Goal: Transaction & Acquisition: Purchase product/service

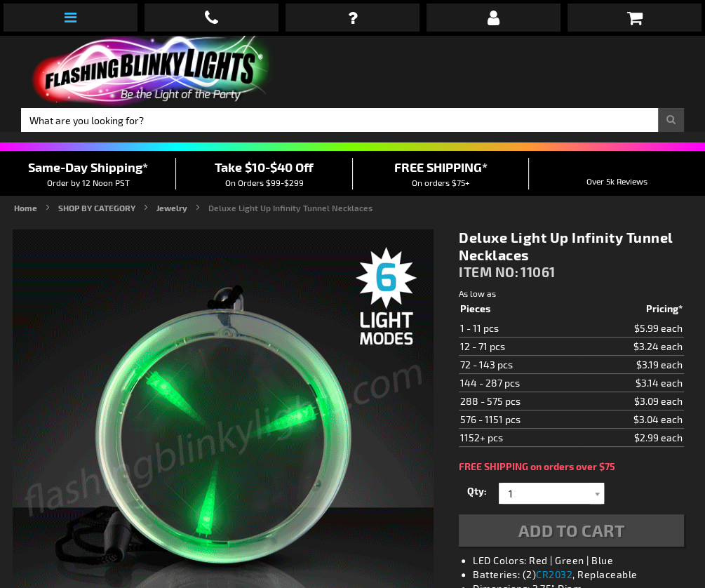
click at [67, 26] on link at bounding box center [71, 18] width 134 height 28
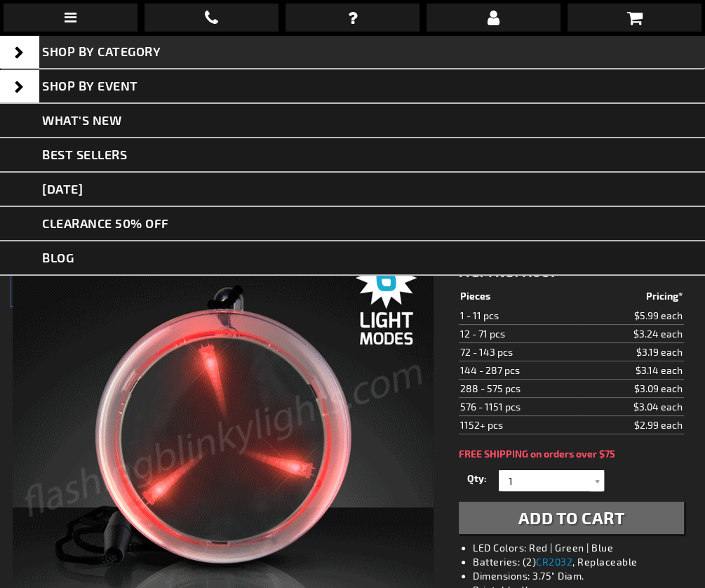
click at [20, 56] on span at bounding box center [19, 52] width 39 height 32
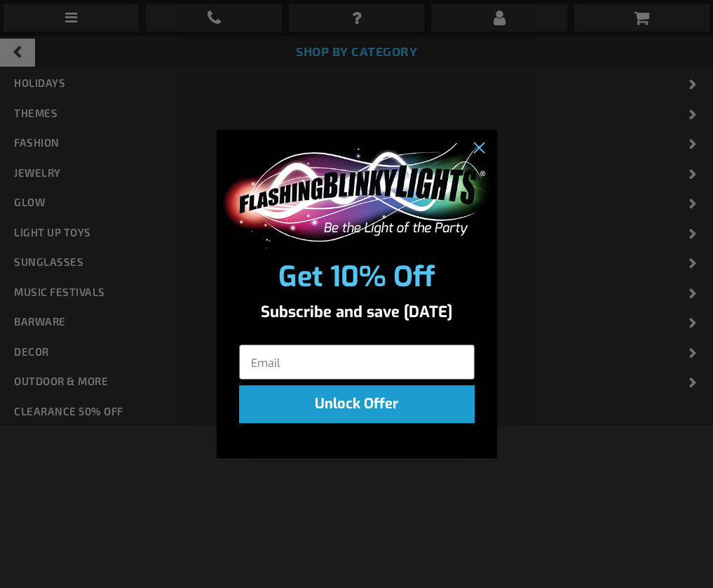
click at [50, 172] on div "Close dialog Get 10% Off Subscribe and save today Unlock Offer Submit" at bounding box center [356, 294] width 713 height 588
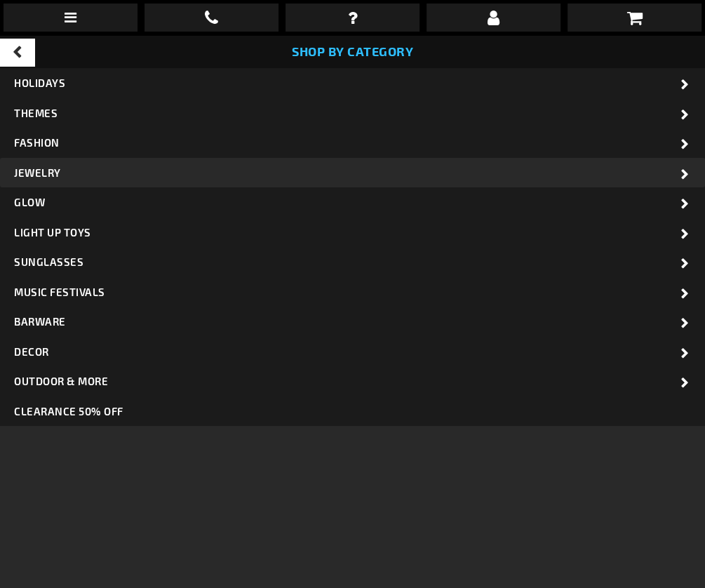
click at [48, 172] on span "Jewelry" at bounding box center [37, 172] width 47 height 13
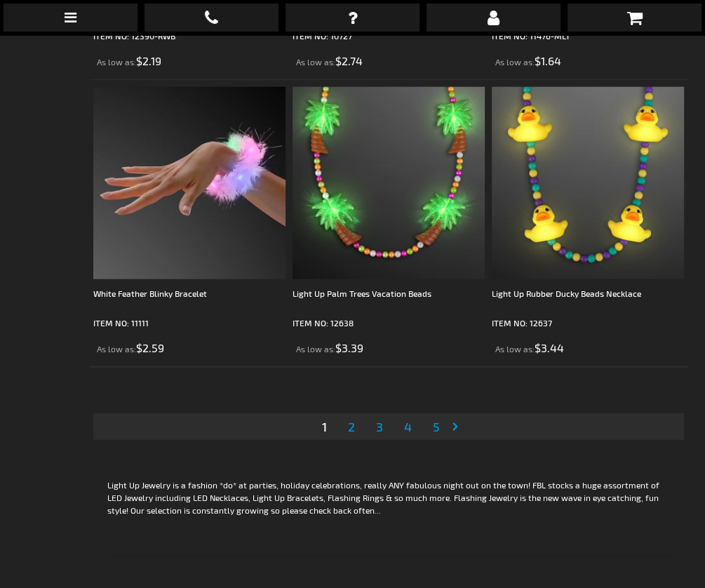
scroll to position [5831, 0]
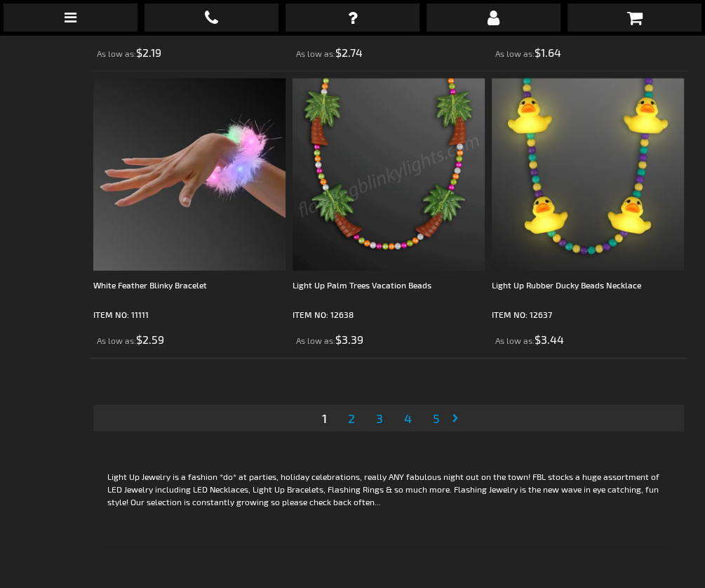
click at [353, 410] on span "2" at bounding box center [351, 417] width 7 height 15
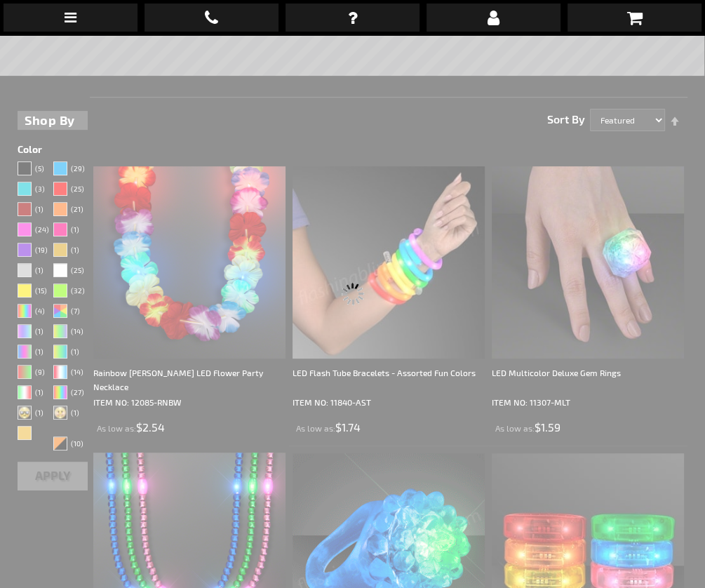
scroll to position [34, 0]
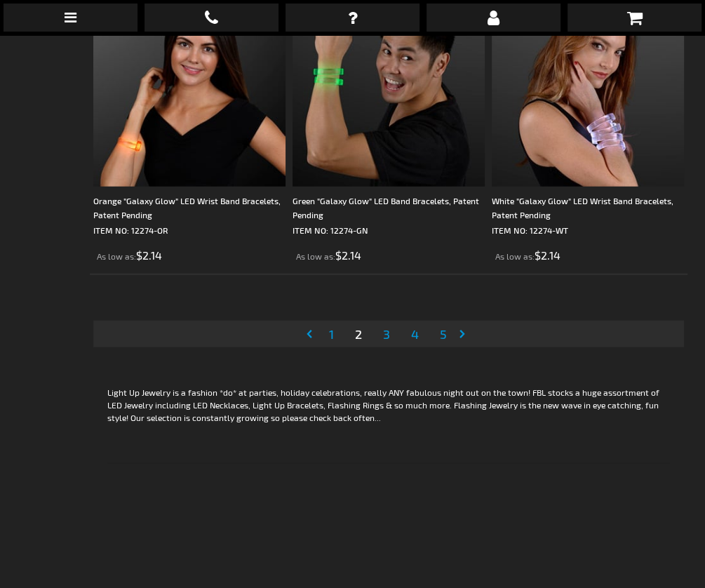
scroll to position [5919, 0]
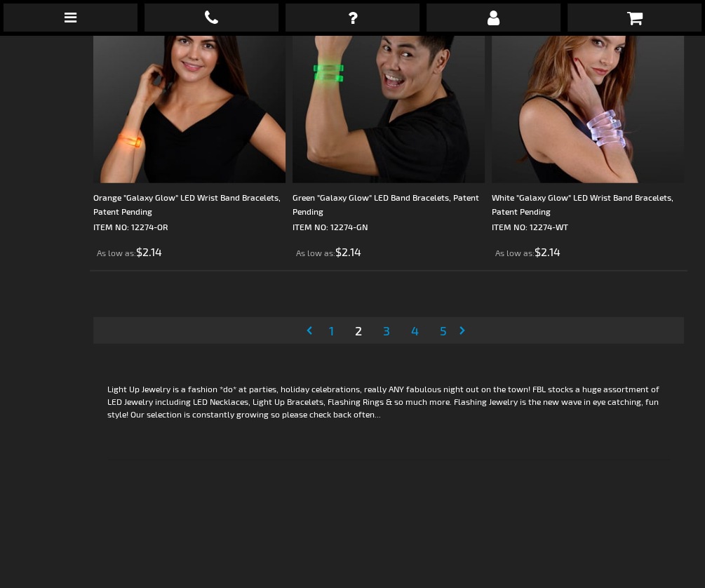
click at [388, 323] on span "3" at bounding box center [386, 330] width 7 height 15
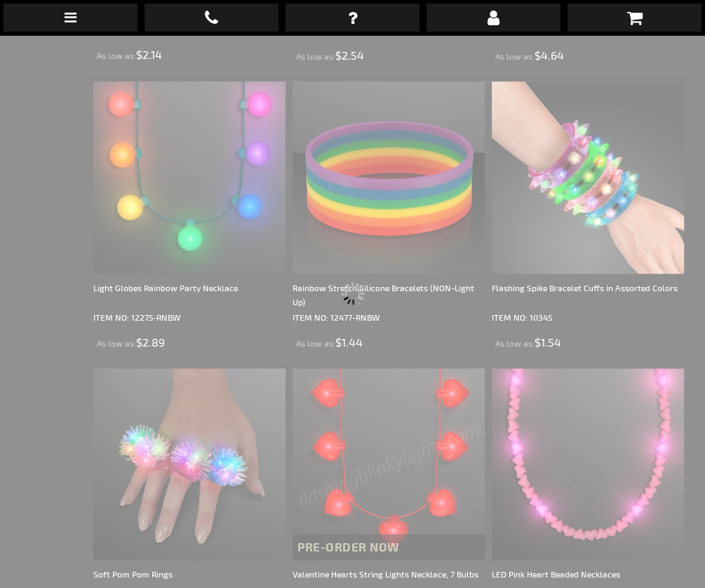
scroll to position [34, 0]
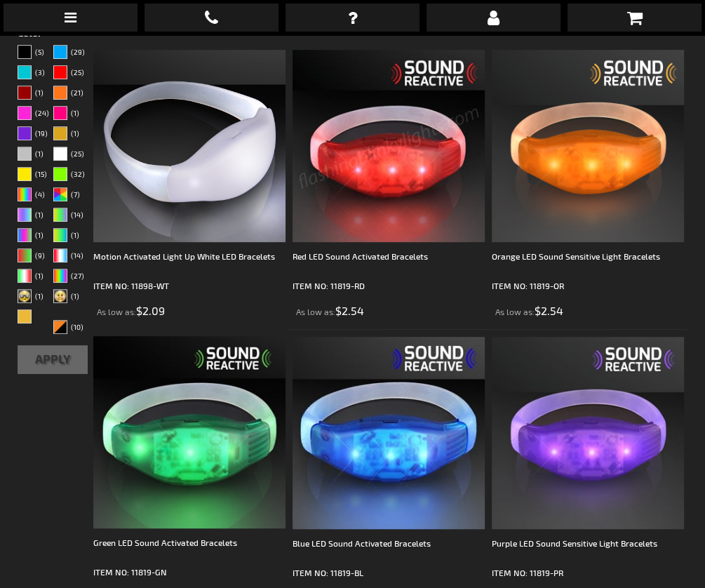
scroll to position [440, 0]
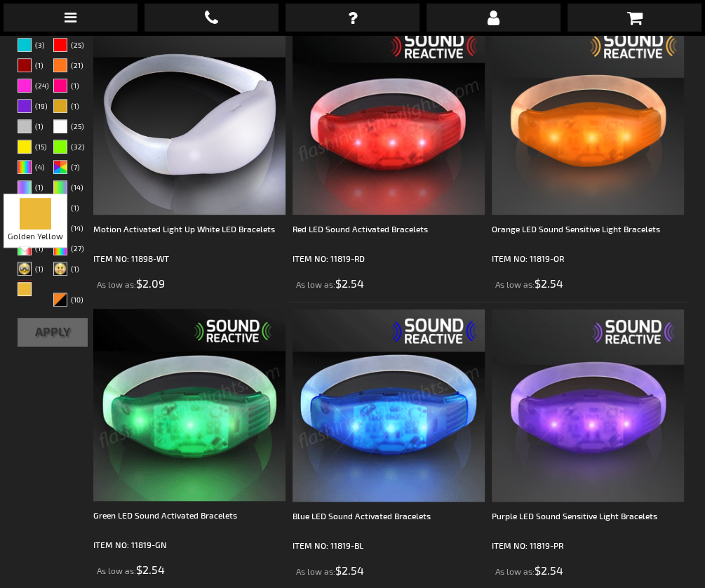
click at [25, 282] on div "Golden Yellow" at bounding box center [25, 289] width 14 height 14
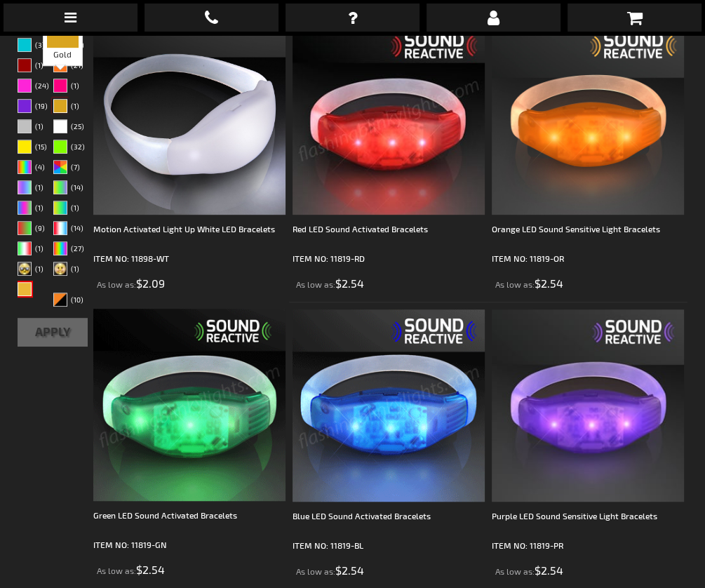
click at [67, 99] on div "Gold" at bounding box center [60, 106] width 14 height 14
click at [42, 318] on button "Apply" at bounding box center [53, 332] width 70 height 29
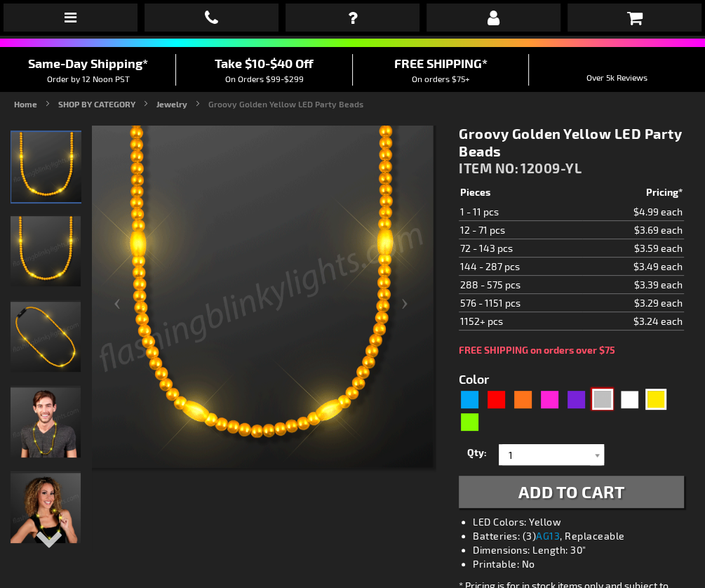
click at [602, 398] on div "Silver" at bounding box center [602, 398] width 21 height 21
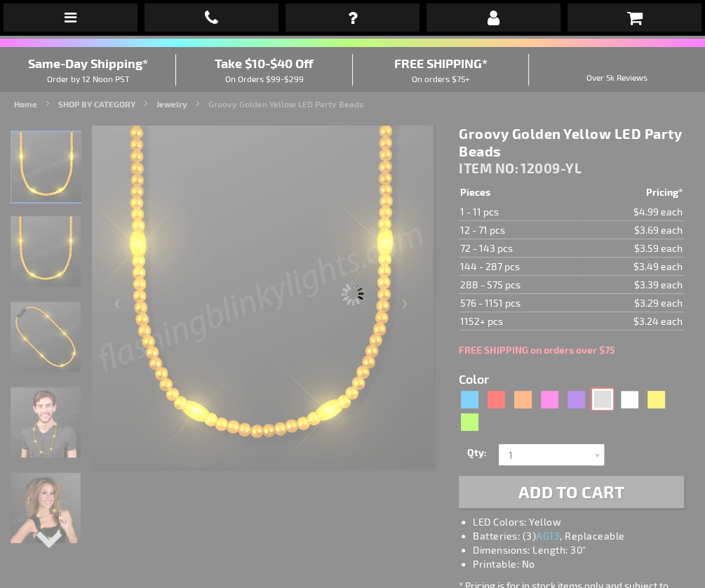
type input "5644"
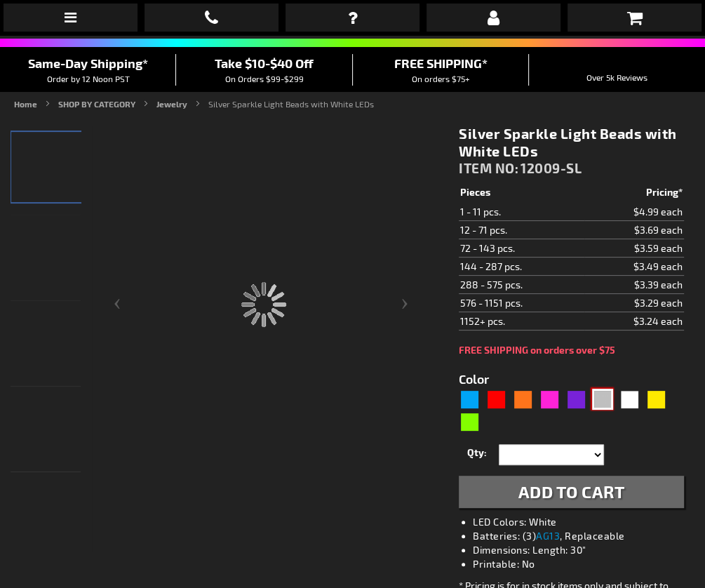
type input "12009-SL"
type input "Customize - Silver Sparkle Light Beads with White LEDs - ITEM NO: 12009-SL"
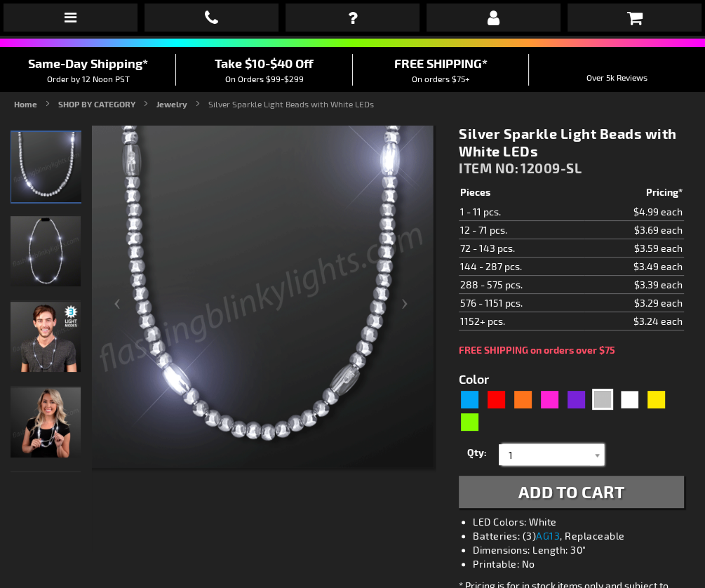
click at [541, 452] on input "1" at bounding box center [553, 454] width 102 height 21
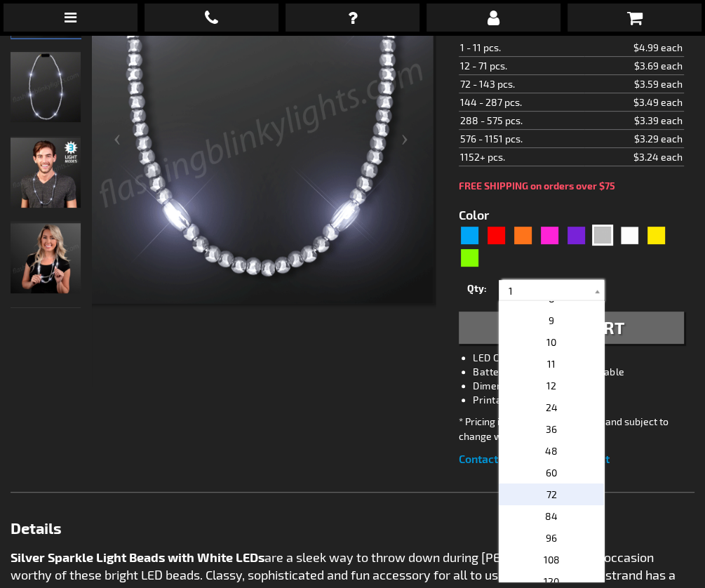
scroll to position [182, 0]
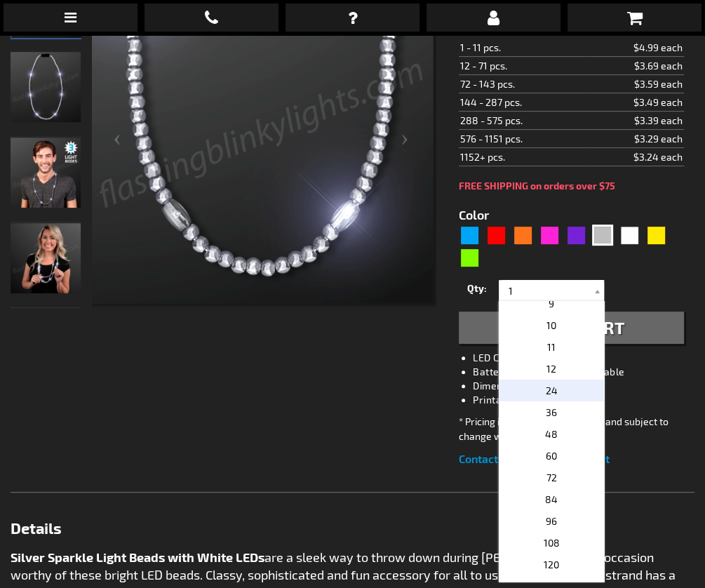
click at [560, 379] on p "24" at bounding box center [551, 390] width 105 height 22
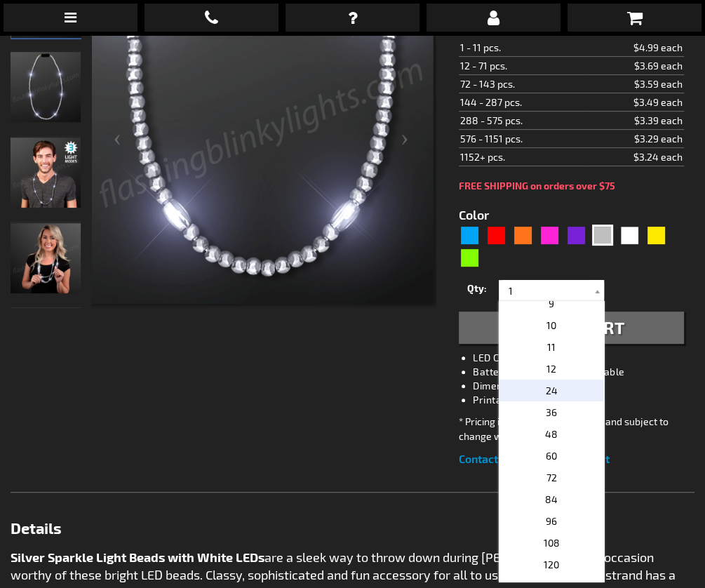
type input "24"
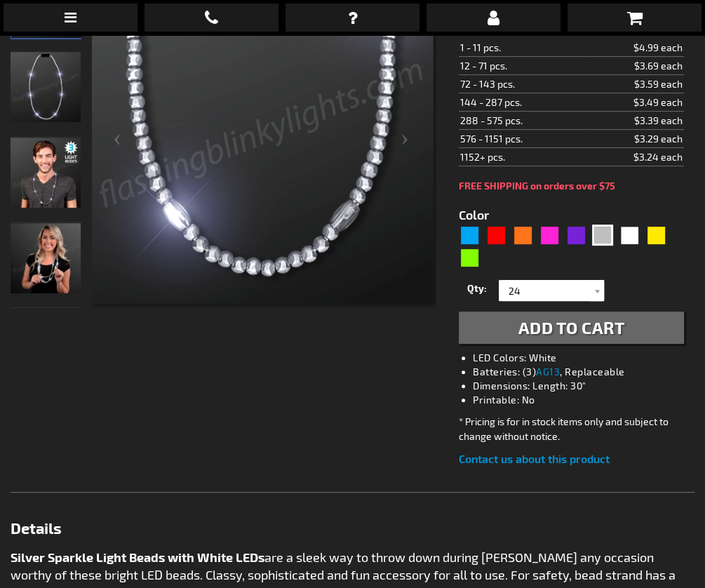
click at [564, 332] on span "Add to Cart" at bounding box center [571, 327] width 107 height 20
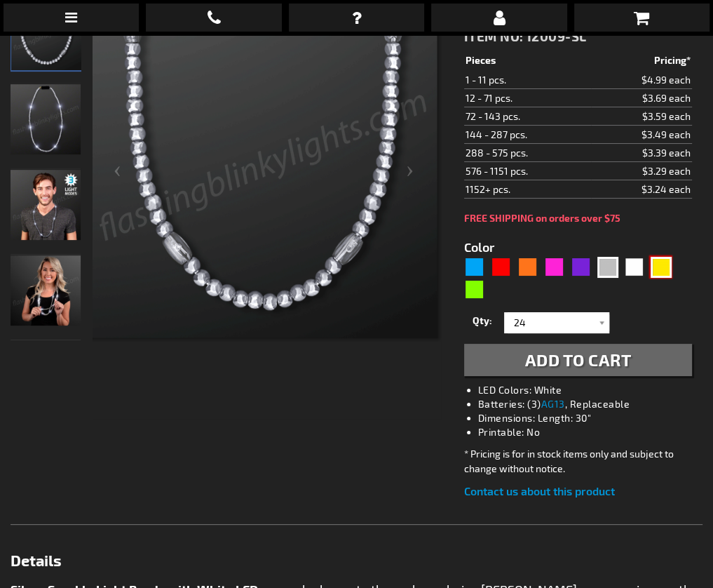
click at [654, 261] on div "Yellow" at bounding box center [661, 267] width 21 height 21
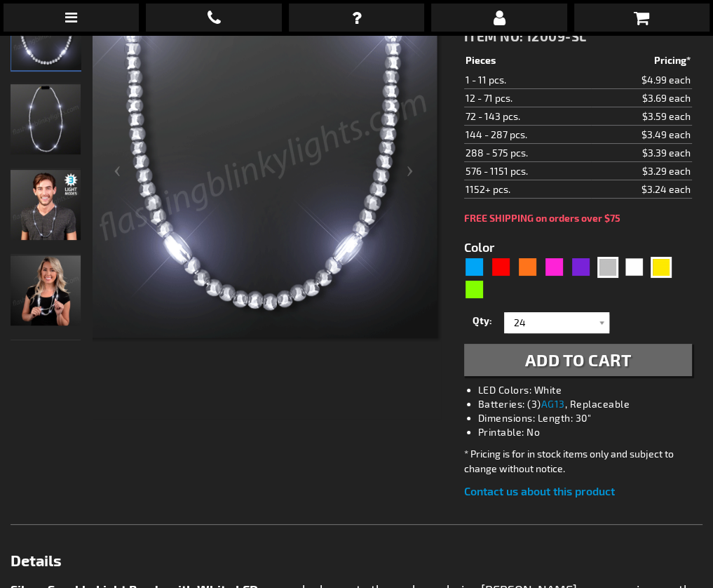
type input "5647"
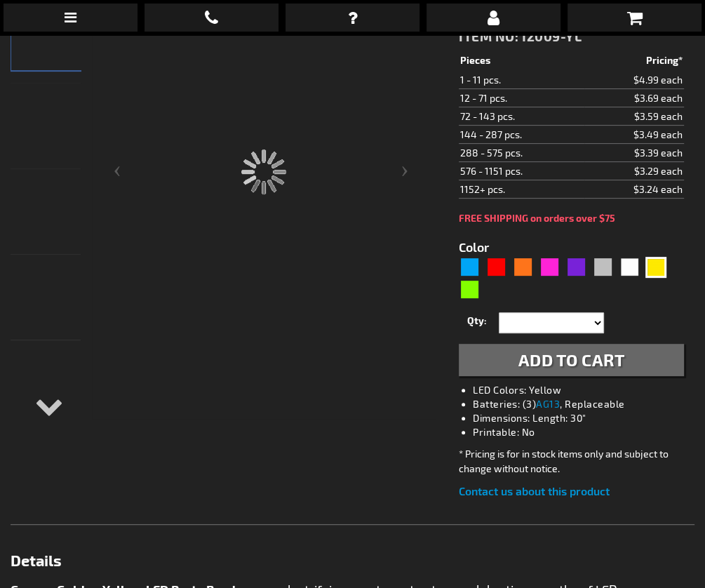
type input "12009-YL"
type input "Customize - Groovy Golden Yellow LED Party Beads - ITEM NO: 12009-YL"
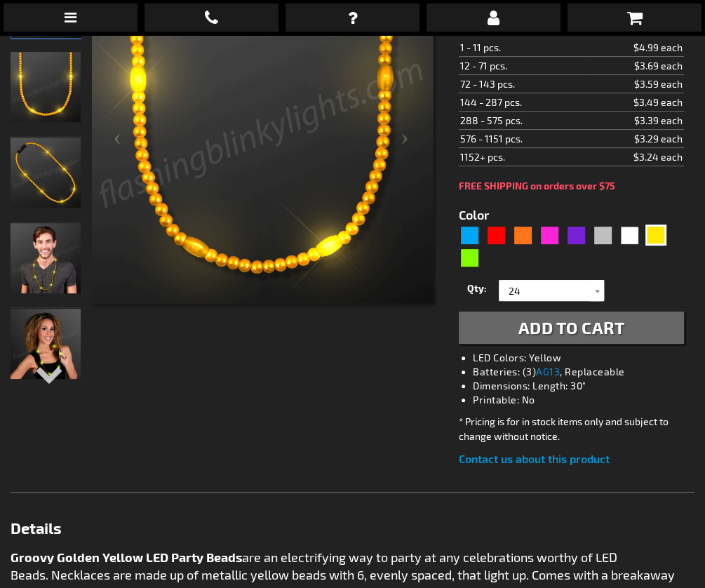
click at [524, 319] on span "Add to Cart" at bounding box center [571, 327] width 107 height 20
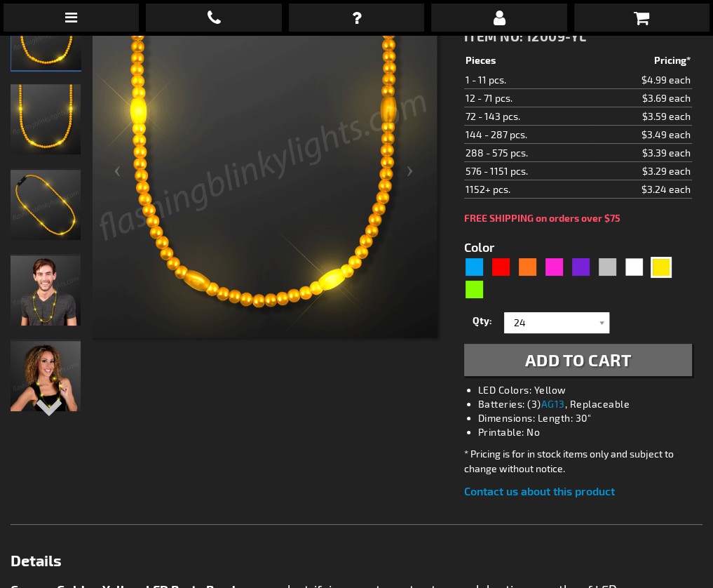
click at [633, 77] on td "$4.99 each" at bounding box center [641, 80] width 101 height 18
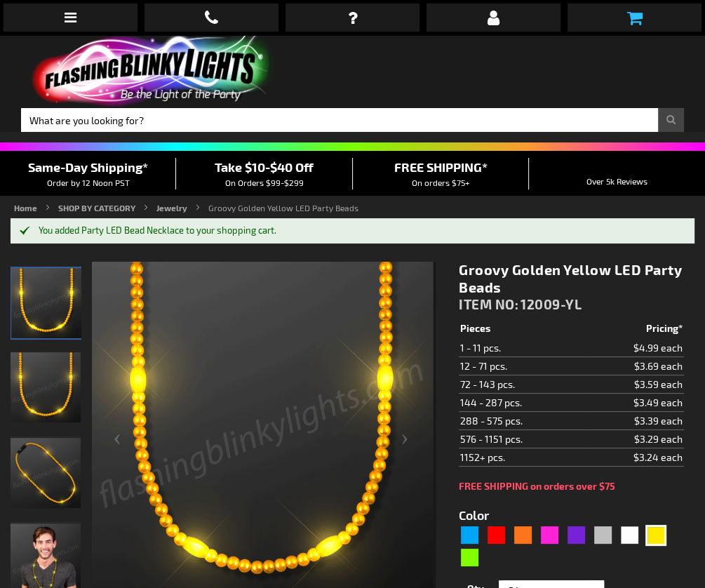
click at [637, 26] on icon at bounding box center [633, 17] width 15 height 17
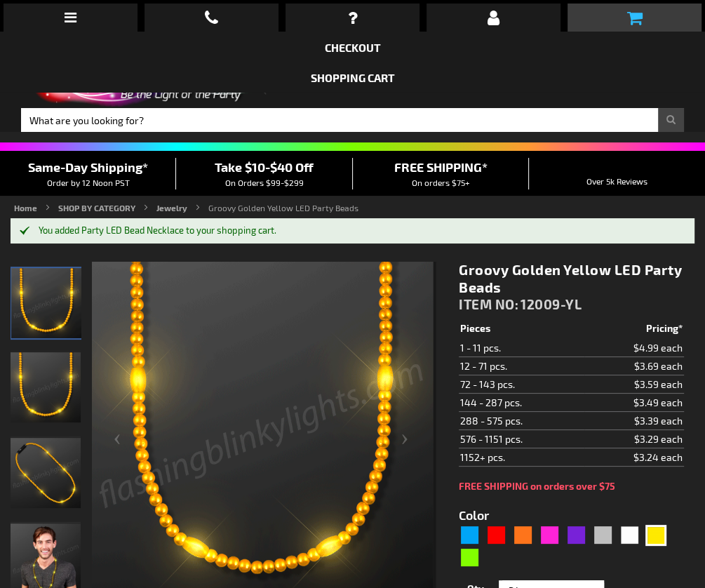
click at [637, 25] on icon at bounding box center [633, 17] width 15 height 17
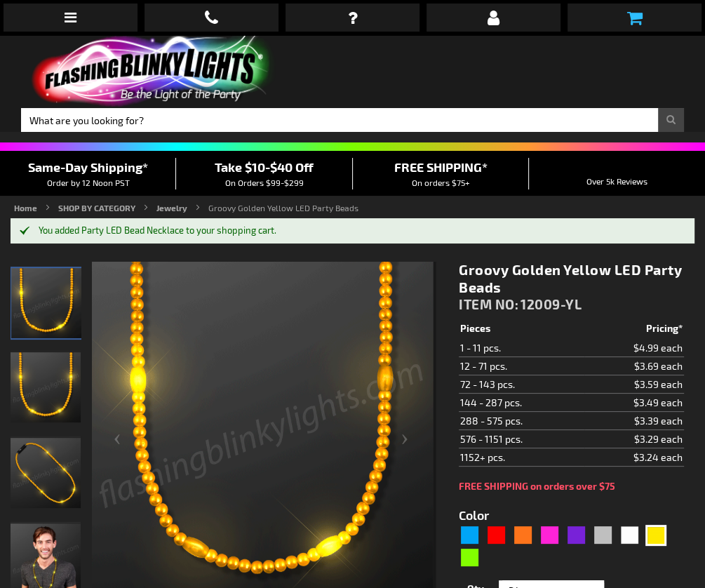
click at [637, 25] on icon at bounding box center [633, 17] width 15 height 17
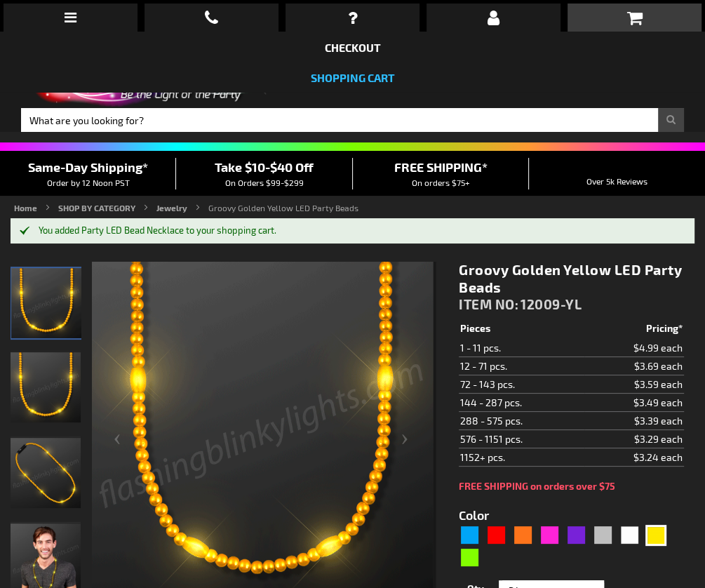
click at [344, 76] on link "Shopping Cart" at bounding box center [353, 77] width 84 height 13
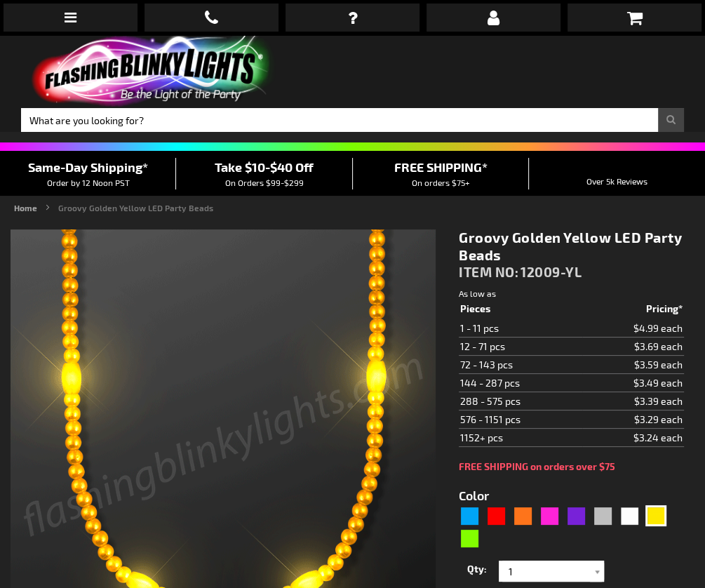
type input "5647"
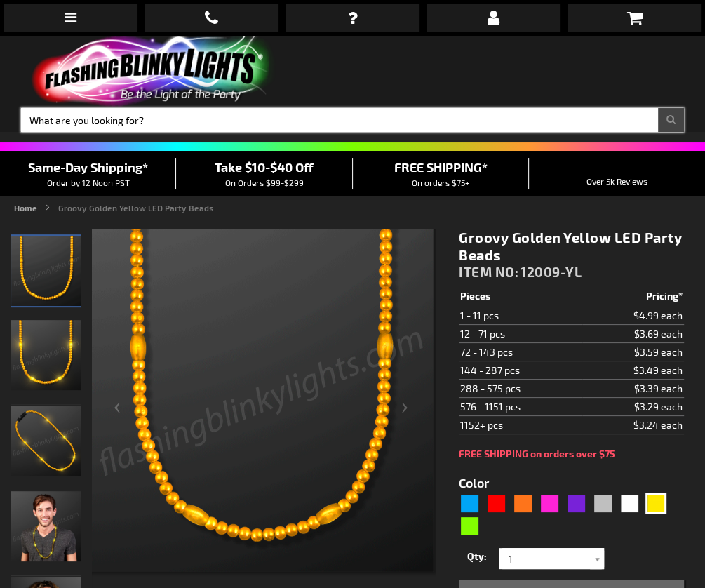
click at [154, 117] on input "Search" at bounding box center [352, 120] width 663 height 24
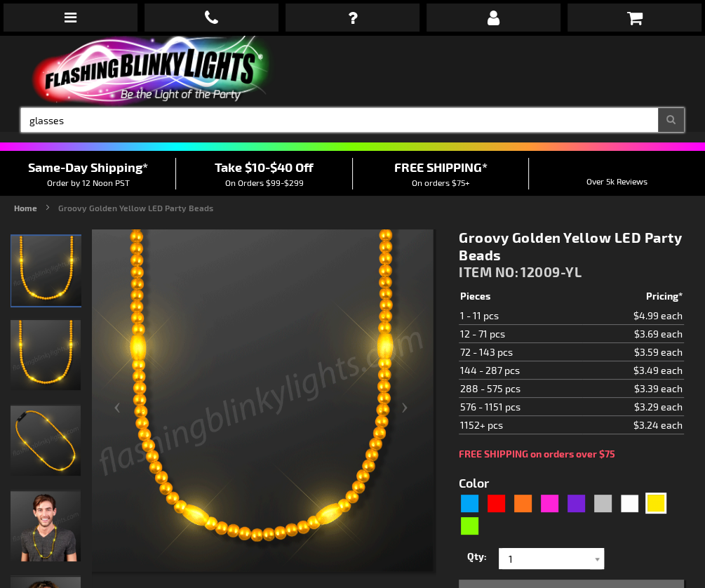
type input "glasses"
click at [670, 120] on button "Search" at bounding box center [671, 120] width 26 height 24
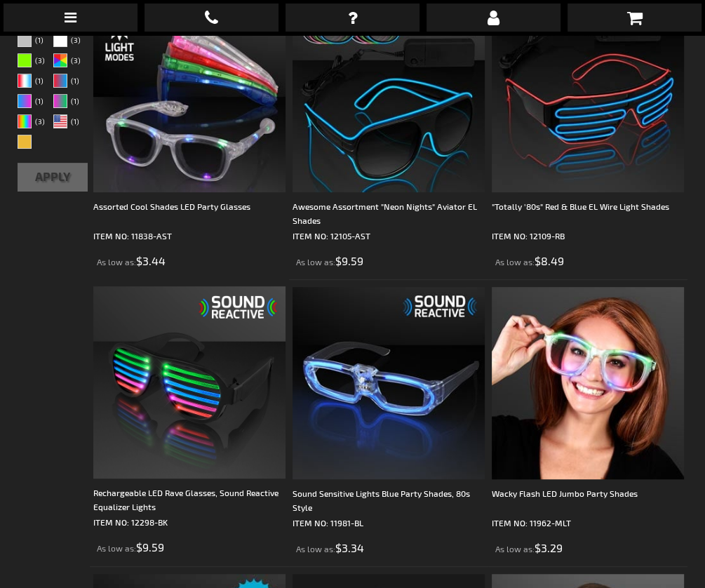
scroll to position [342, 0]
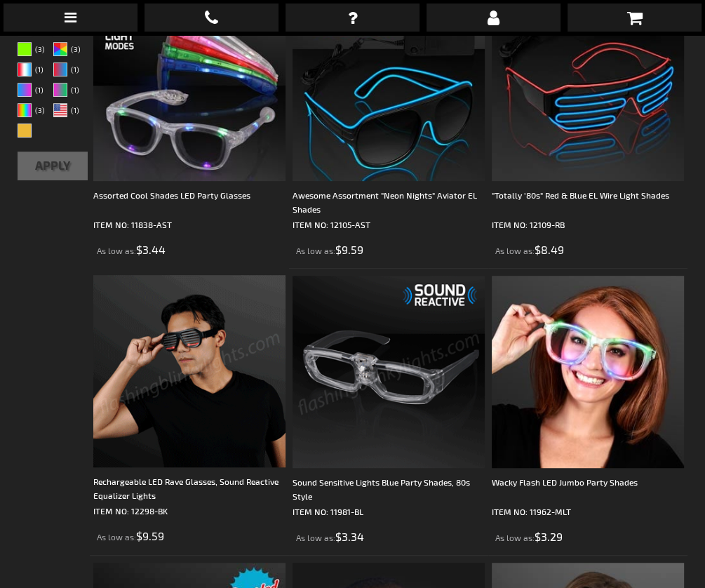
click at [182, 403] on img at bounding box center [189, 371] width 192 height 192
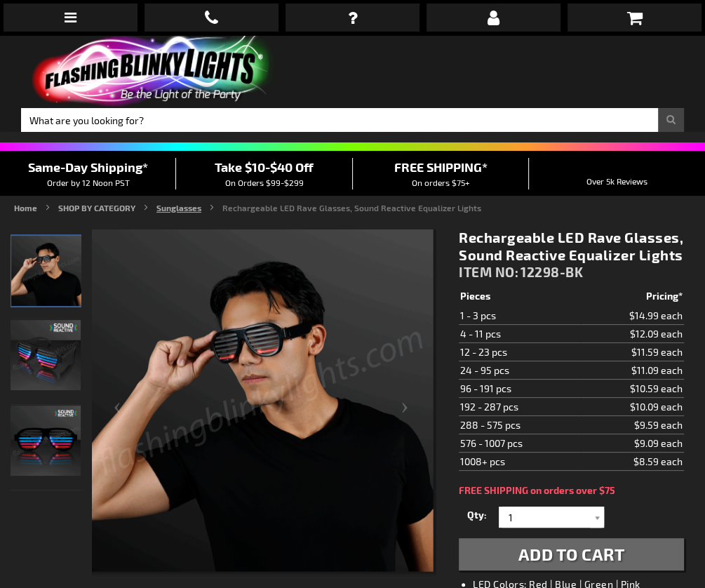
click at [182, 207] on link "Sunglasses" at bounding box center [178, 208] width 45 height 10
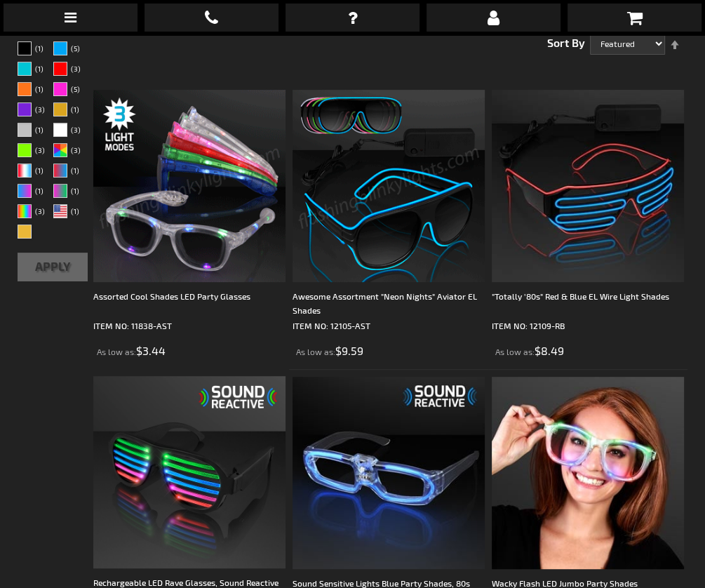
click at [212, 194] on img at bounding box center [189, 186] width 192 height 192
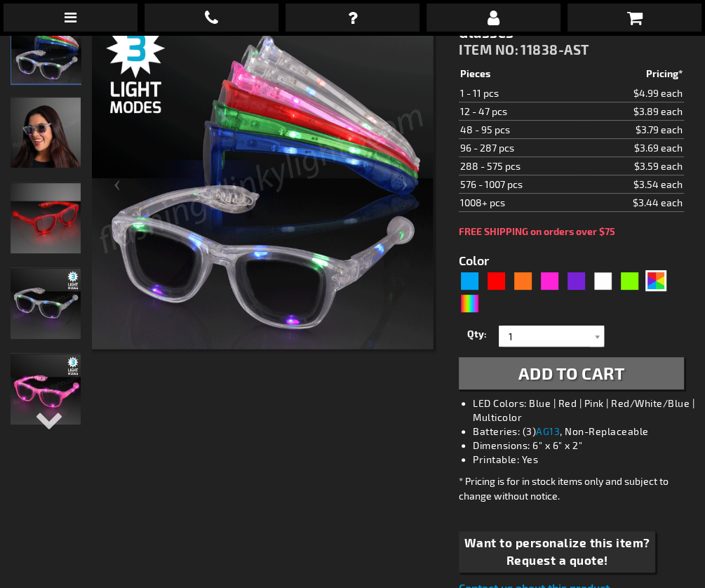
scroll to position [222, 0]
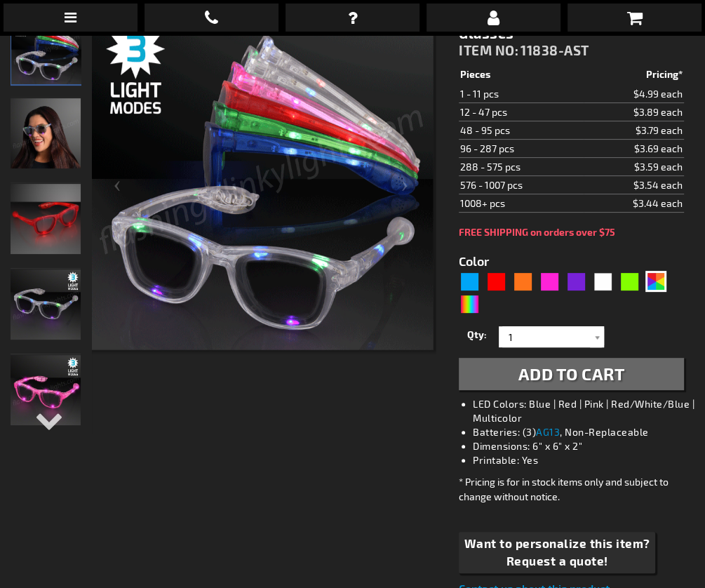
click at [58, 316] on img "Light Up Multicolor LED Party Shades" at bounding box center [46, 304] width 70 height 70
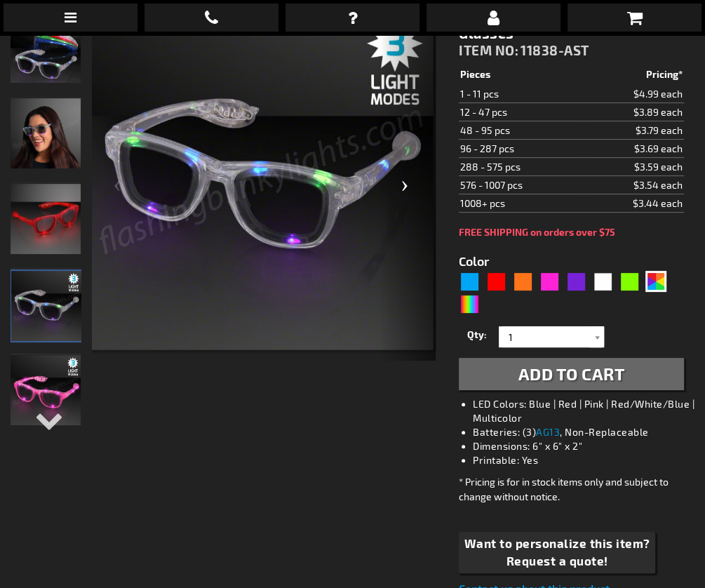
click at [403, 182] on div "Next" at bounding box center [407, 186] width 56 height 348
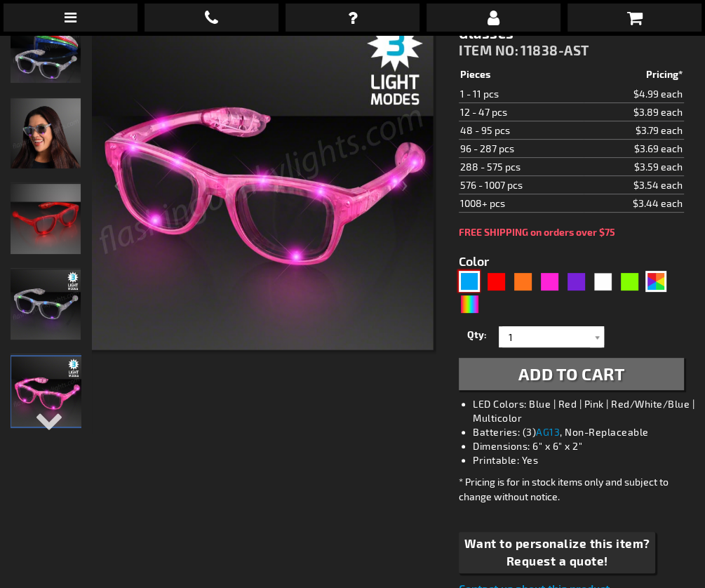
click at [466, 278] on div "Blue" at bounding box center [469, 281] width 21 height 21
type input "5629"
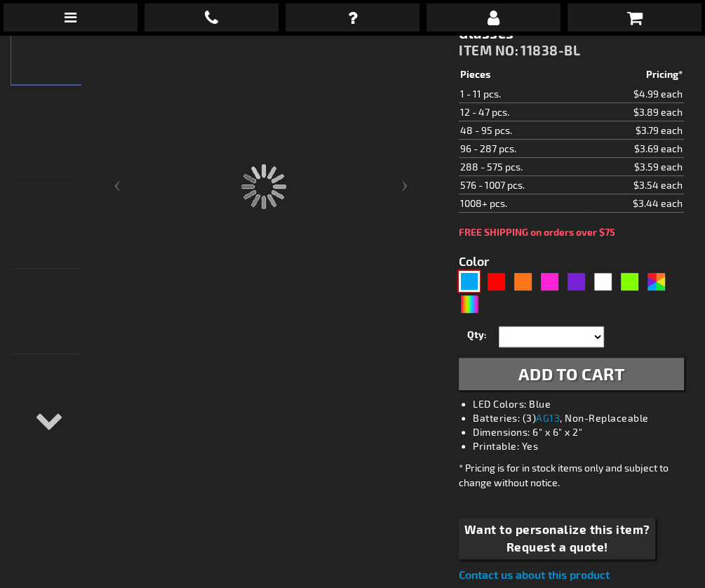
type input "11838-BL"
type input "Customize - Blue Cool Shades Light Up Party Glasses - ITEM NO: 11838-BL"
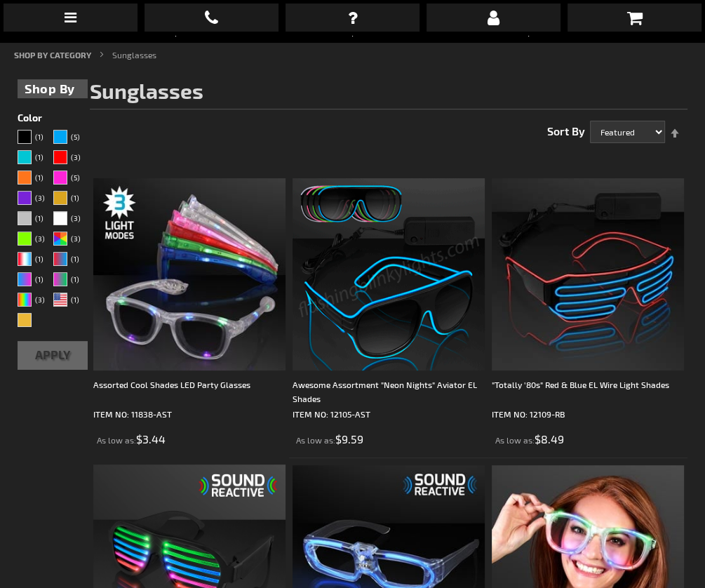
scroll to position [184, 0]
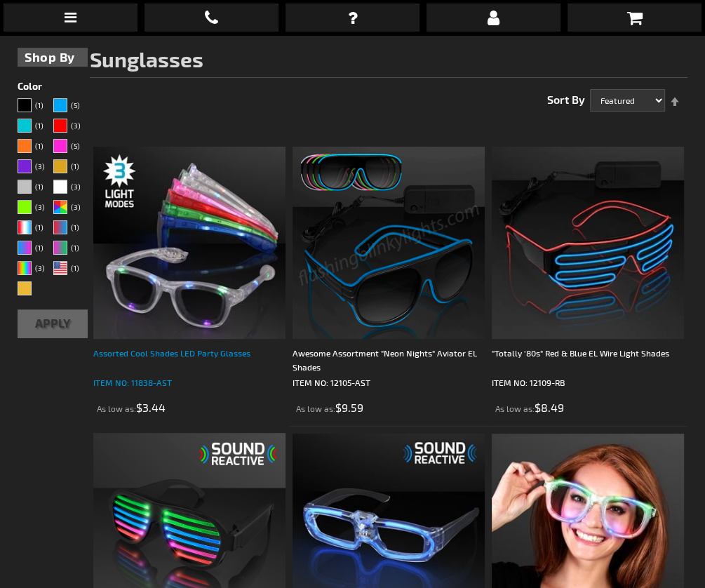
click at [158, 356] on div "Assorted Cool Shades LED Party Glasses" at bounding box center [189, 360] width 192 height 28
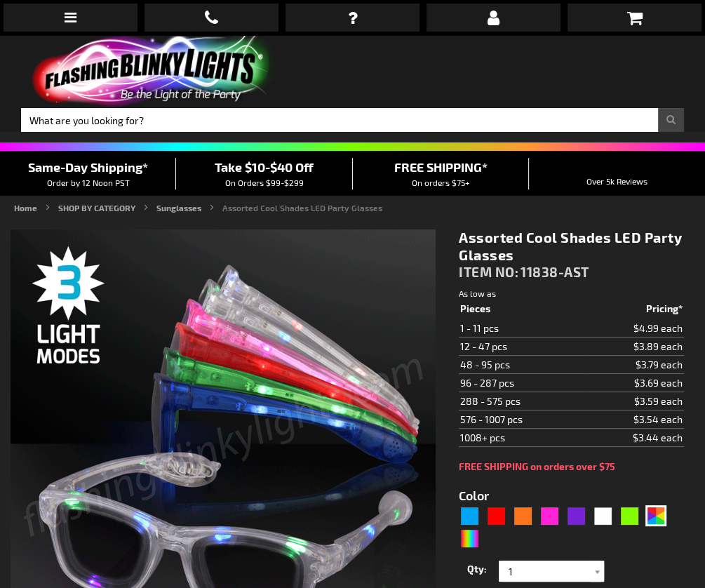
drag, startPoint x: 524, startPoint y: 233, endPoint x: 531, endPoint y: 250, distance: 18.0
click at [531, 250] on h1 "Assorted Cool Shades LED Party Glasses" at bounding box center [571, 246] width 225 height 35
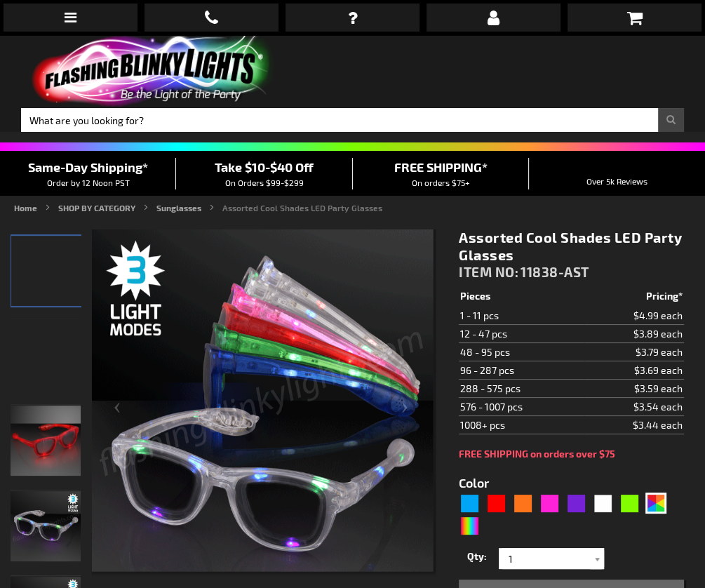
click at [589, 391] on td "$3.59 each" at bounding box center [633, 388] width 100 height 18
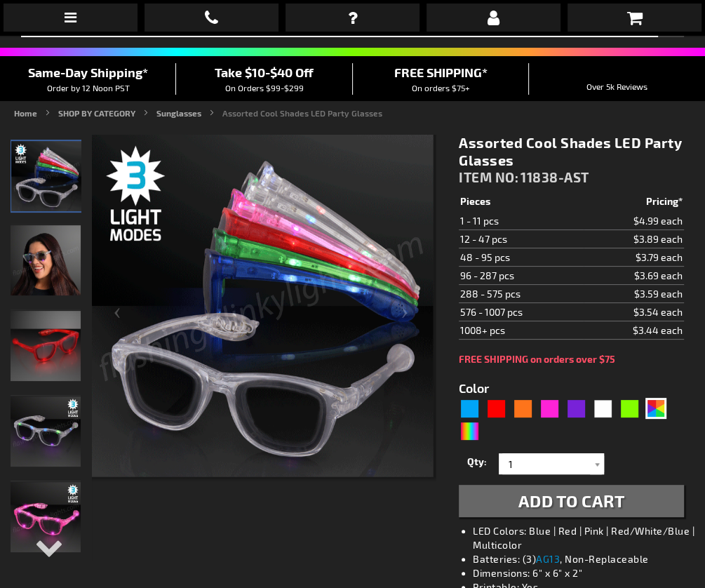
scroll to position [97, 0]
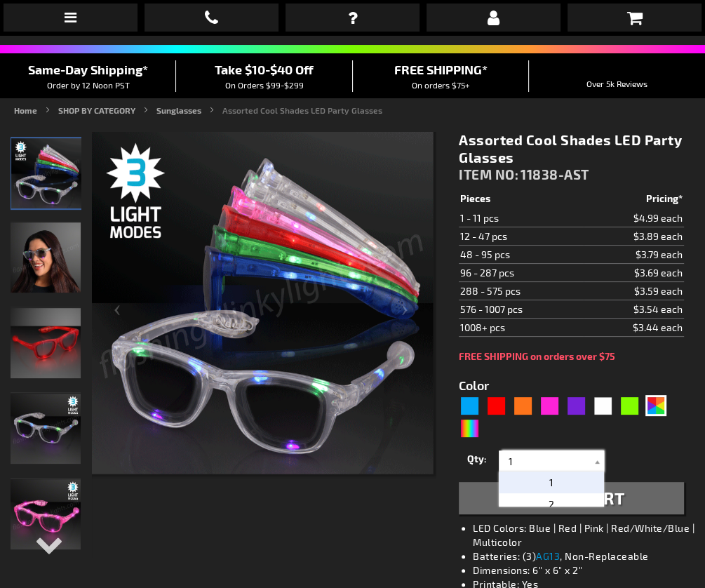
click at [531, 456] on input "1" at bounding box center [553, 460] width 102 height 21
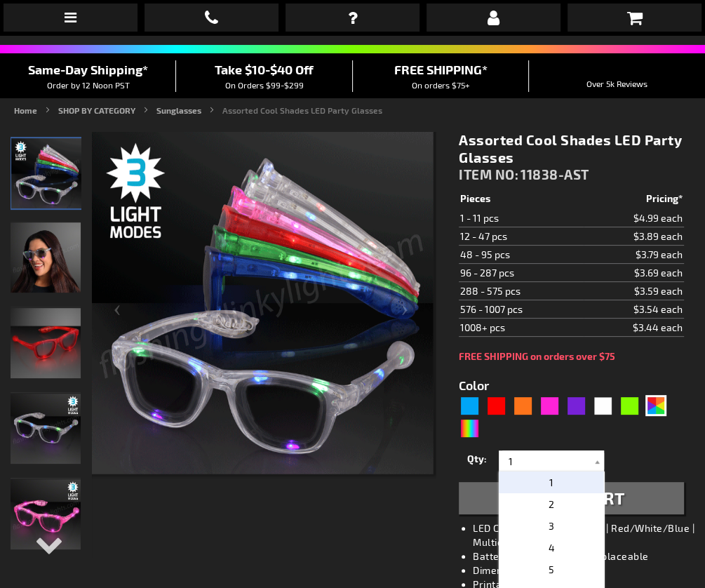
click at [669, 452] on div "Qty 1 2 3 4 5 6 7 8 9 10 11 12 24 36 48 60 72 84 96 108 120 132 144 156 168" at bounding box center [571, 461] width 225 height 28
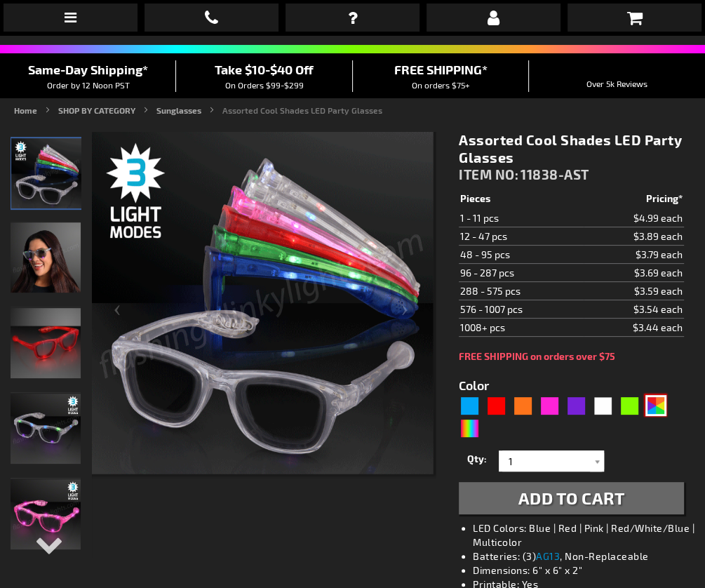
click at [649, 398] on div "AST" at bounding box center [655, 405] width 21 height 21
click at [459, 428] on div "Multicolor" at bounding box center [469, 427] width 21 height 21
type input "5659"
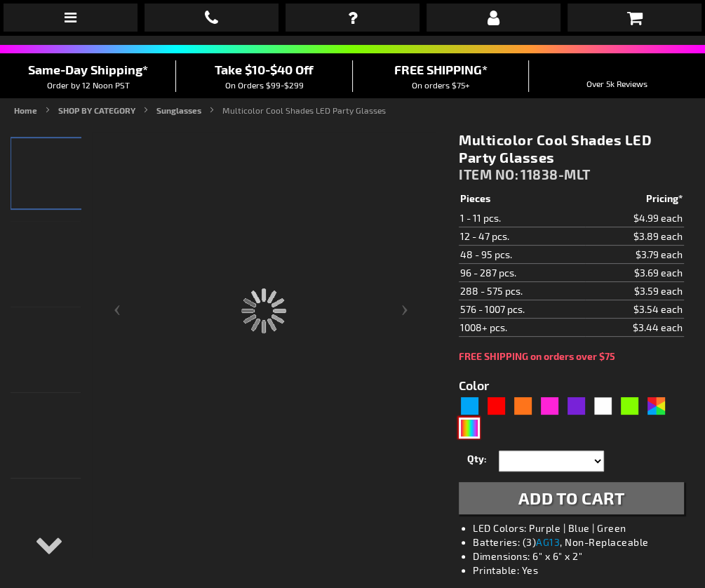
type input "11838-MLT"
type input "Customize - Multicolor Cool Shades LED Party Glasses - ITEM NO: 11838-MLT"
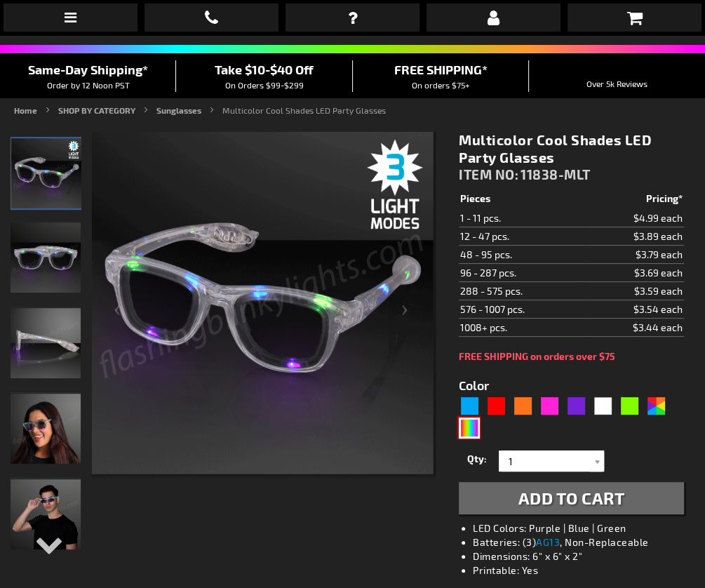
click at [41, 506] on img at bounding box center [46, 514] width 70 height 70
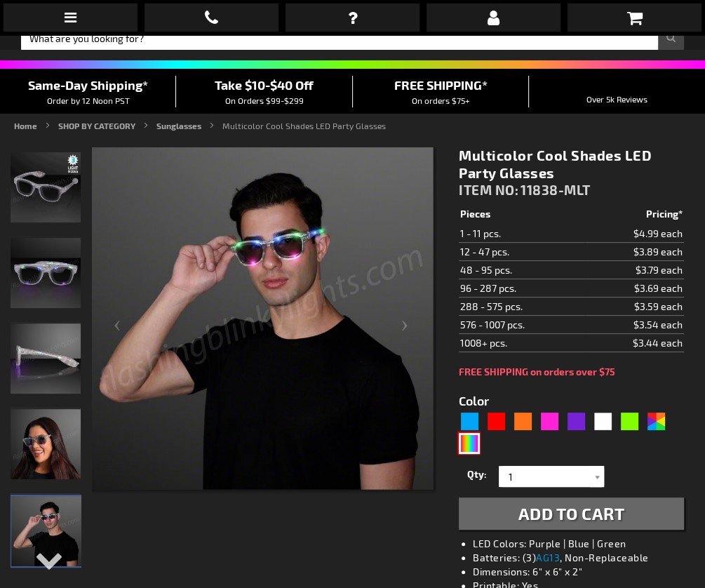
scroll to position [81, 0]
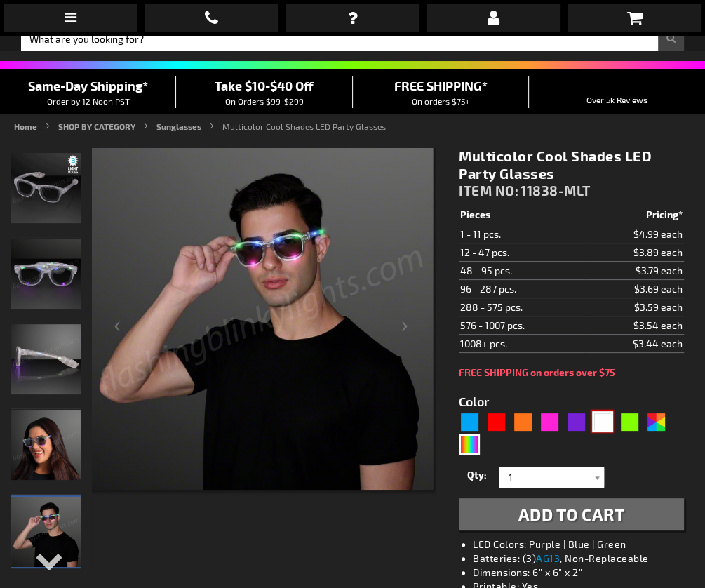
click at [596, 417] on div "White" at bounding box center [602, 421] width 21 height 21
type input "5646"
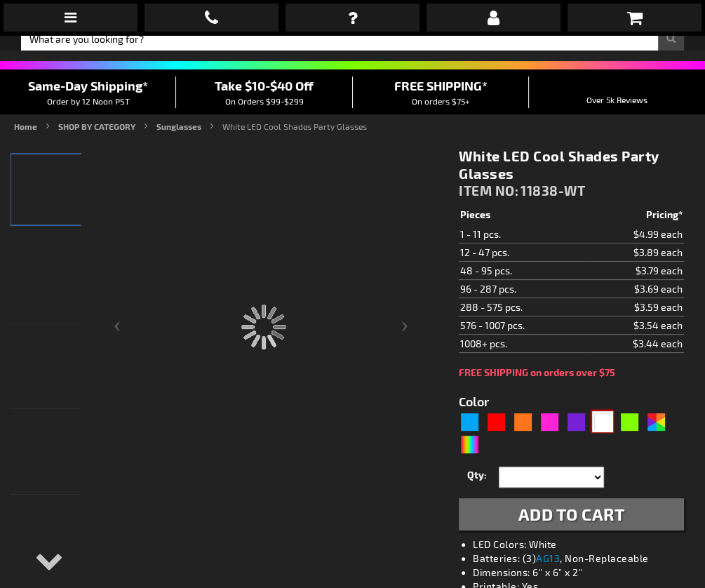
type input "11838-WT"
type input "Customize - White LED Cool Shades Party Glasses - ITEM NO: 11838-WT"
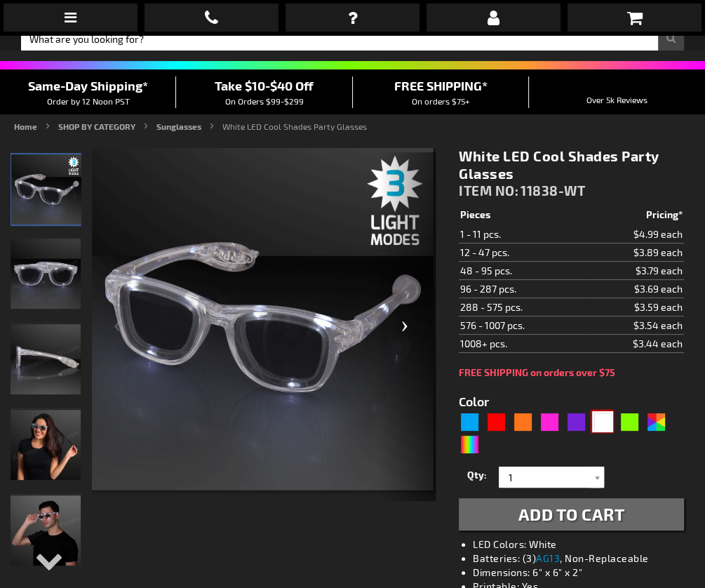
click at [406, 325] on div "Next" at bounding box center [407, 326] width 56 height 348
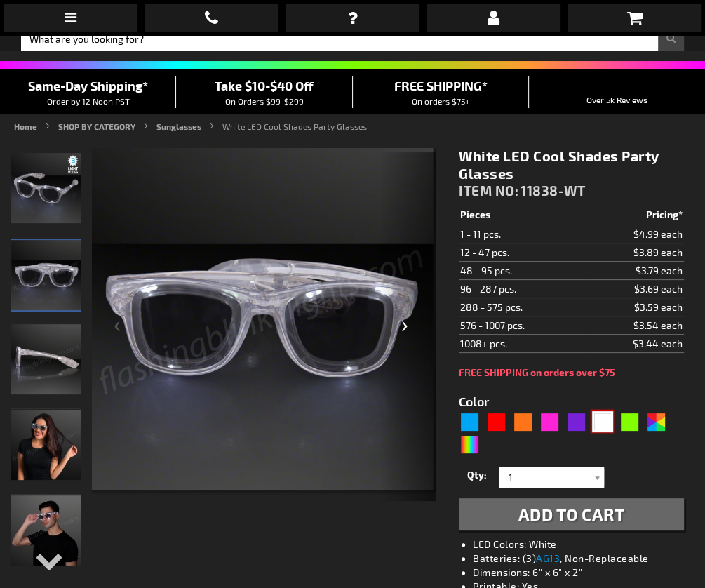
click at [406, 325] on div "Next" at bounding box center [407, 326] width 56 height 348
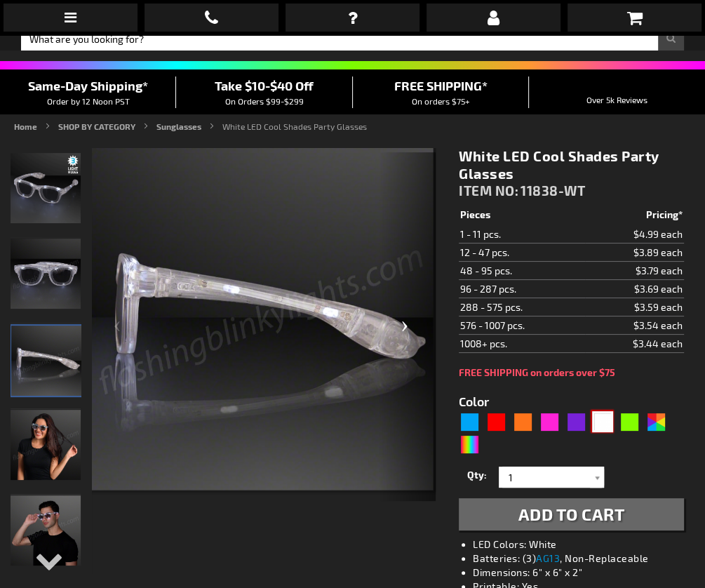
click at [406, 325] on div "Next" at bounding box center [407, 326] width 56 height 348
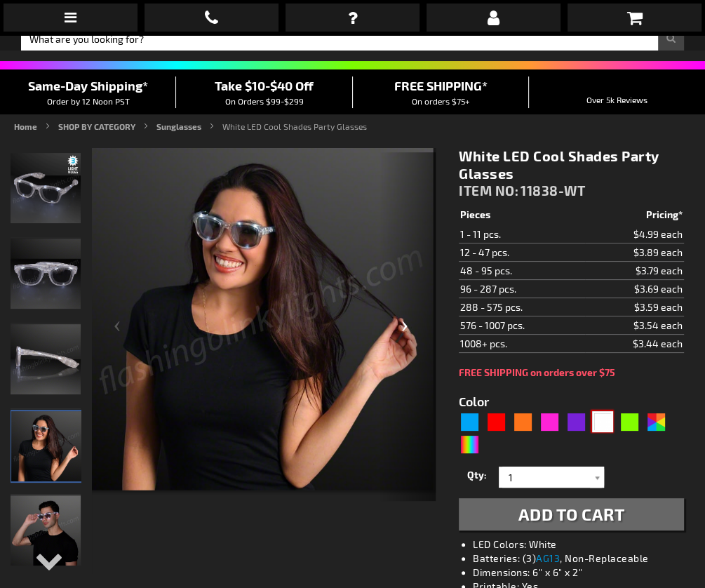
click at [406, 325] on div "Next" at bounding box center [407, 326] width 56 height 348
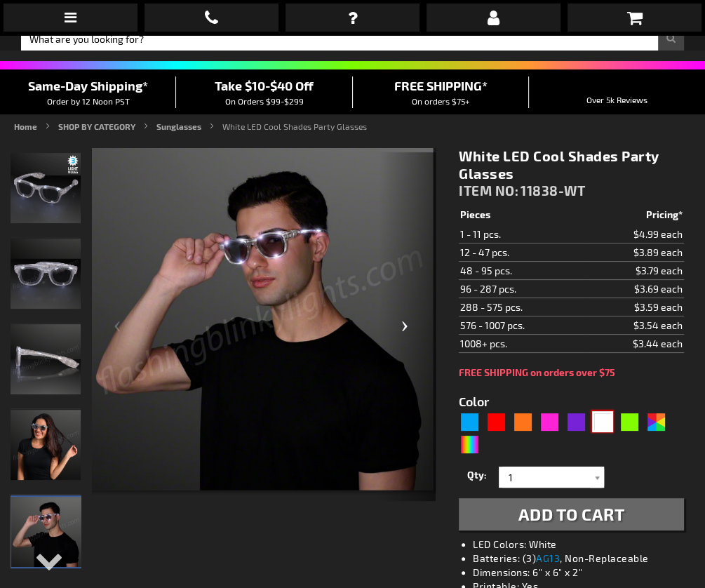
click at [406, 325] on div "Next" at bounding box center [407, 326] width 56 height 348
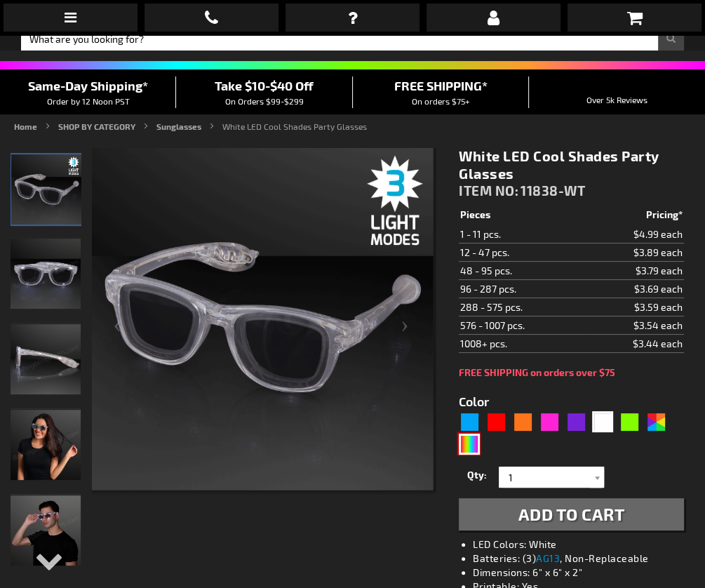
click at [467, 448] on div "Multicolor" at bounding box center [469, 443] width 21 height 21
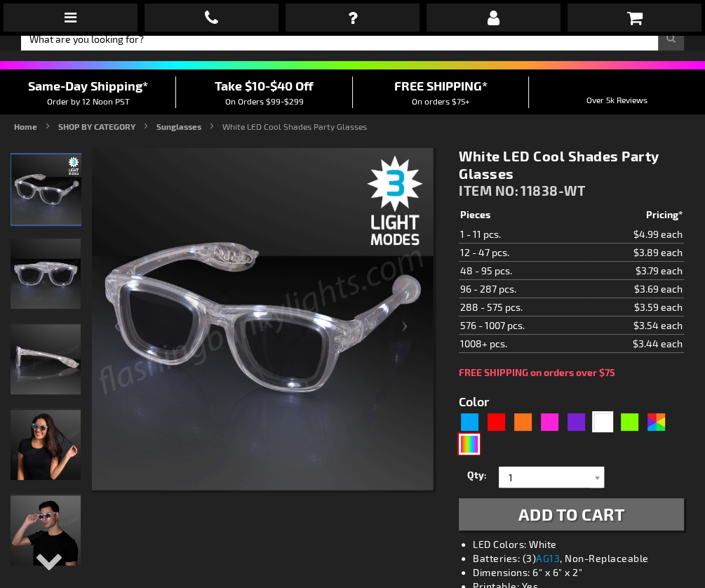
type input "5659"
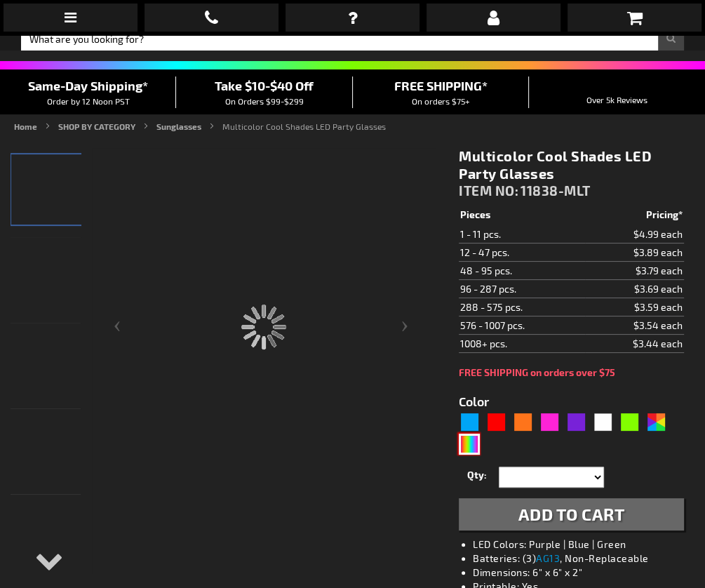
type input "11838-MLT"
type input "Customize - Multicolor Cool Shades LED Party Glasses - ITEM NO: 11838-MLT"
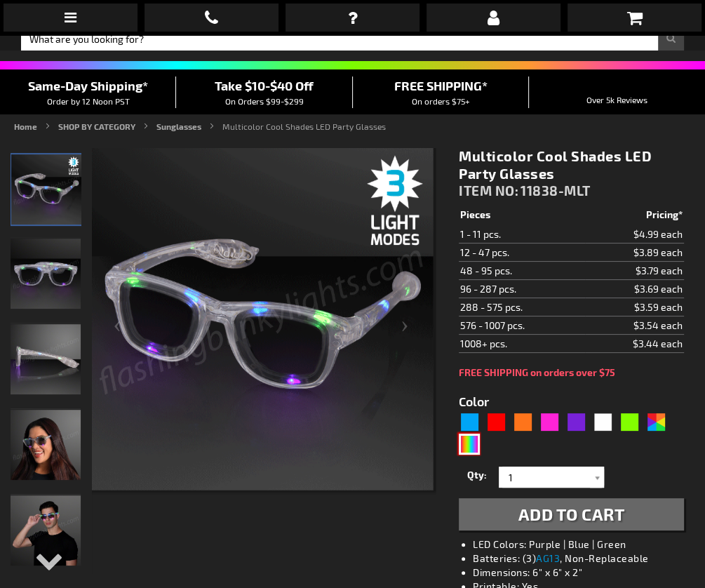
click at [60, 524] on img at bounding box center [46, 530] width 70 height 70
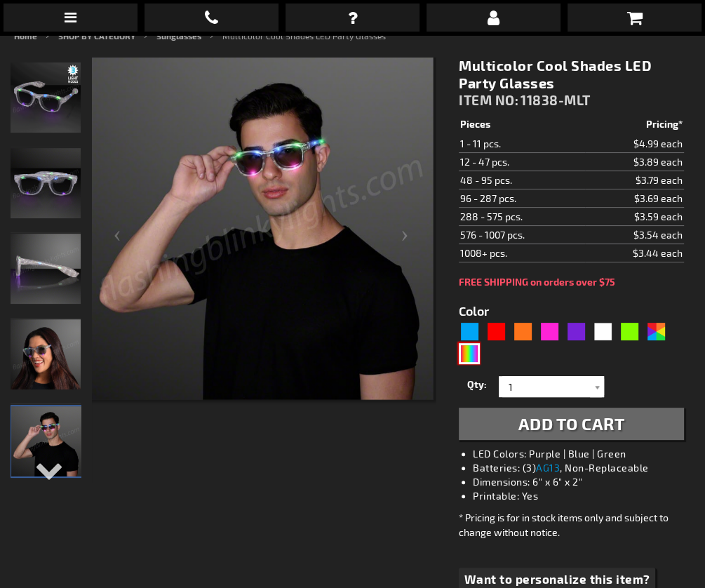
scroll to position [168, 0]
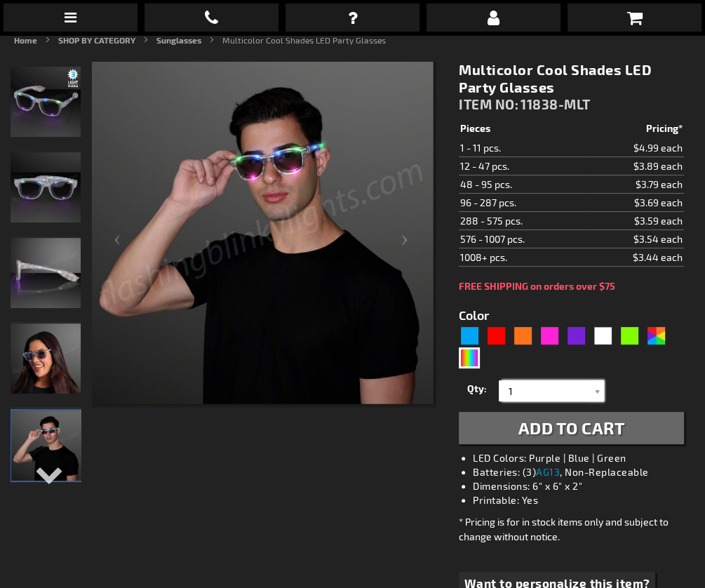
click at [539, 384] on input "1" at bounding box center [553, 390] width 102 height 21
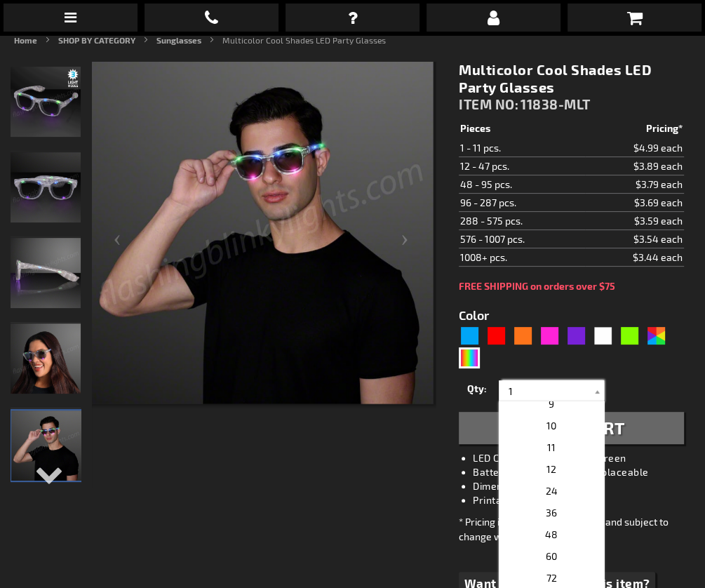
scroll to position [185, 0]
click at [548, 482] on span "24" at bounding box center [552, 488] width 12 height 12
type input "24"
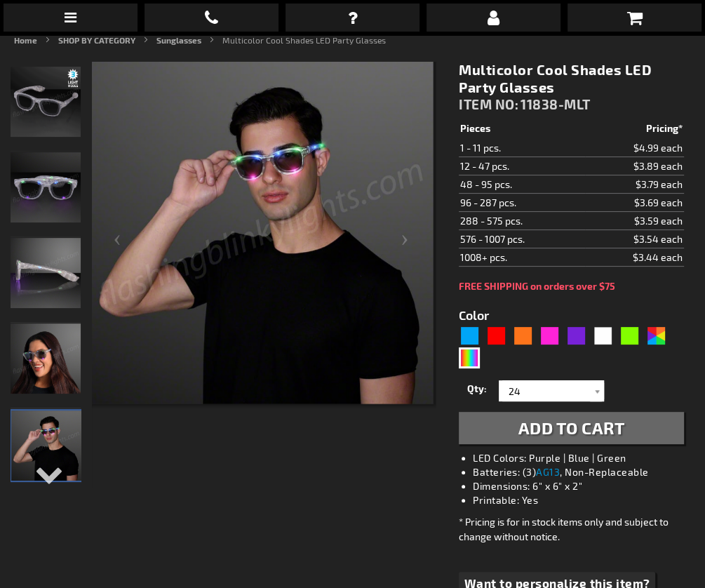
click at [560, 431] on span "Add to Cart" at bounding box center [571, 427] width 107 height 20
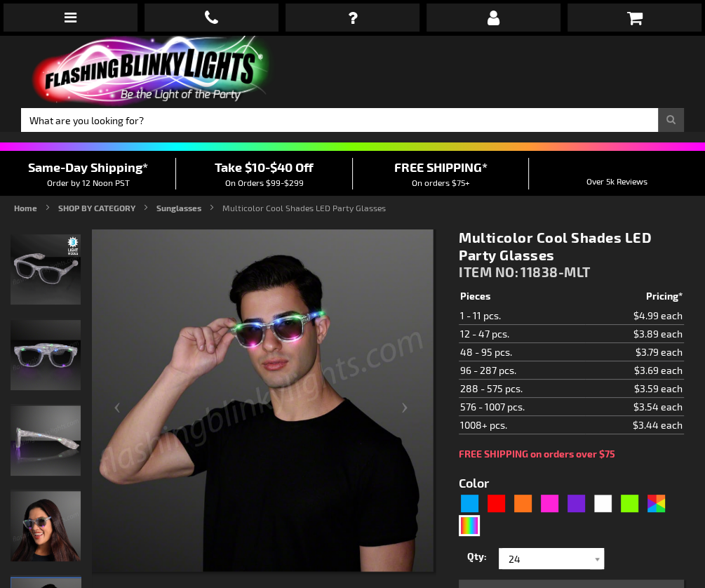
scroll to position [0, 0]
click at [637, 20] on icon at bounding box center [633, 17] width 15 height 17
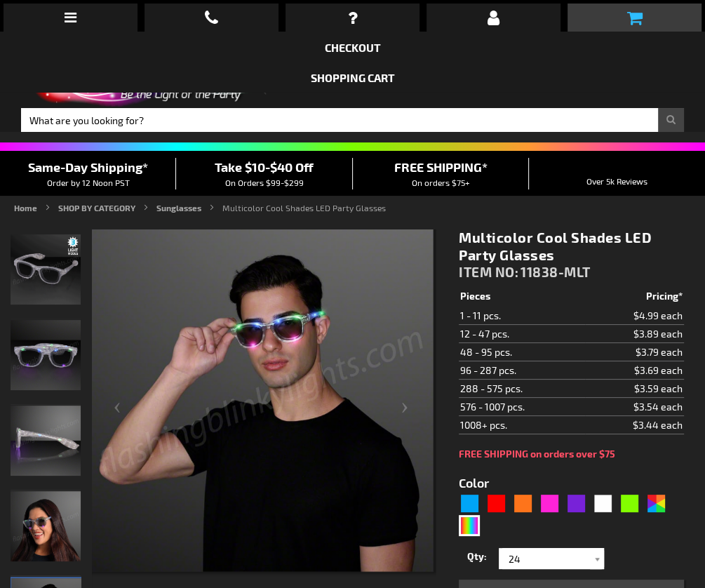
click at [637, 20] on icon at bounding box center [633, 17] width 15 height 17
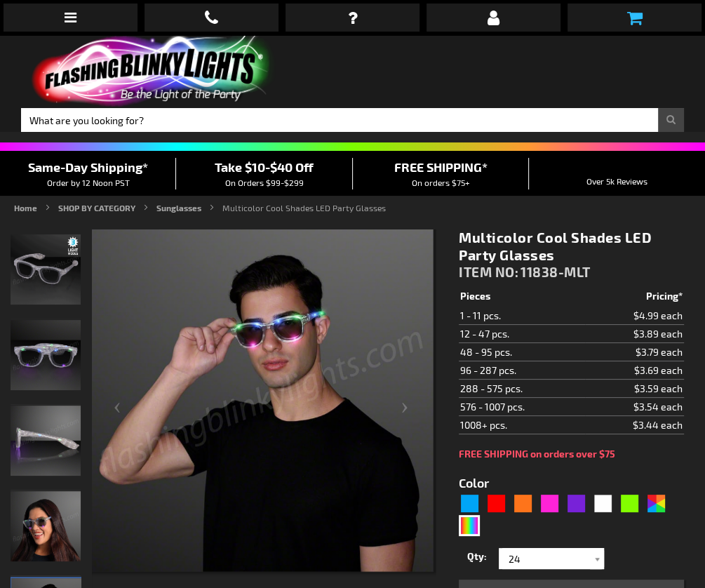
click at [637, 20] on icon at bounding box center [633, 17] width 15 height 17
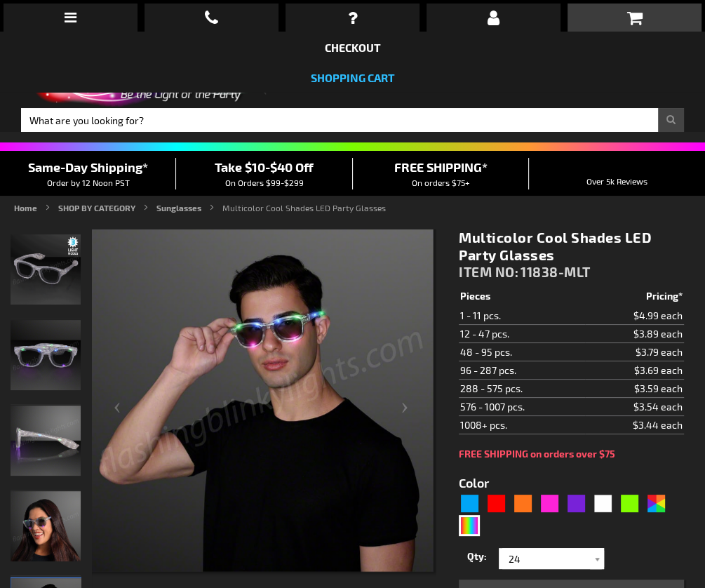
click at [339, 79] on link "Shopping Cart" at bounding box center [353, 77] width 84 height 13
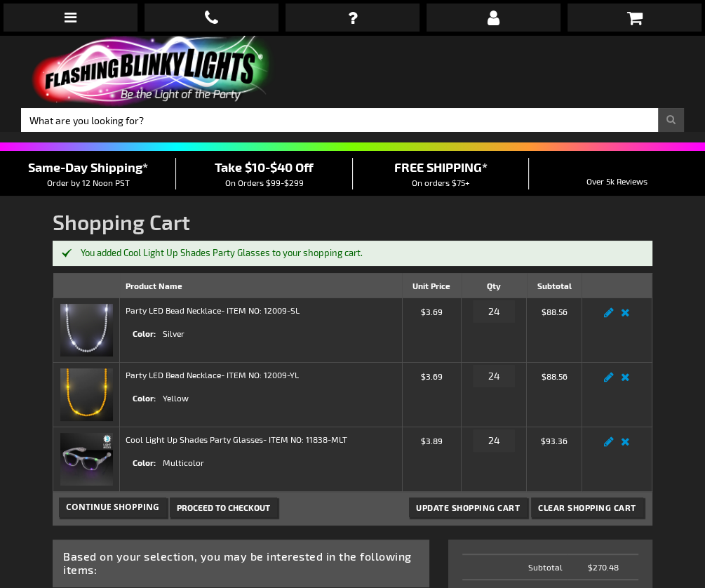
click at [277, 182] on span "On Orders $99-$299" at bounding box center [264, 182] width 79 height 10
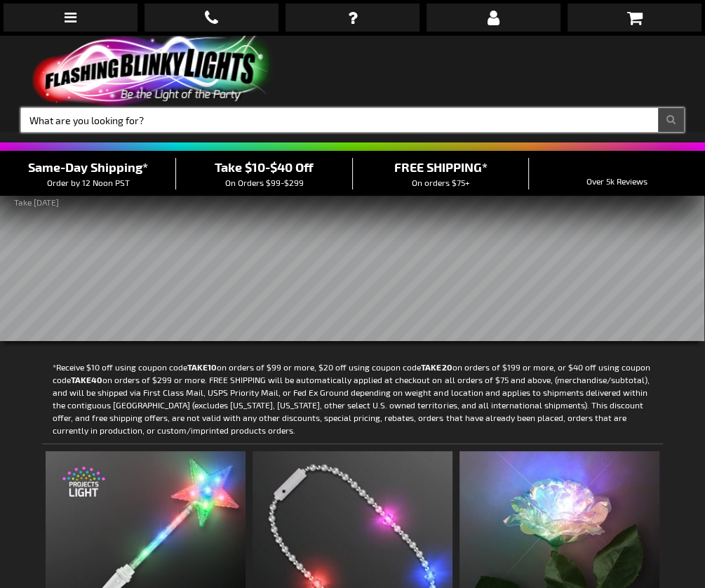
click at [186, 116] on input "Search" at bounding box center [352, 120] width 663 height 24
type input "gold necklace chain"
click at [670, 120] on button "Search" at bounding box center [671, 120] width 26 height 24
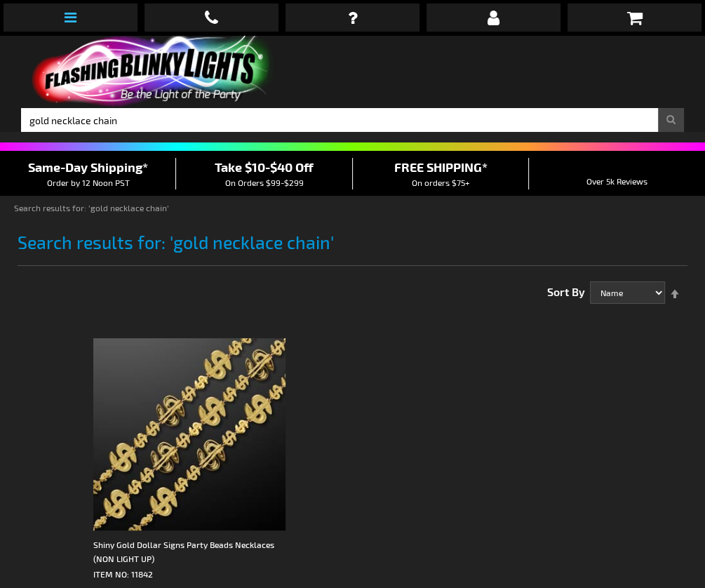
click at [74, 17] on icon at bounding box center [71, 18] width 12 height 14
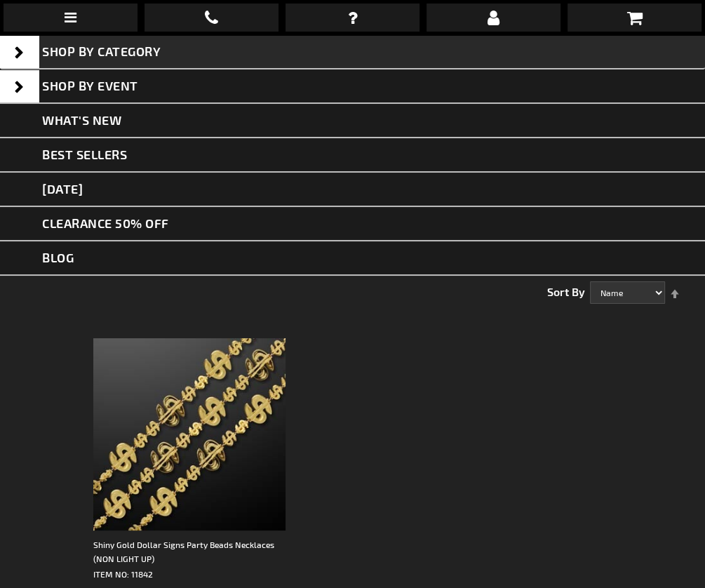
click at [22, 54] on span at bounding box center [19, 52] width 39 height 32
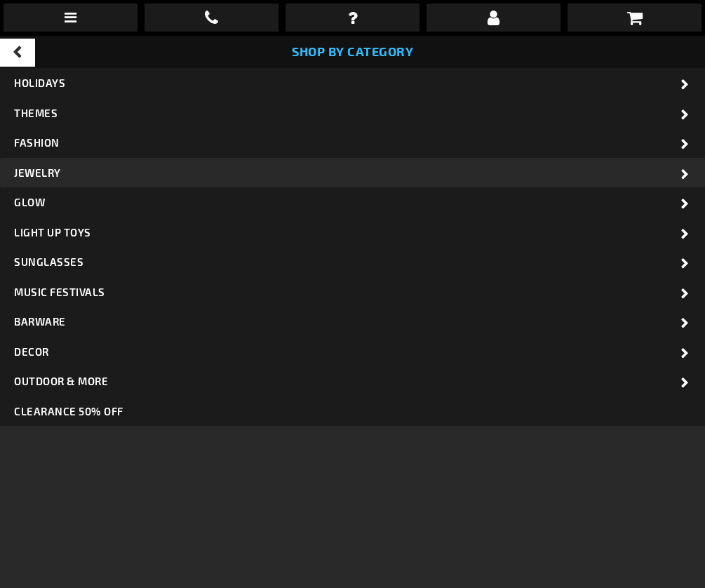
click at [48, 168] on span "Jewelry" at bounding box center [37, 172] width 47 height 13
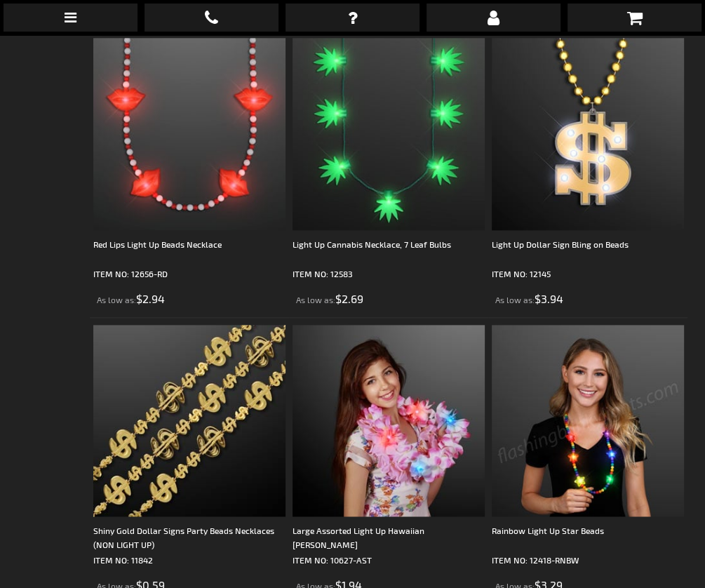
scroll to position [886, 0]
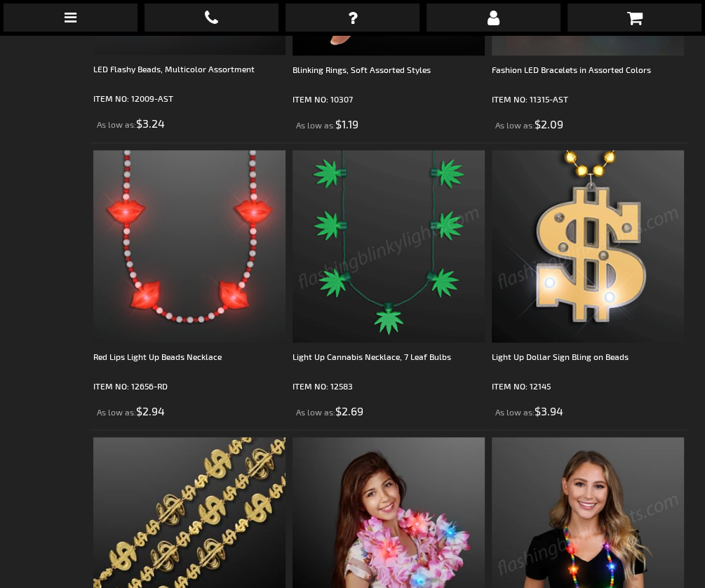
click at [584, 261] on img at bounding box center [588, 246] width 192 height 192
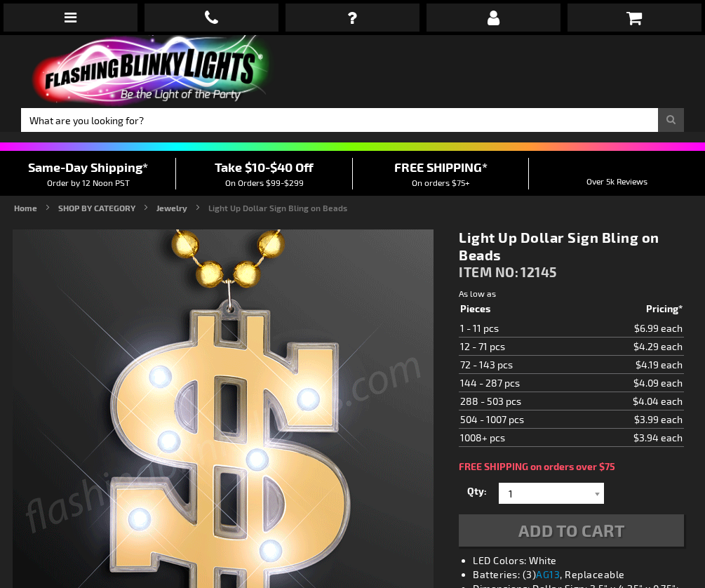
scroll to position [3, 0]
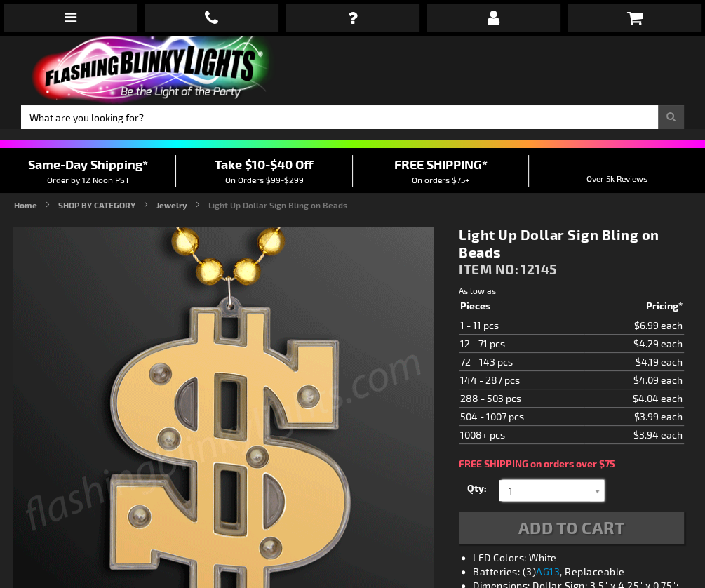
click at [527, 488] on input "1" at bounding box center [553, 490] width 102 height 21
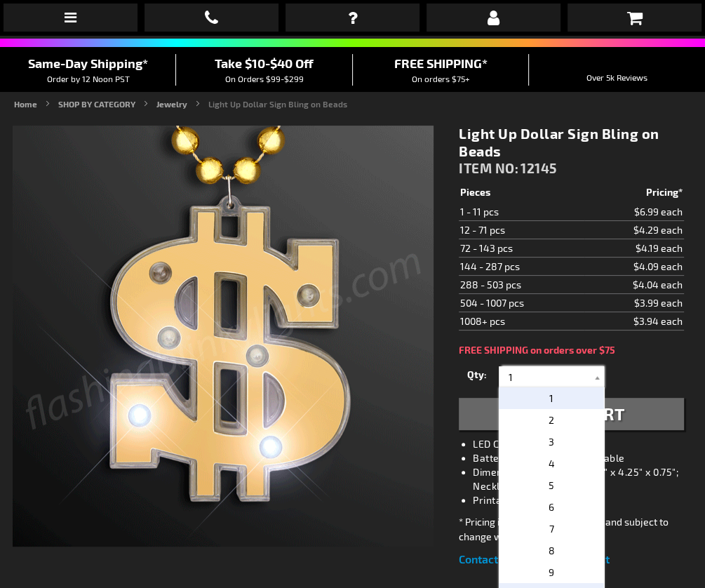
scroll to position [100, 0]
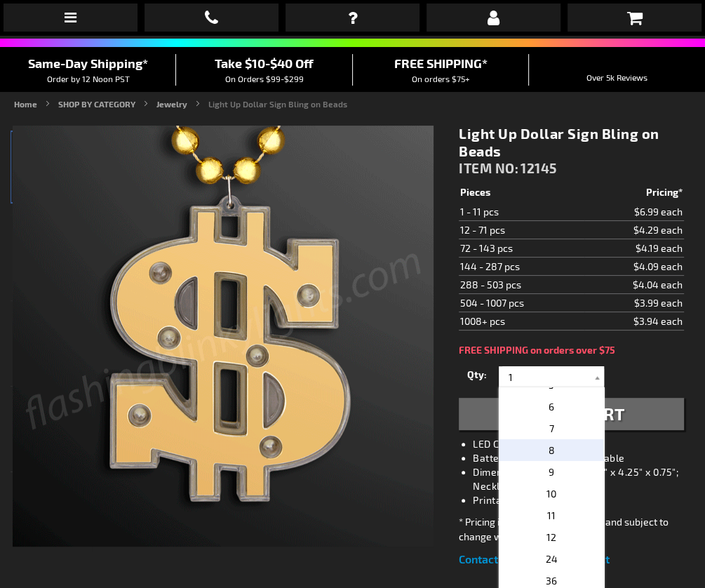
click at [542, 452] on p "8" at bounding box center [551, 450] width 105 height 22
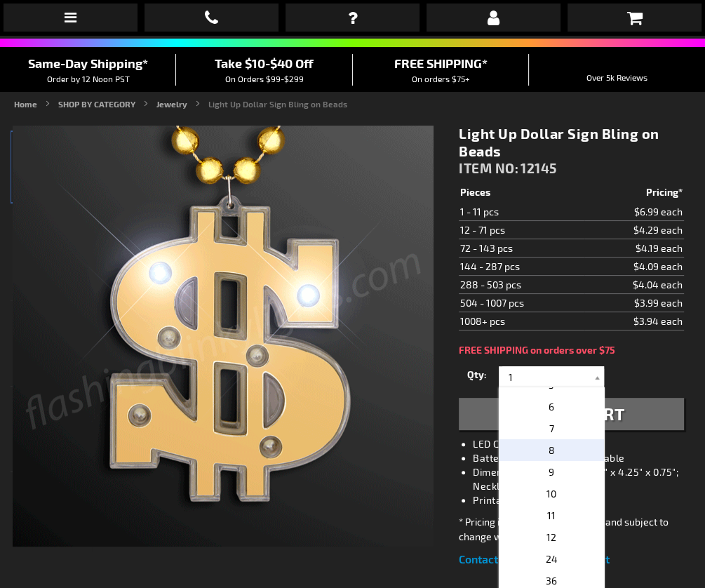
type input "8"
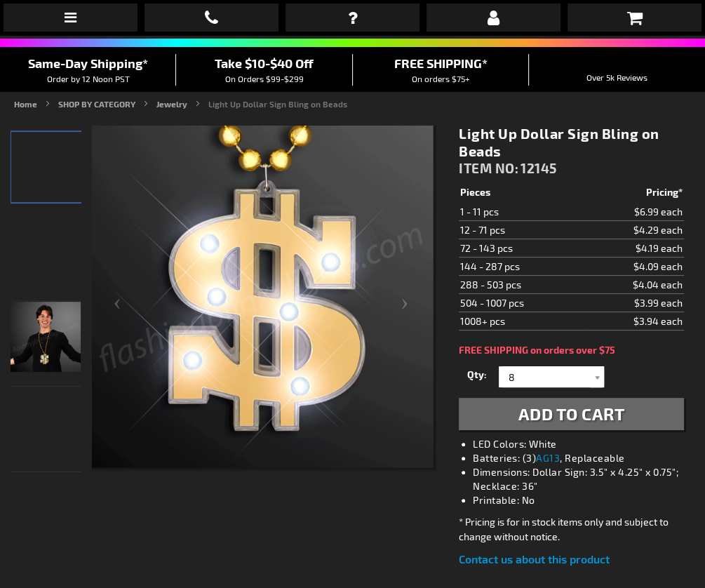
scroll to position [97, 0]
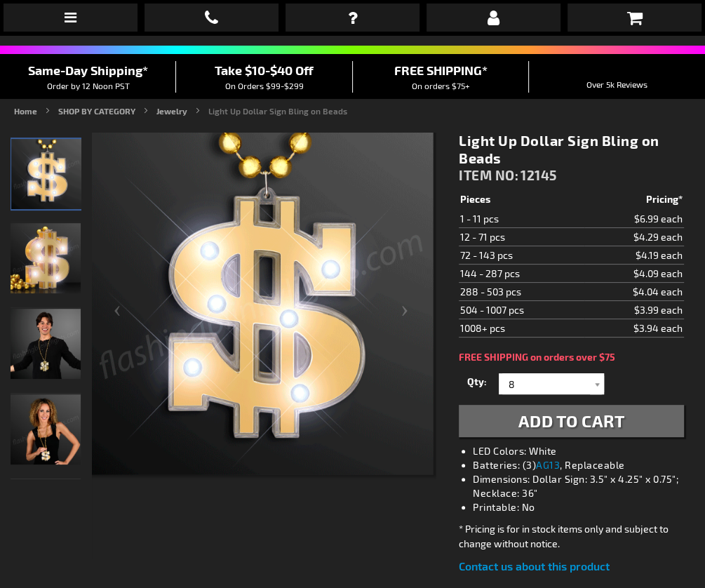
click at [546, 421] on span "Add to Cart" at bounding box center [571, 420] width 107 height 20
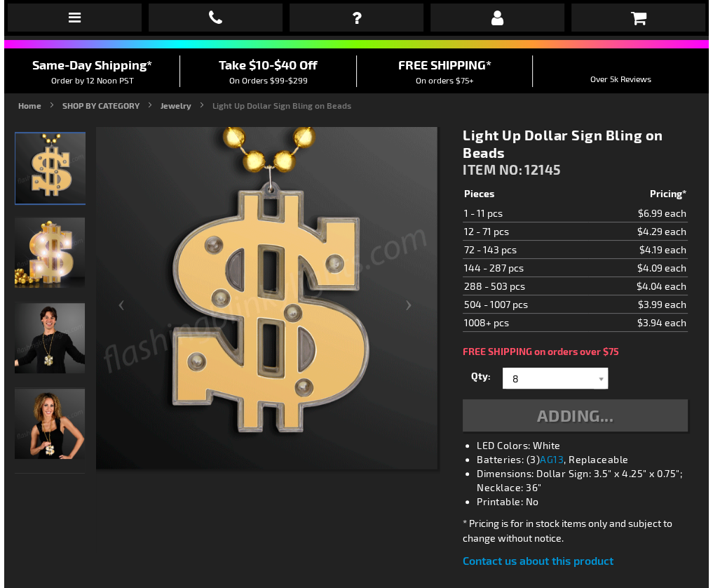
scroll to position [104, 0]
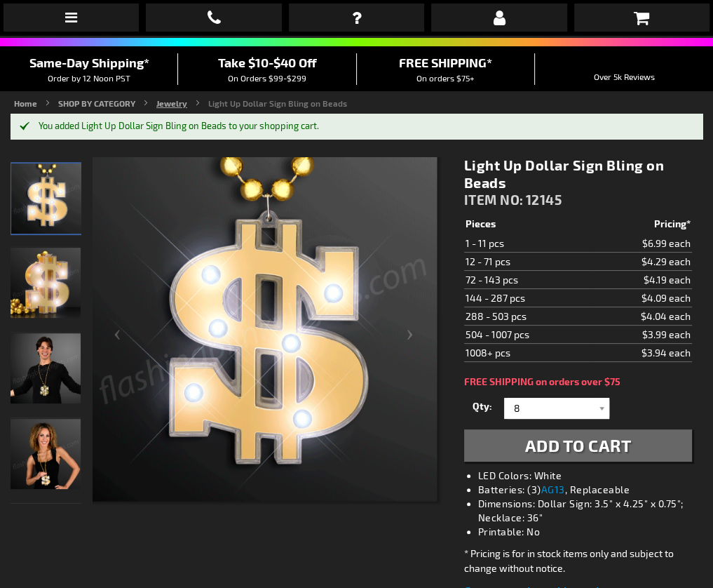
click at [180, 104] on link "Jewelry" at bounding box center [171, 103] width 31 height 10
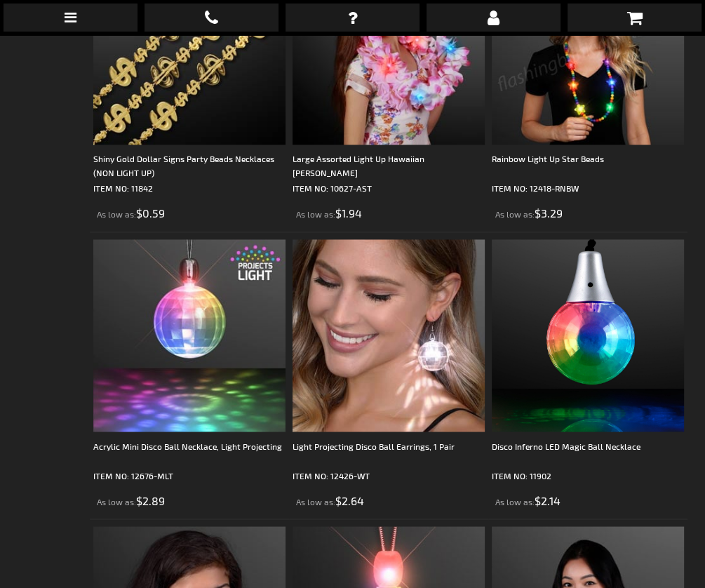
scroll to position [1517, 0]
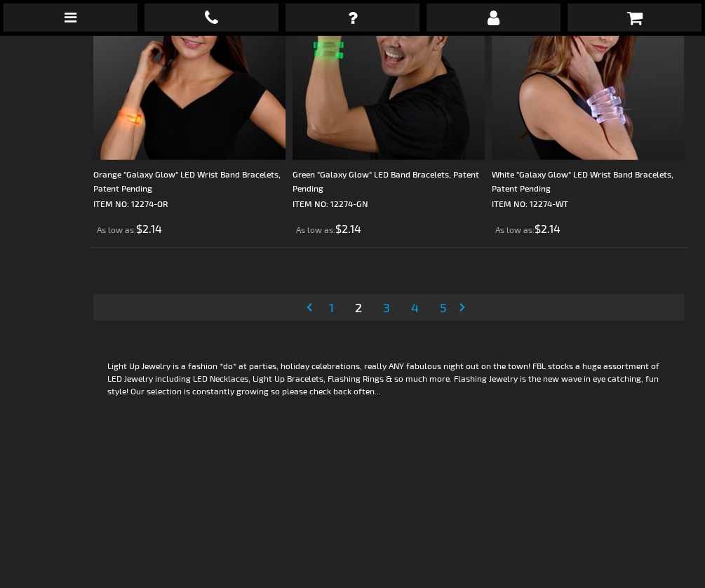
click at [388, 299] on span "3" at bounding box center [386, 306] width 7 height 15
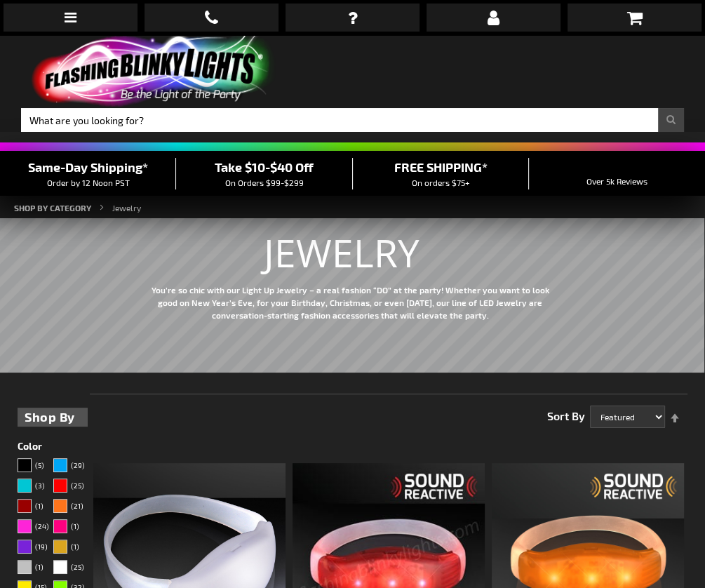
click at [284, 177] on span "On Orders $99-$299" at bounding box center [264, 182] width 79 height 10
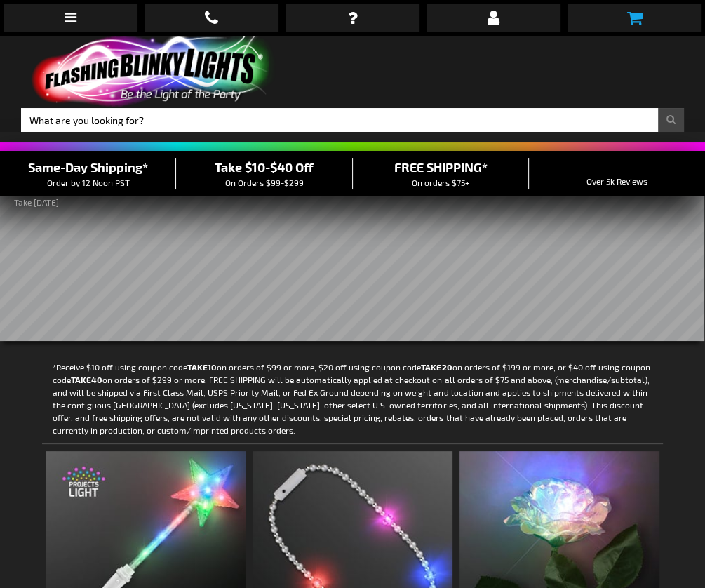
click at [624, 20] on link at bounding box center [634, 18] width 134 height 28
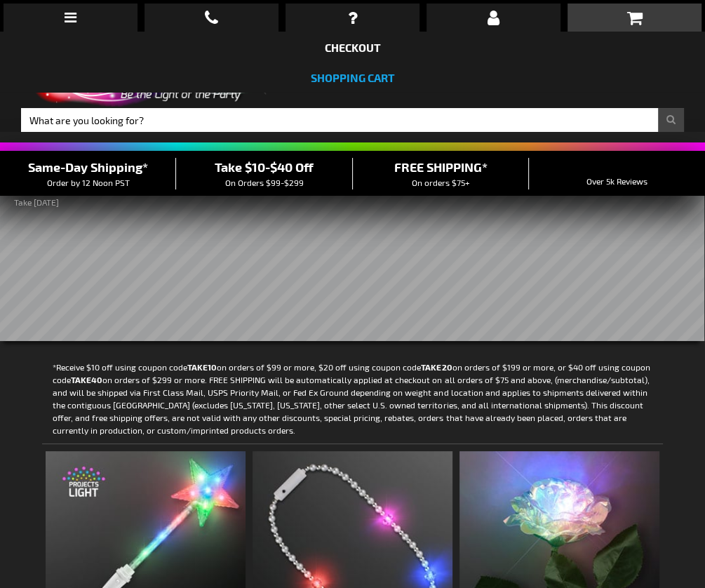
click at [359, 84] on link "Shopping Cart" at bounding box center [353, 77] width 84 height 13
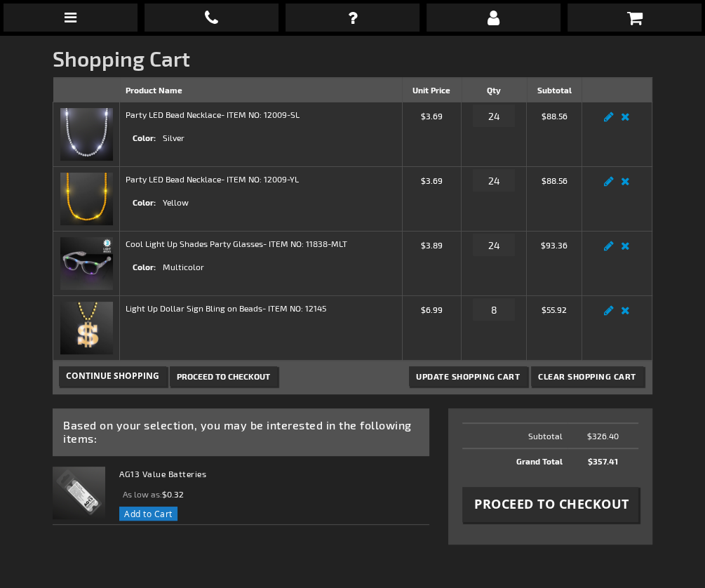
scroll to position [160, 0]
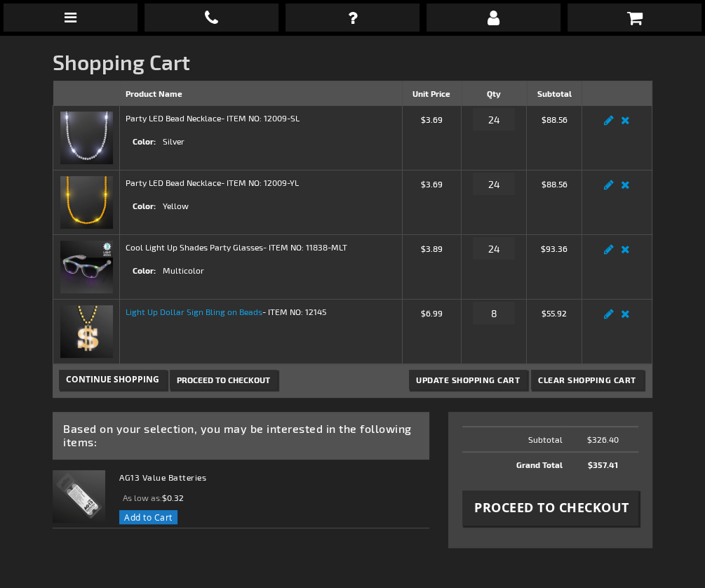
click at [224, 311] on link "Light Up Dollar Sign Bling on Beads" at bounding box center [194, 311] width 137 height 10
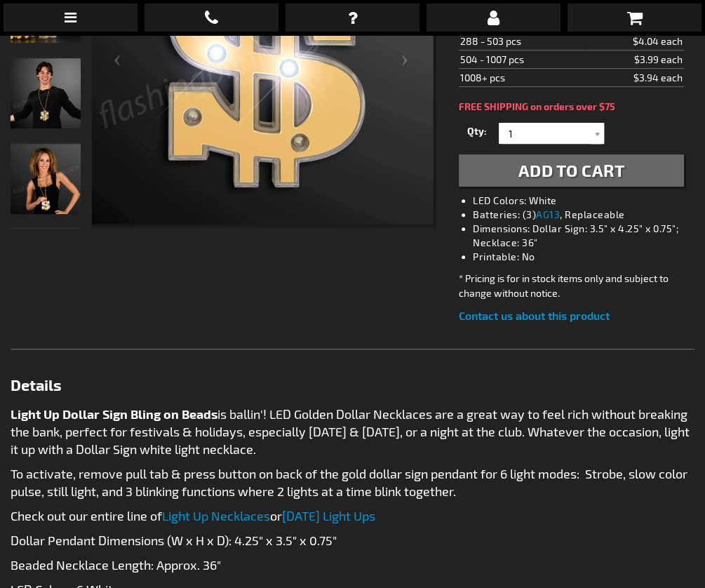
scroll to position [341, 0]
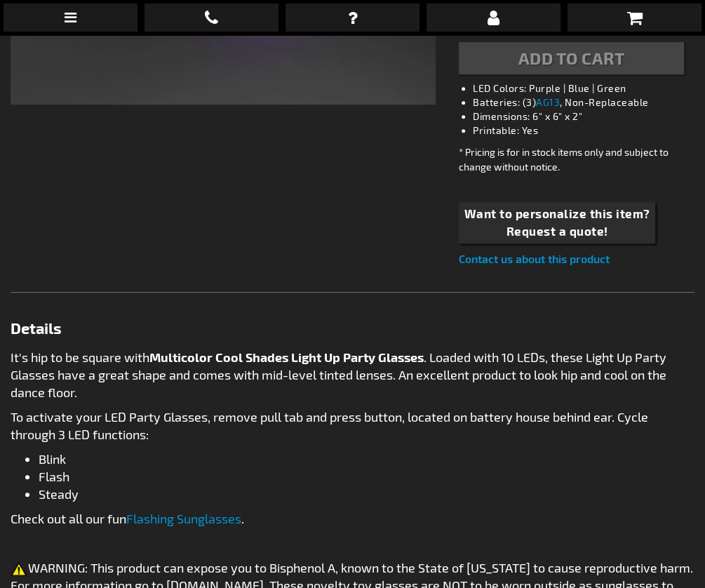
type input "5659"
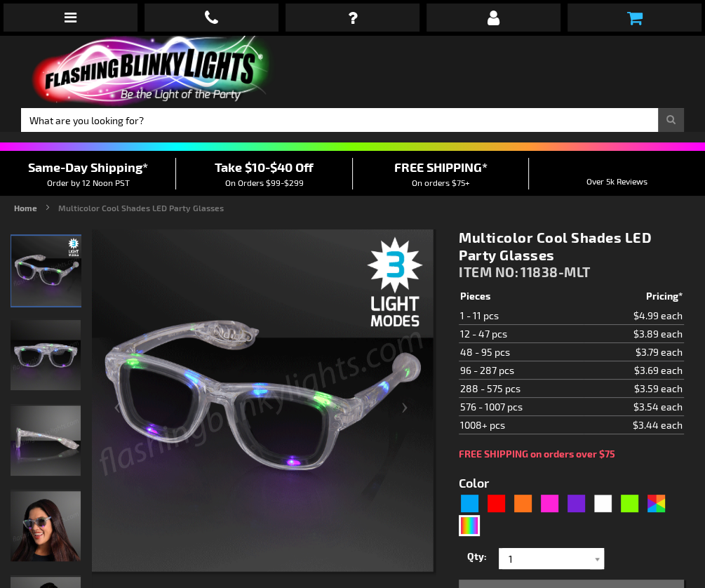
click at [622, 21] on link at bounding box center [634, 18] width 134 height 28
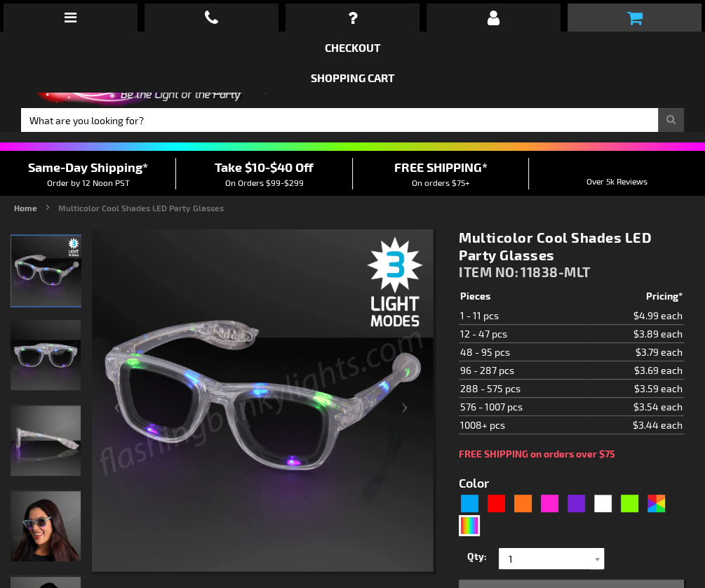
click at [629, 17] on icon at bounding box center [633, 17] width 15 height 17
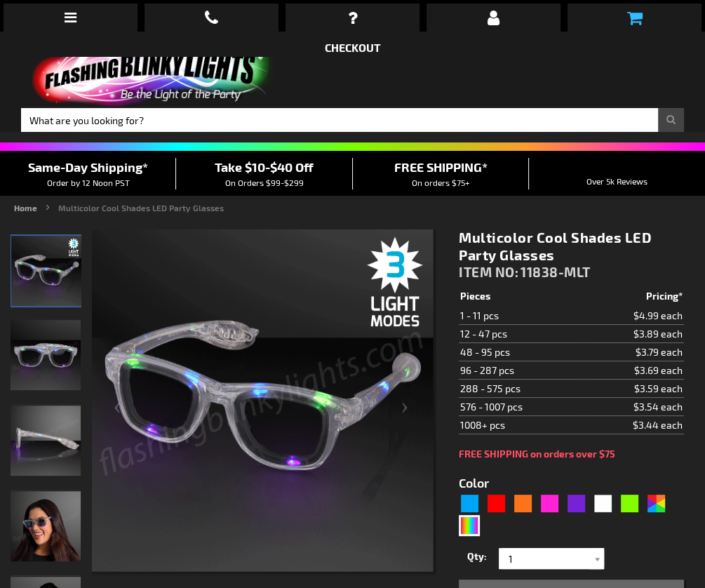
click at [629, 17] on icon at bounding box center [633, 17] width 15 height 17
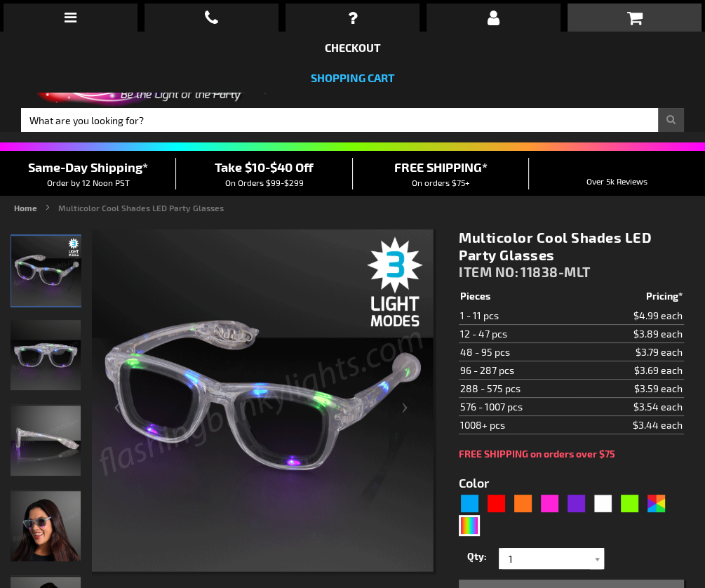
click at [334, 79] on link "Shopping Cart" at bounding box center [353, 77] width 84 height 13
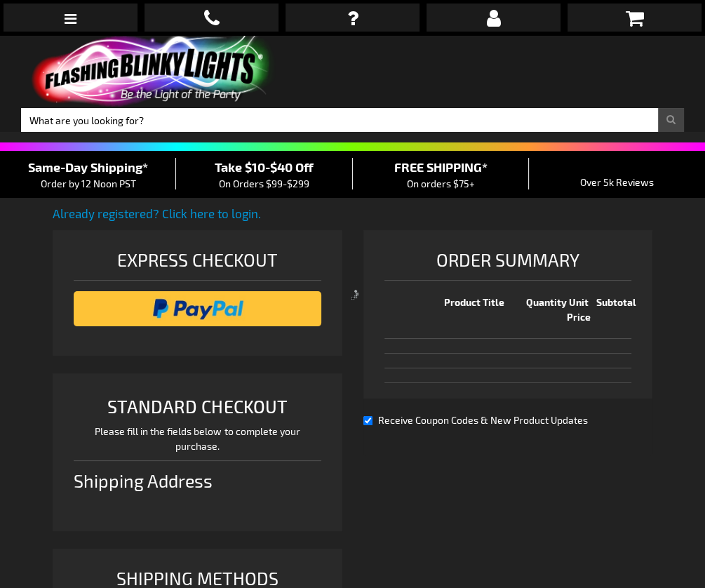
scroll to position [371, 0]
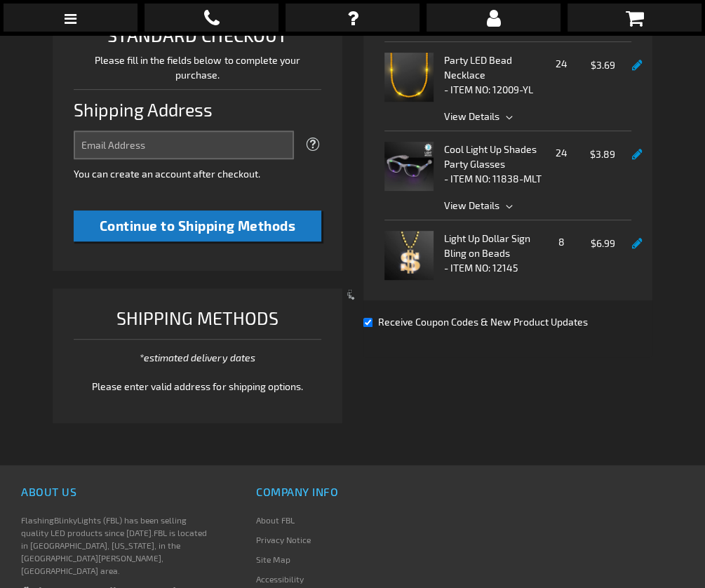
select select "US"
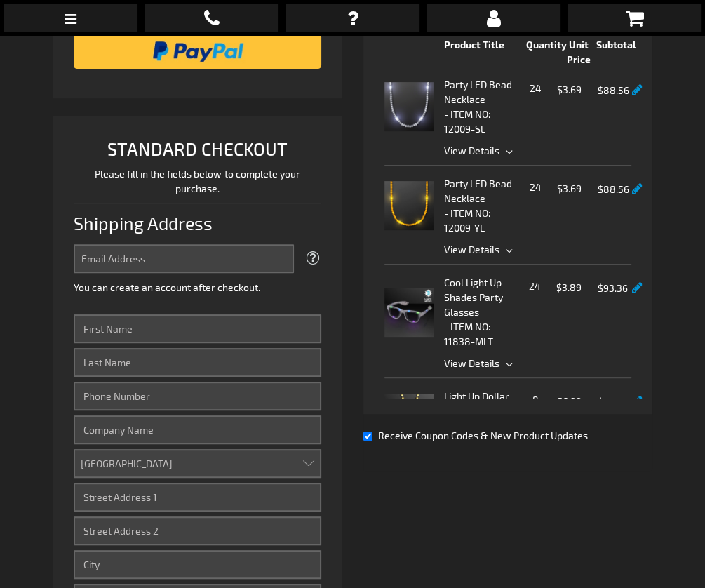
scroll to position [270, 0]
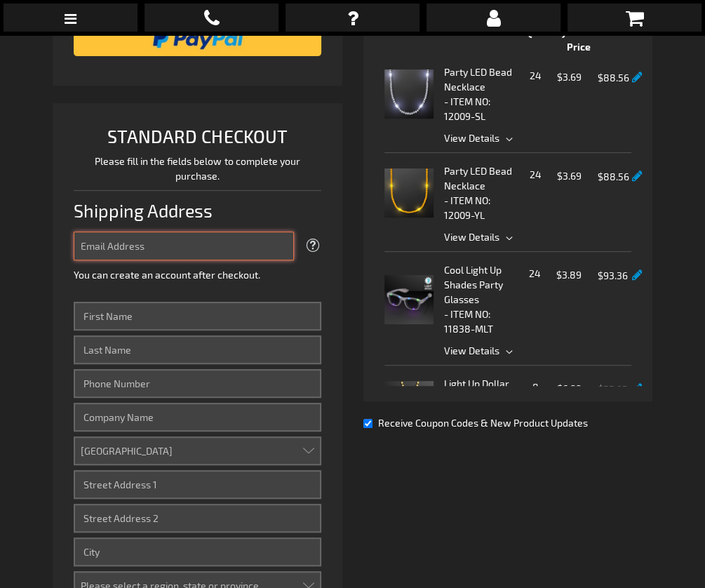
click at [194, 244] on input "Email Address" at bounding box center [183, 245] width 219 height 29
type input "rmjjablin23@aol.com"
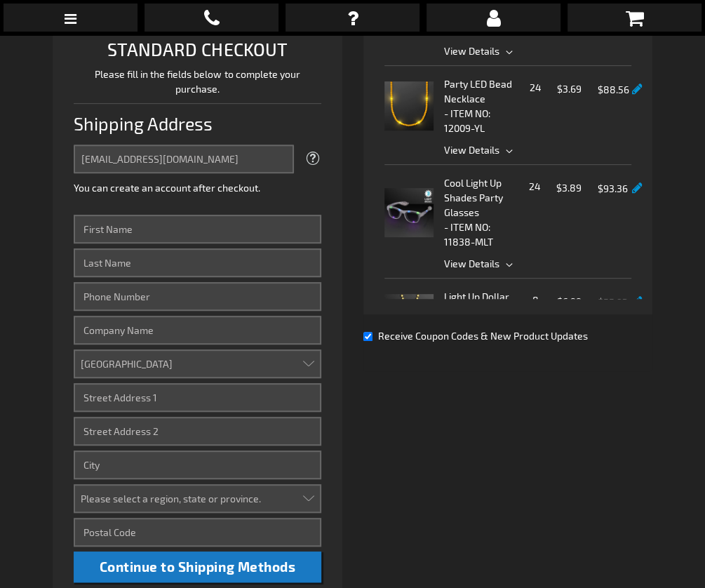
scroll to position [393, 0]
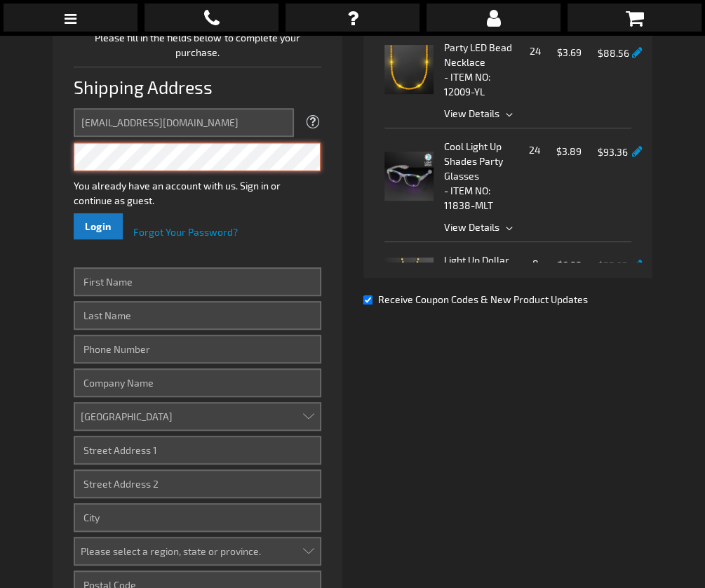
click at [98, 222] on button "Login" at bounding box center [98, 226] width 49 height 26
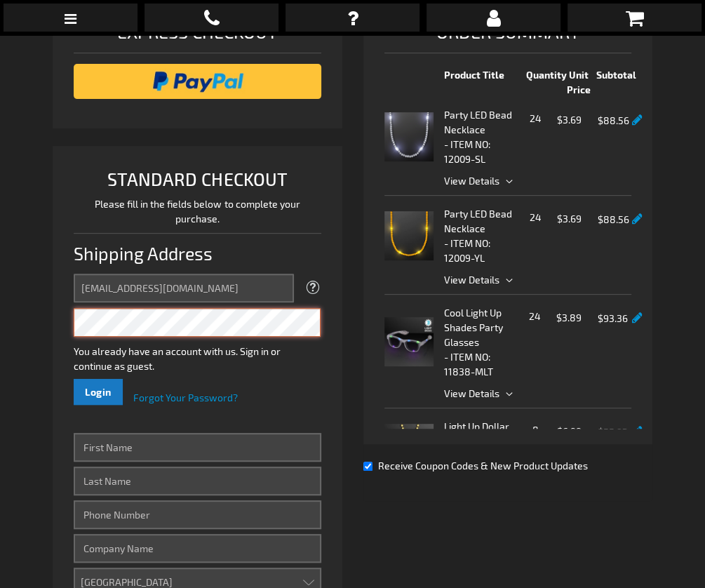
scroll to position [238, 0]
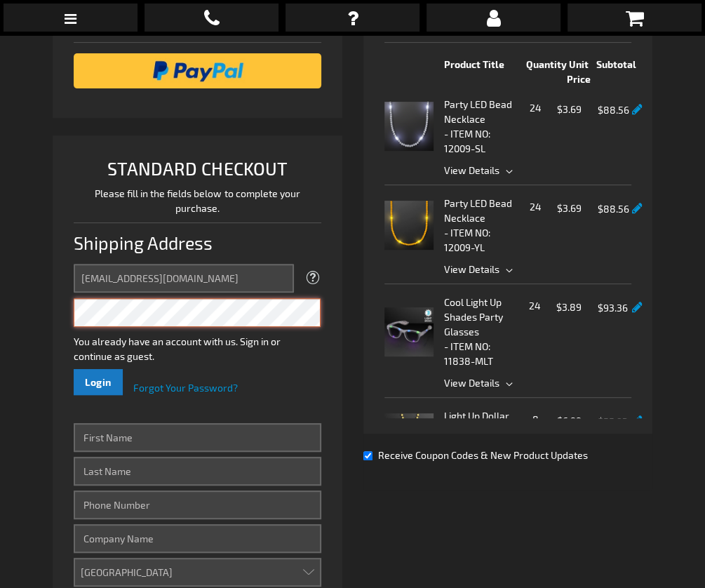
click at [98, 378] on button "Login" at bounding box center [98, 382] width 49 height 26
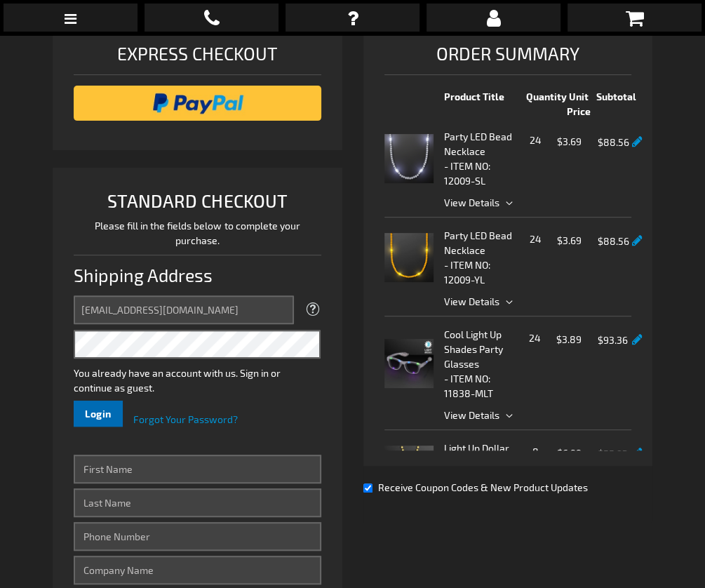
click at [104, 407] on span "Login" at bounding box center [98, 413] width 27 height 12
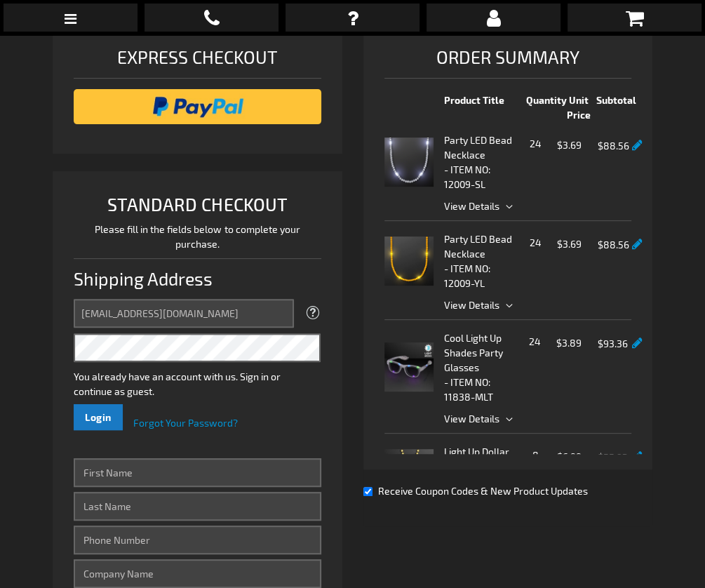
scroll to position [299, 0]
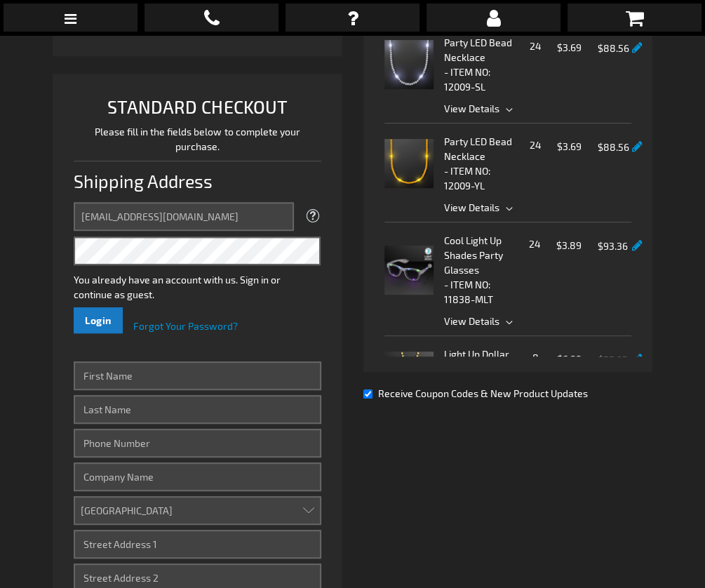
click at [118, 318] on button "Login" at bounding box center [98, 320] width 49 height 26
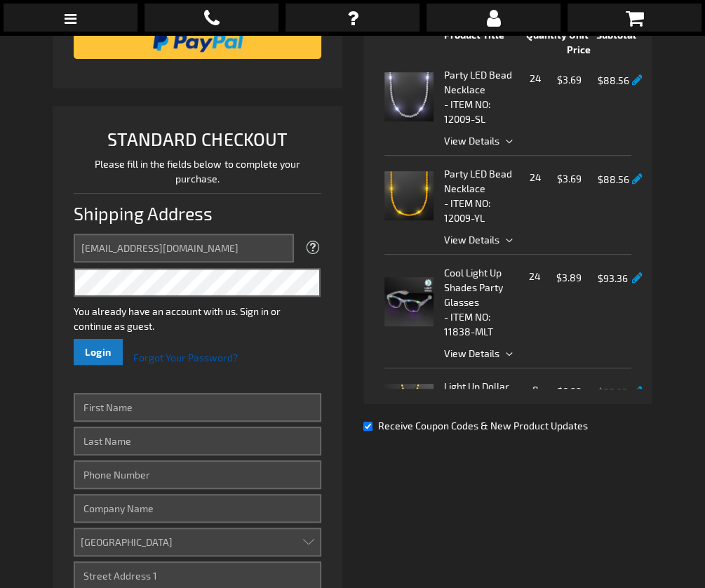
click at [203, 351] on span "Forgot Your Password?" at bounding box center [185, 357] width 104 height 12
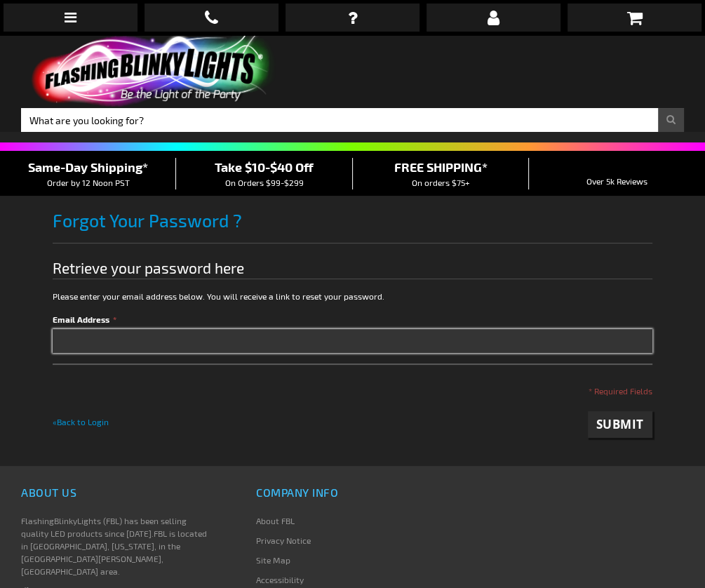
click at [196, 345] on input "Email Address" at bounding box center [352, 341] width 599 height 24
type input "rmjjablin23@aol.com"
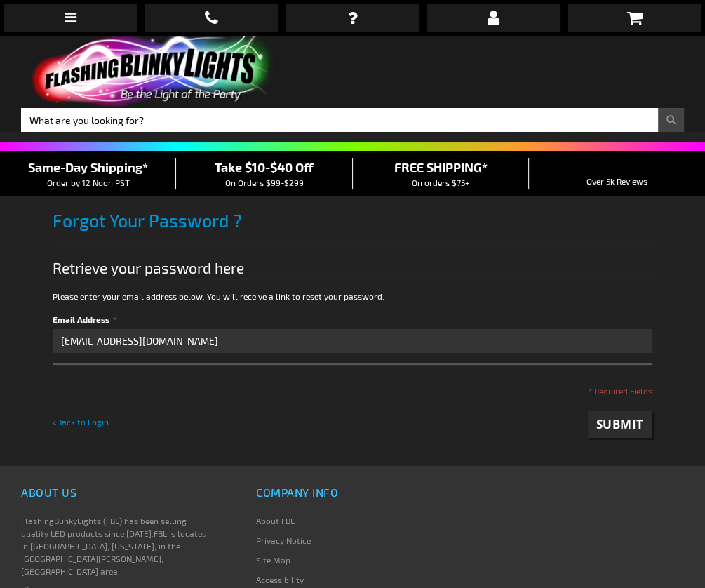
click at [609, 419] on span "Submit" at bounding box center [620, 424] width 48 height 16
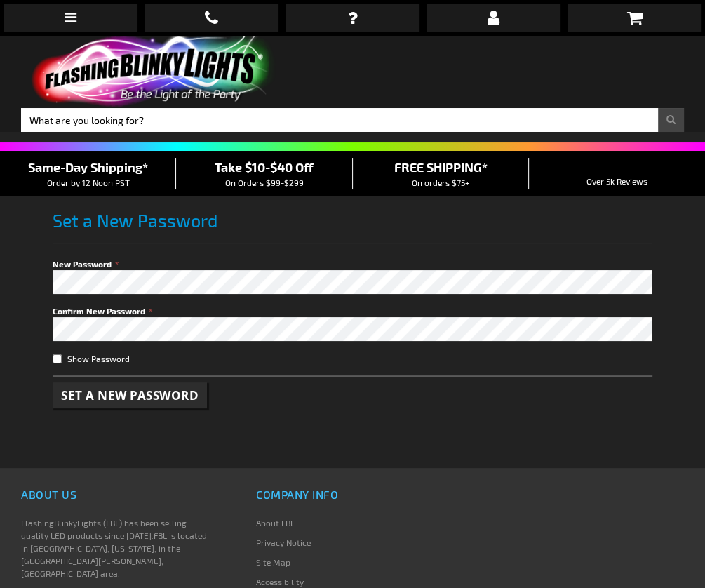
click at [59, 359] on input "Show Password" at bounding box center [57, 358] width 9 height 9
checkbox input "true"
click at [69, 382] on button "Set a New Password" at bounding box center [130, 395] width 154 height 26
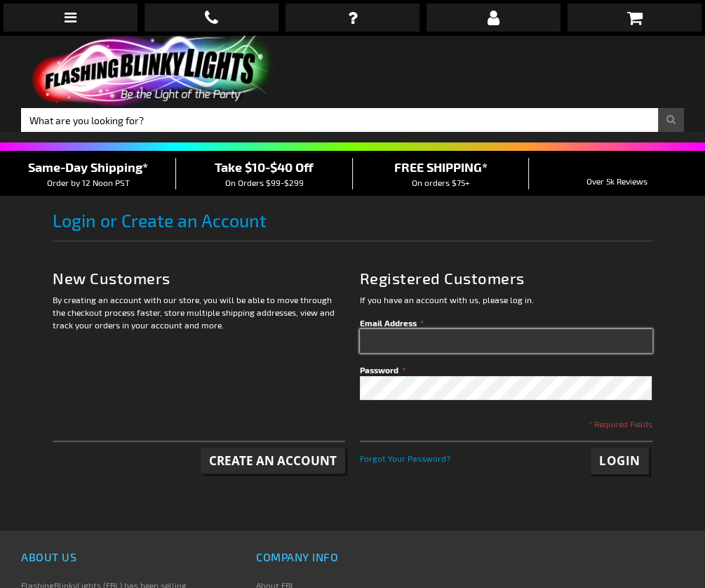
type input "rmjjablin23@aol.com"
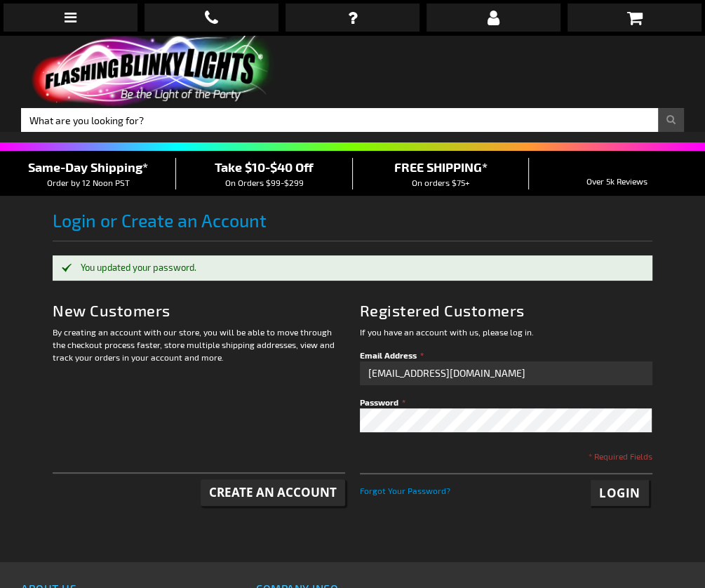
click at [629, 489] on span "Login" at bounding box center [619, 493] width 41 height 16
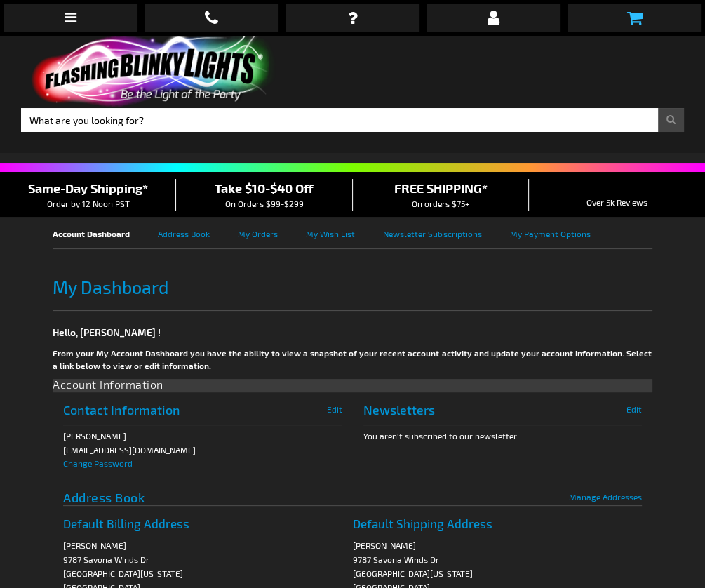
click at [626, 20] on icon at bounding box center [633, 17] width 15 height 17
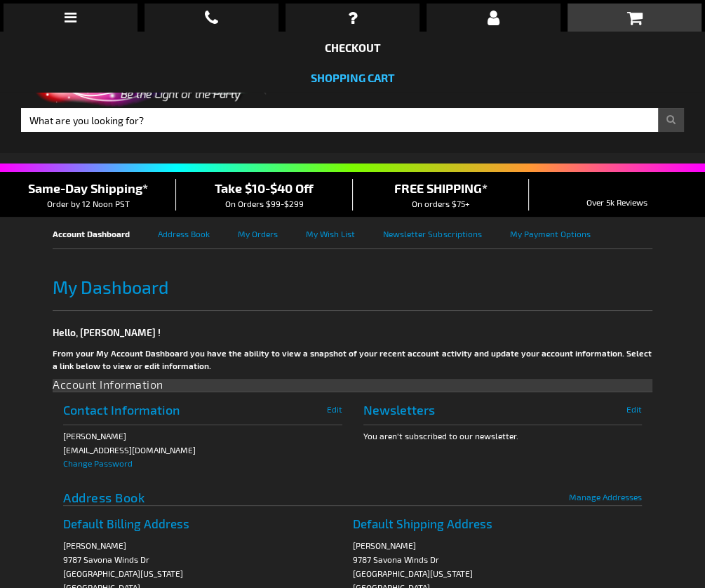
click at [359, 72] on link "Shopping Cart" at bounding box center [353, 77] width 84 height 13
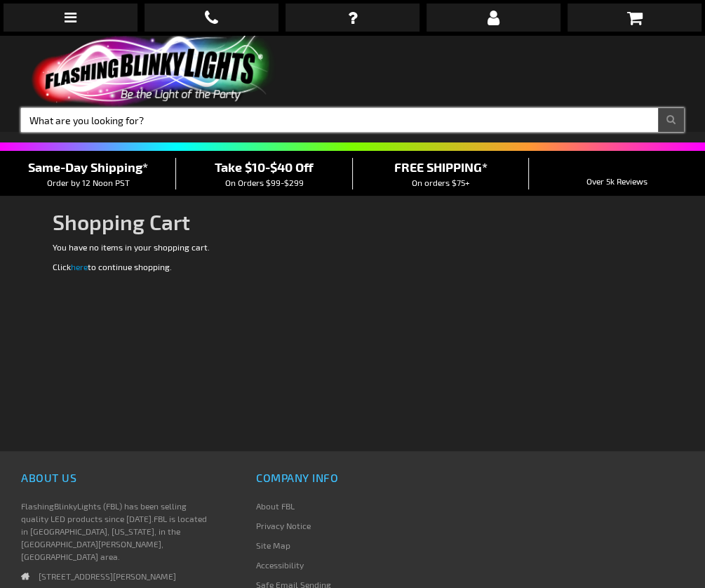
click at [164, 122] on input "Search" at bounding box center [352, 120] width 663 height 24
type input "led sunglasses"
click at [670, 120] on button "Search" at bounding box center [671, 120] width 26 height 24
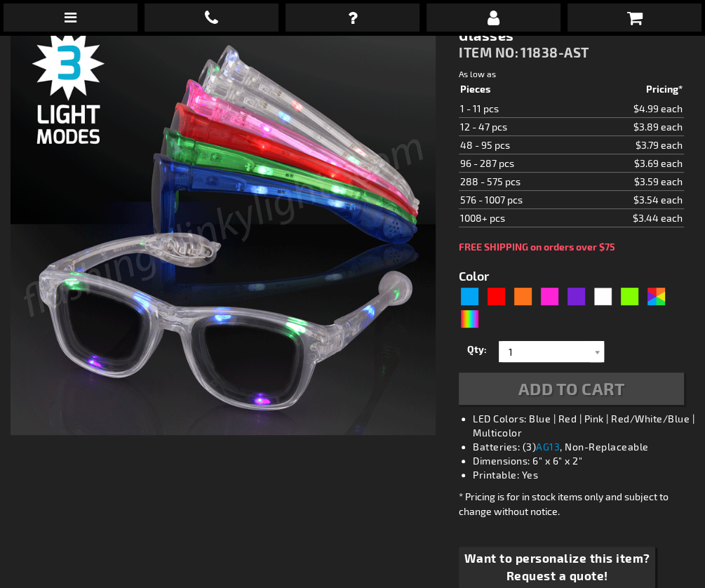
scroll to position [220, 0]
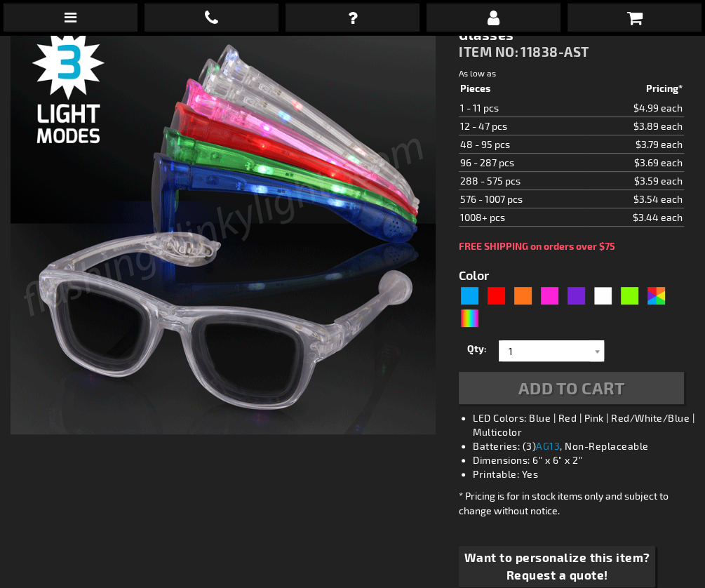
type input "5630"
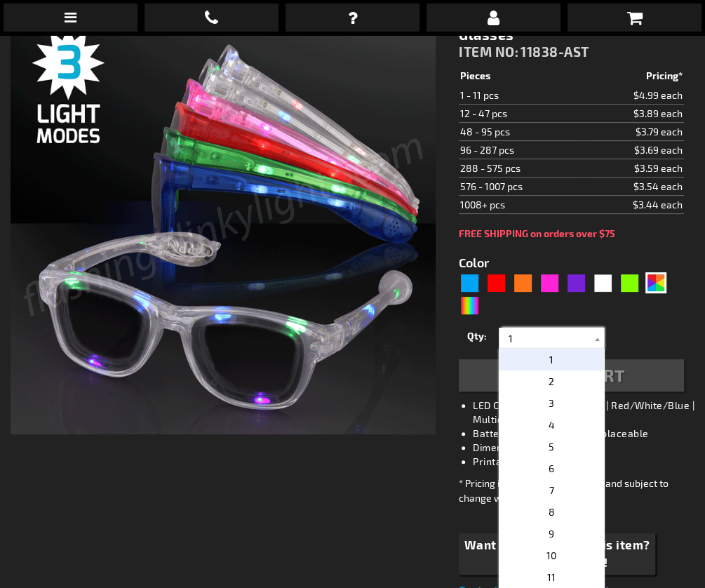
drag, startPoint x: 513, startPoint y: 347, endPoint x: 497, endPoint y: 348, distance: 16.2
click at [499, 348] on div "1 2 3 4 5 6 7 8 9 10 11 12 24 36 48 60 72 84 96 108 120 1" at bounding box center [551, 337] width 105 height 21
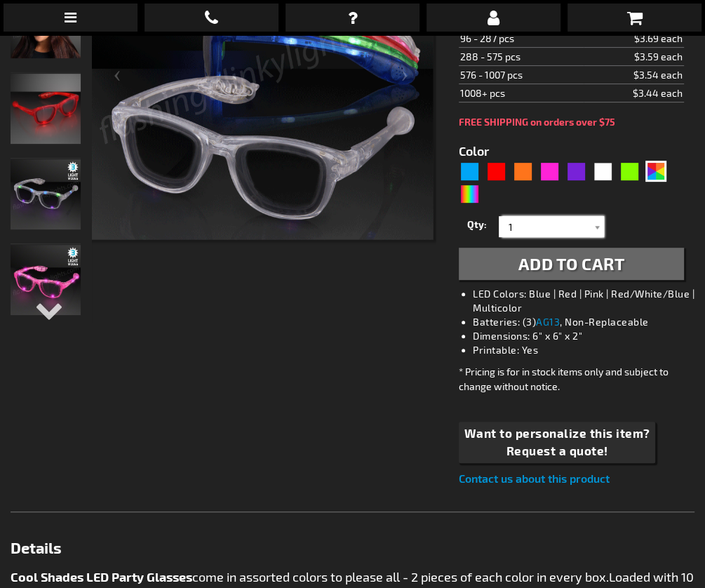
scroll to position [349, 0]
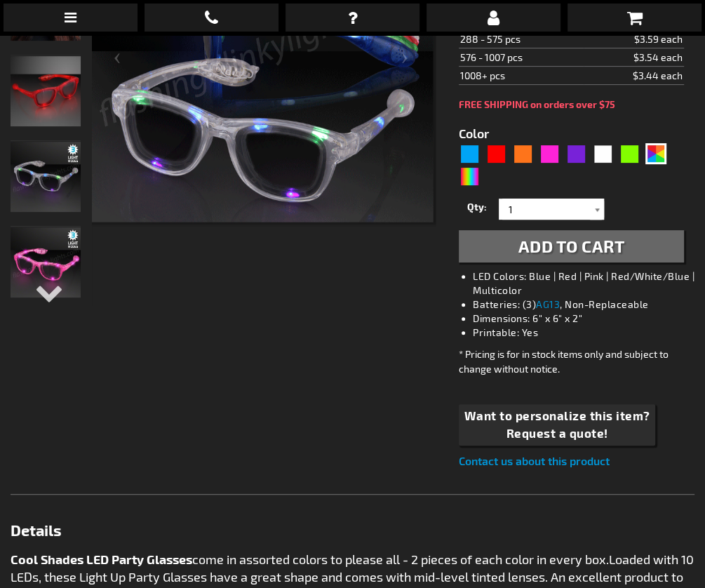
click at [595, 210] on div at bounding box center [597, 208] width 14 height 21
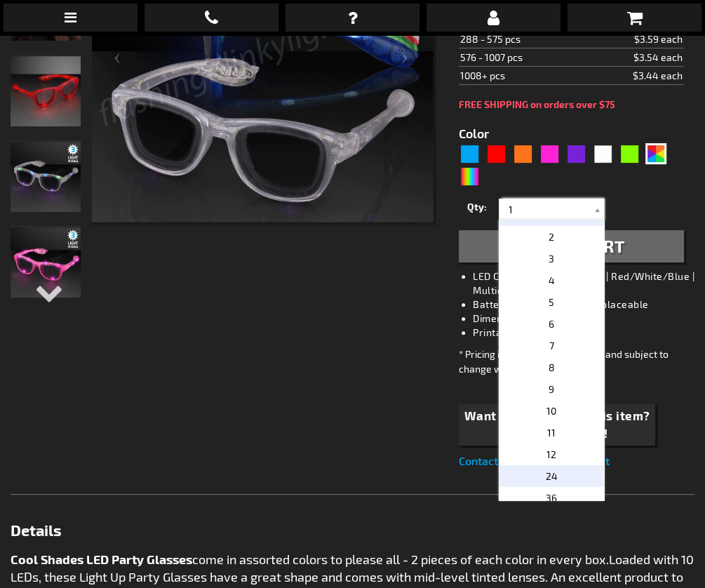
scroll to position [13, 0]
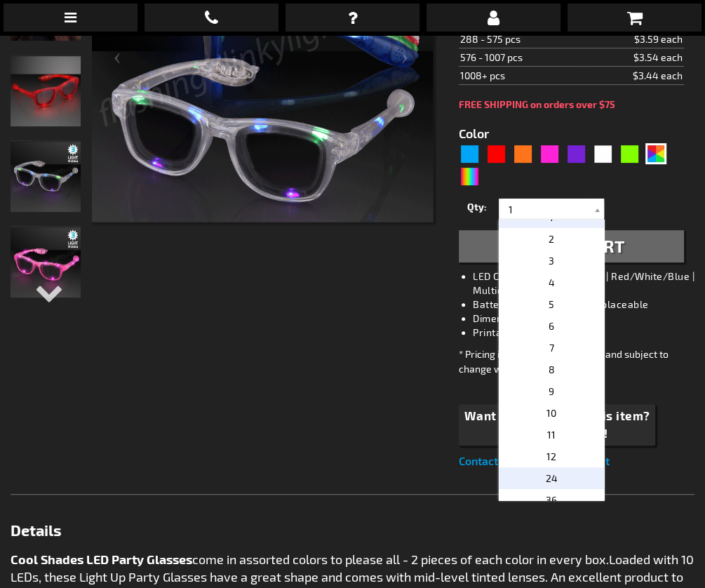
click at [555, 470] on p "24" at bounding box center [551, 478] width 105 height 22
type input "24"
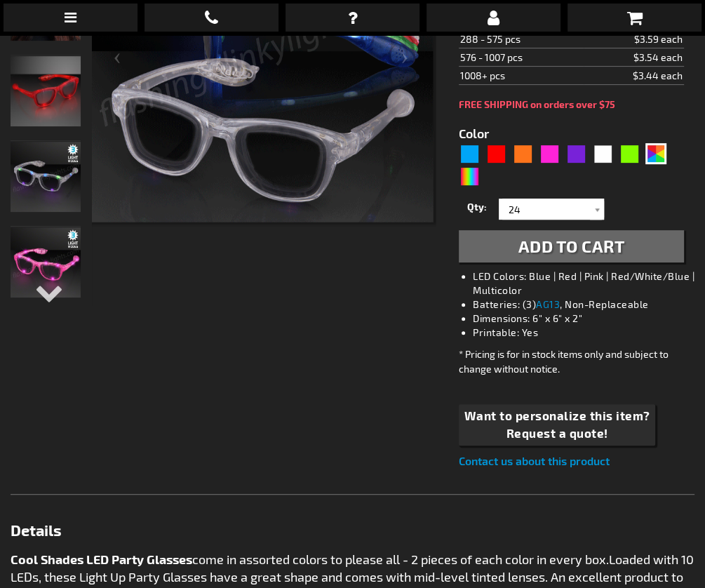
click at [569, 243] on span "Add to Cart" at bounding box center [571, 246] width 107 height 20
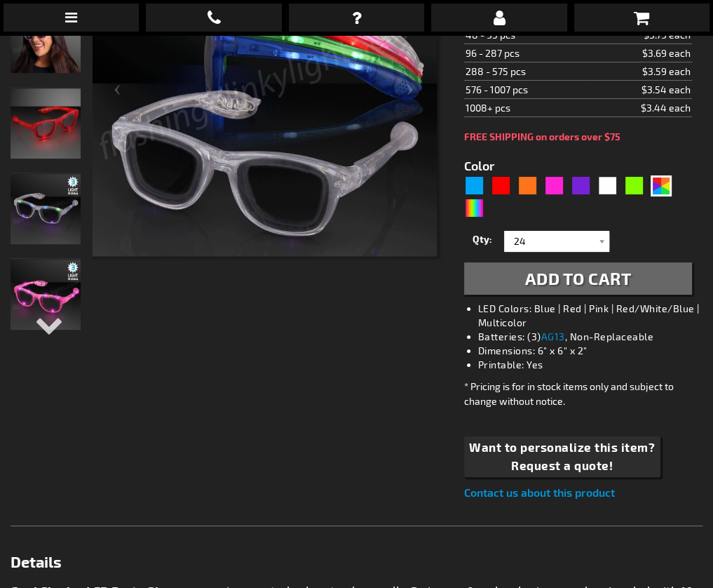
click at [682, 156] on div "Color 5630" at bounding box center [578, 188] width 228 height 64
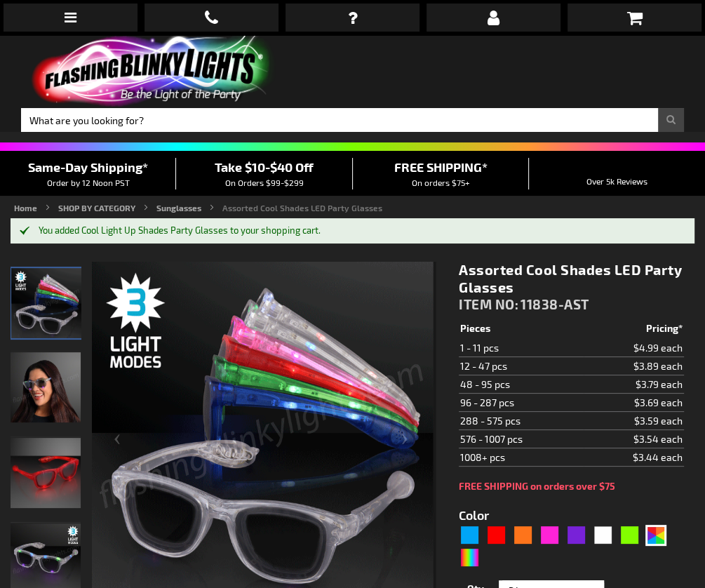
scroll to position [0, 0]
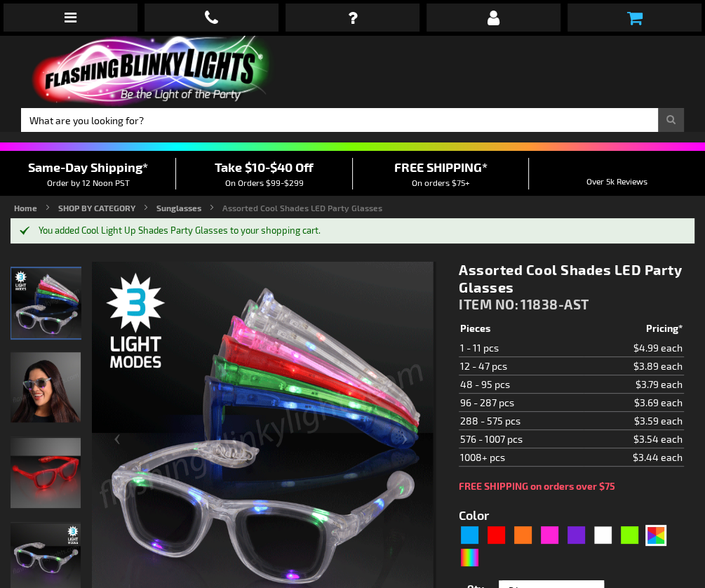
click at [639, 18] on icon at bounding box center [633, 17] width 15 height 17
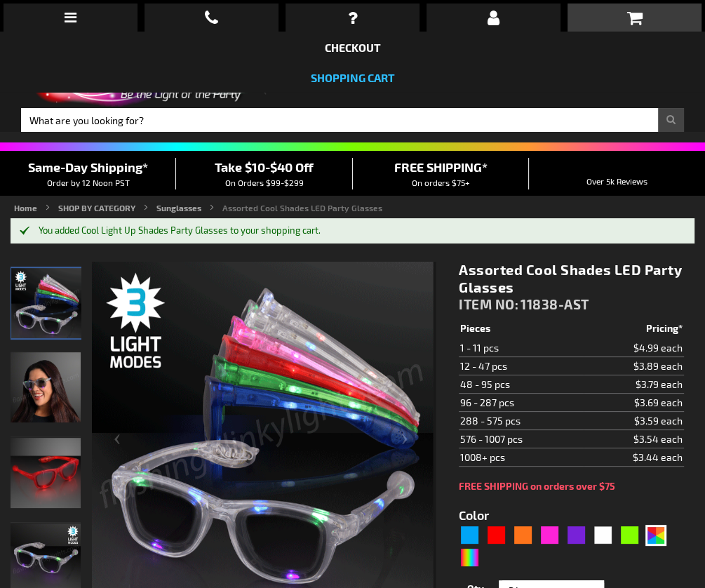
click at [367, 79] on link "Shopping Cart" at bounding box center [353, 77] width 84 height 13
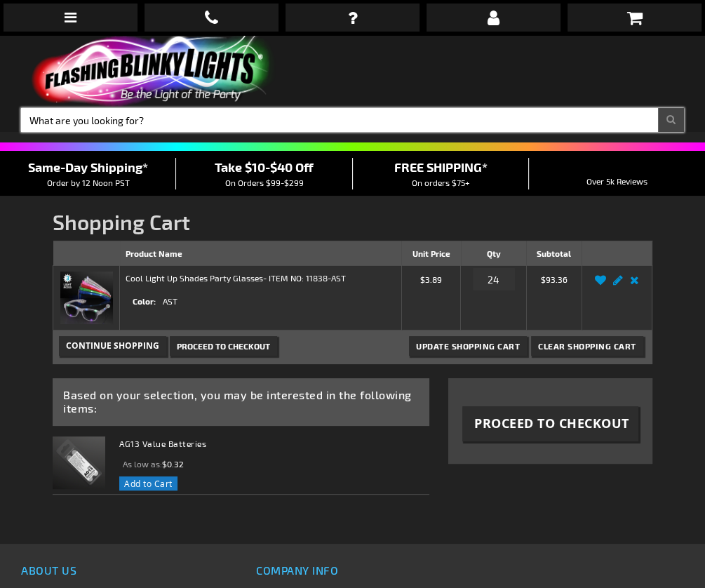
click at [196, 120] on input "Search" at bounding box center [352, 120] width 663 height 24
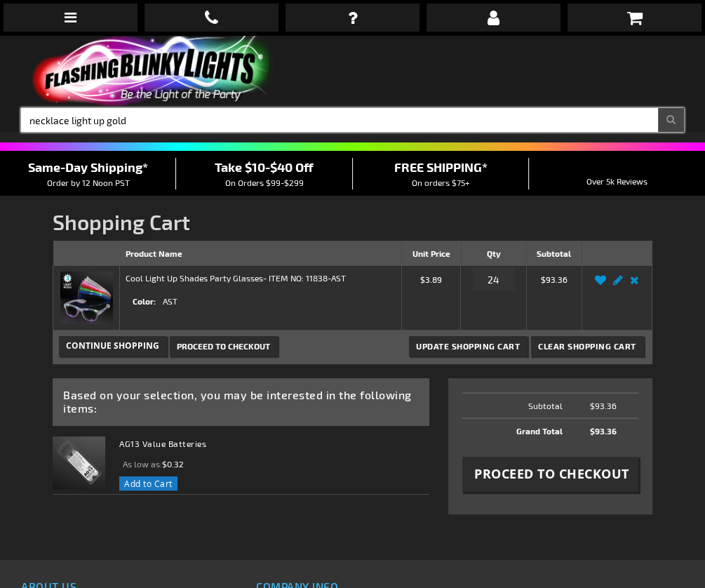
type input "necklace light up gold"
click at [670, 120] on button "Search" at bounding box center [671, 120] width 26 height 24
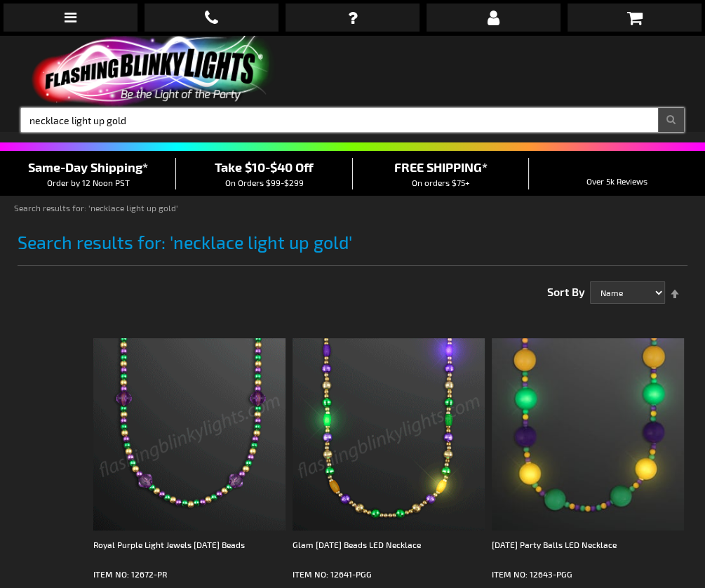
drag, startPoint x: 66, startPoint y: 120, endPoint x: 20, endPoint y: 116, distance: 46.5
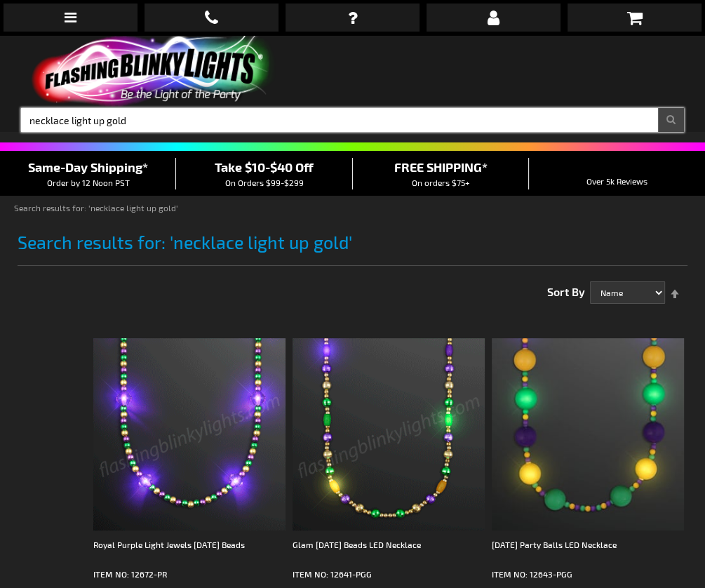
click at [18, 118] on div "Search Search necklace light up gold × Search" at bounding box center [353, 120] width 684 height 24
drag, startPoint x: 67, startPoint y: 124, endPoint x: 139, endPoint y: 128, distance: 72.3
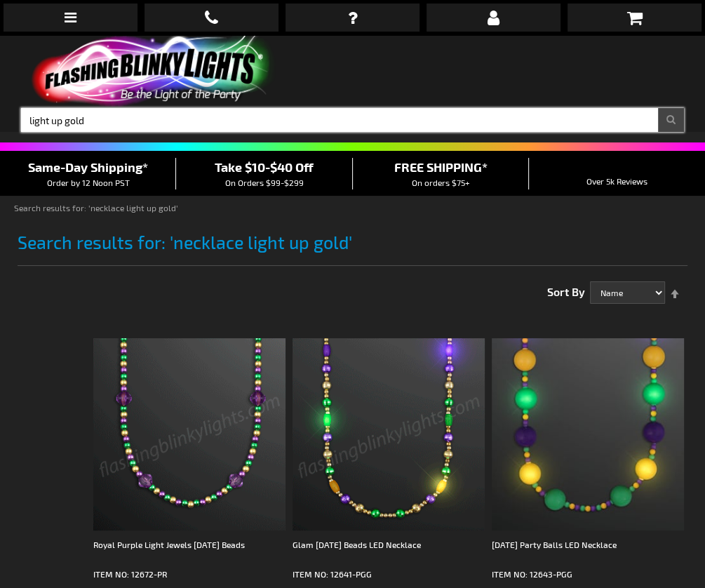
click at [139, 128] on input "light up gold" at bounding box center [352, 120] width 663 height 24
type input "light up beads"
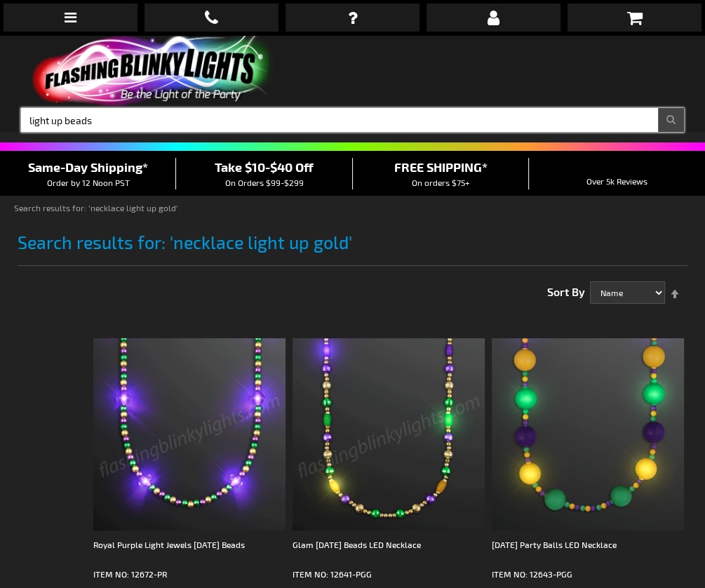
click at [670, 120] on button "Search" at bounding box center [671, 120] width 26 height 24
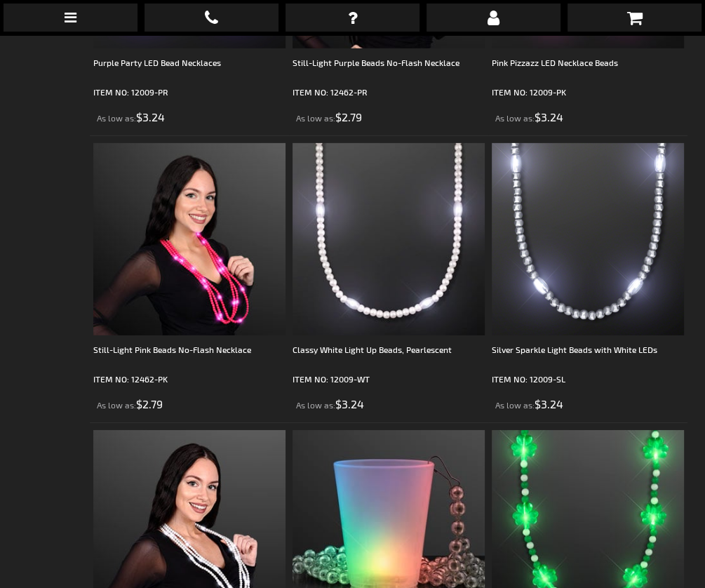
scroll to position [2920, 0]
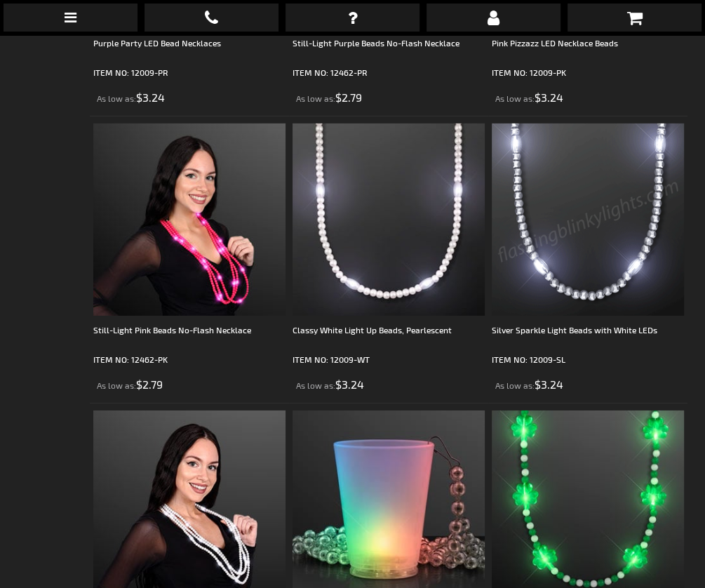
click at [603, 221] on img at bounding box center [588, 219] width 192 height 192
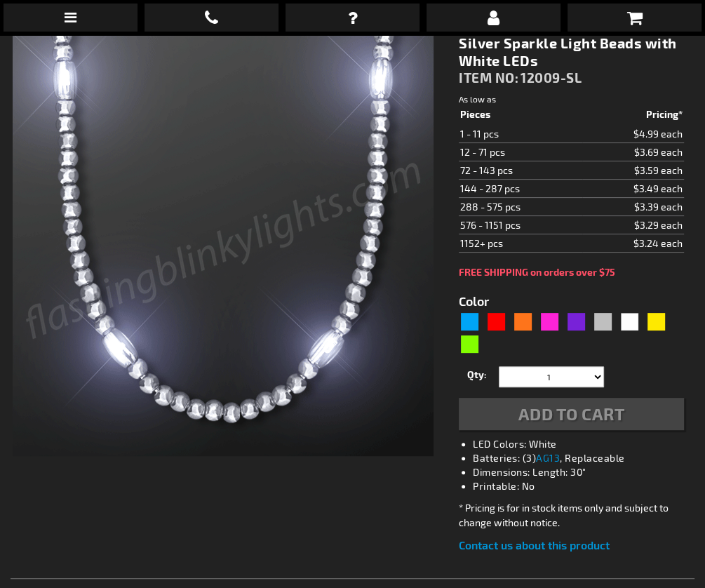
type input "5644"
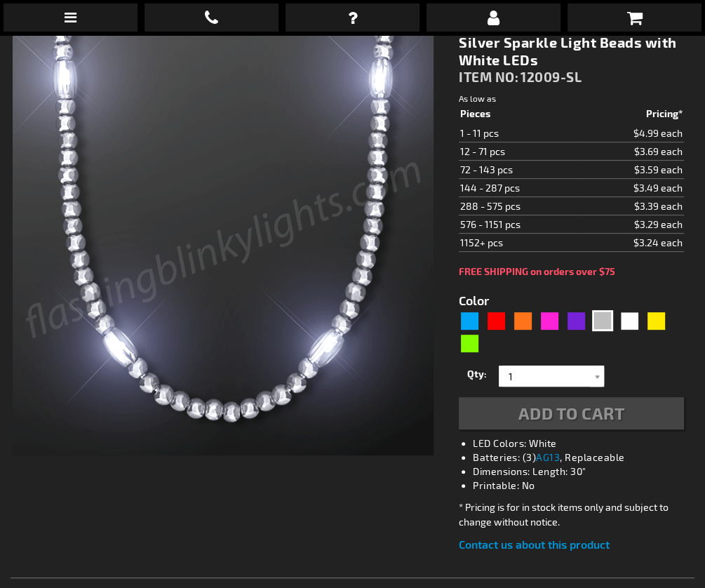
click at [519, 372] on div "Qty 1 2 3 4 5 6 7 8 9 10 11 12 24 36 48 60 72 84 96 108 120 132 144 156 168" at bounding box center [571, 376] width 225 height 28
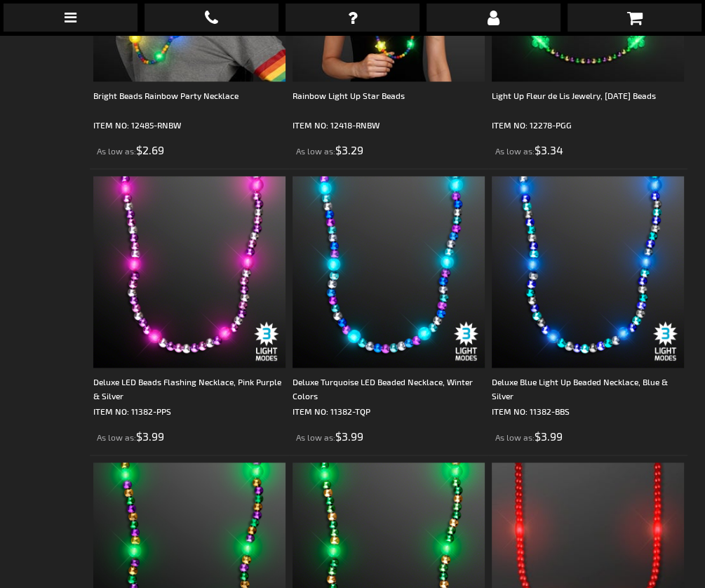
scroll to position [2054, 0]
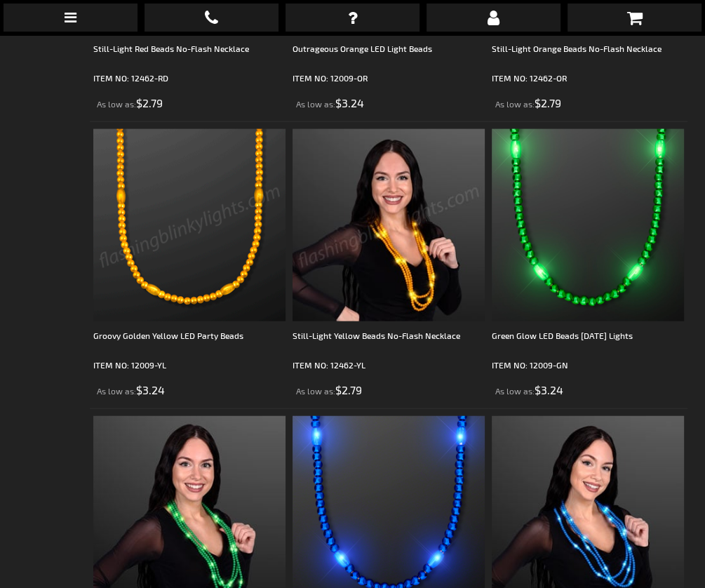
click at [236, 227] on img at bounding box center [189, 225] width 192 height 192
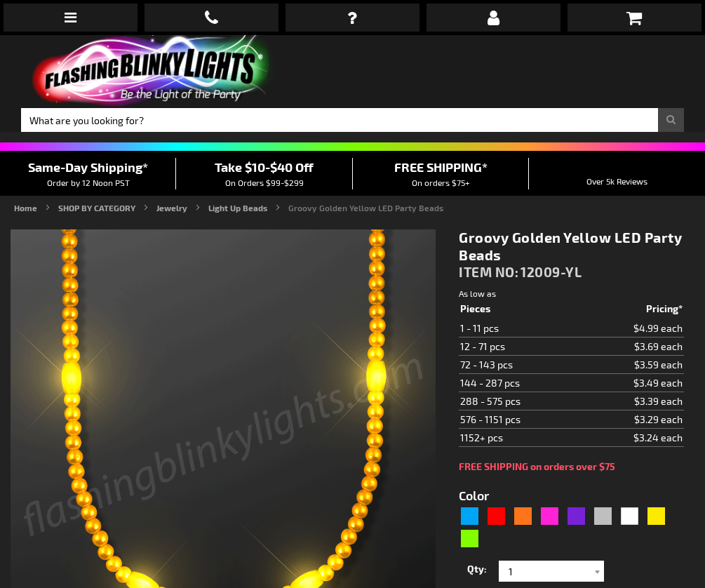
type input "5647"
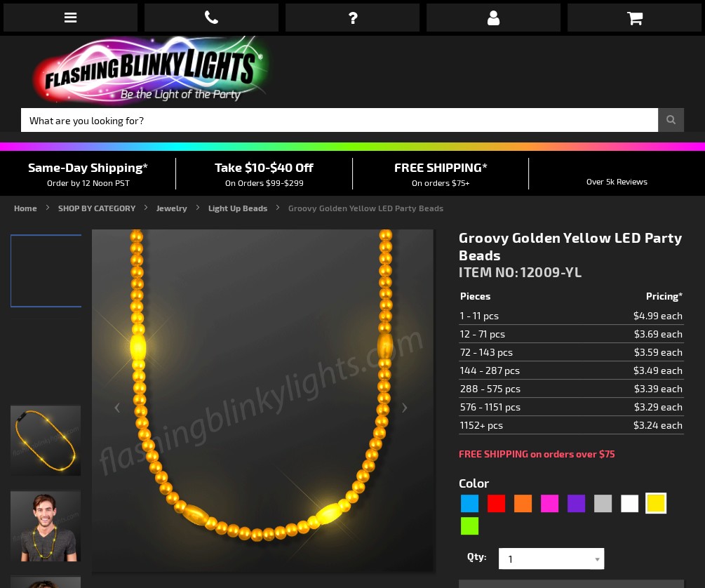
scroll to position [185, 0]
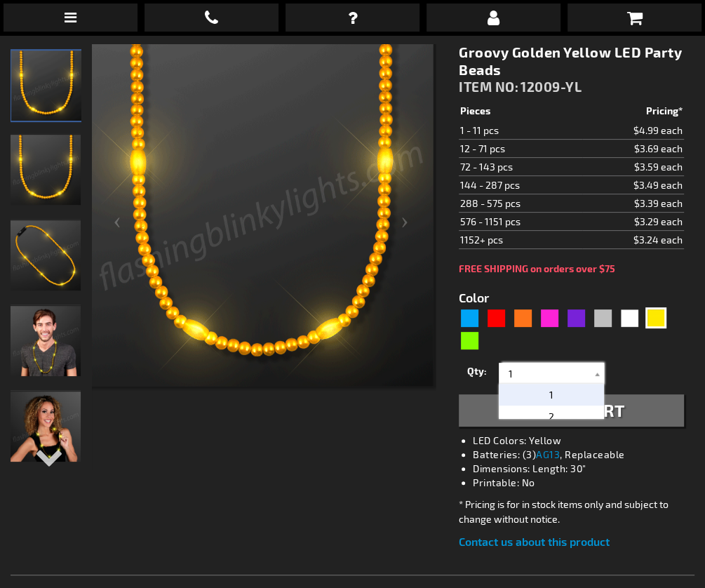
click at [541, 367] on input "1" at bounding box center [553, 373] width 102 height 21
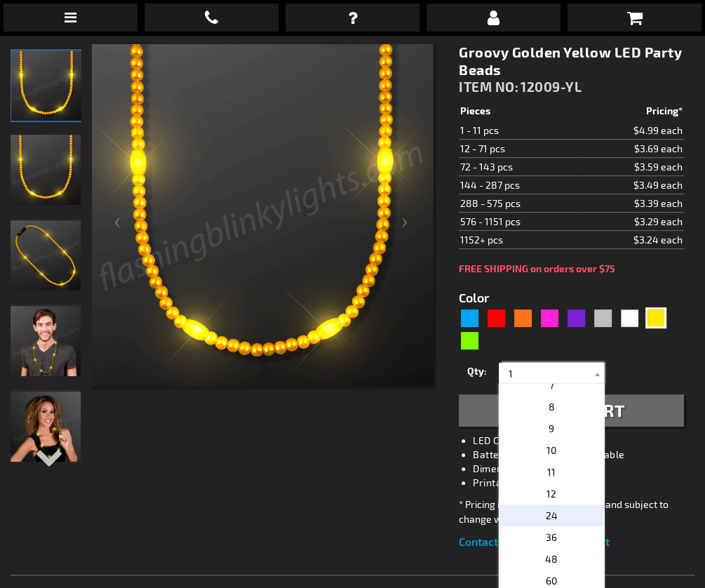
scroll to position [142, 0]
click at [550, 507] on span "24" at bounding box center [552, 513] width 12 height 12
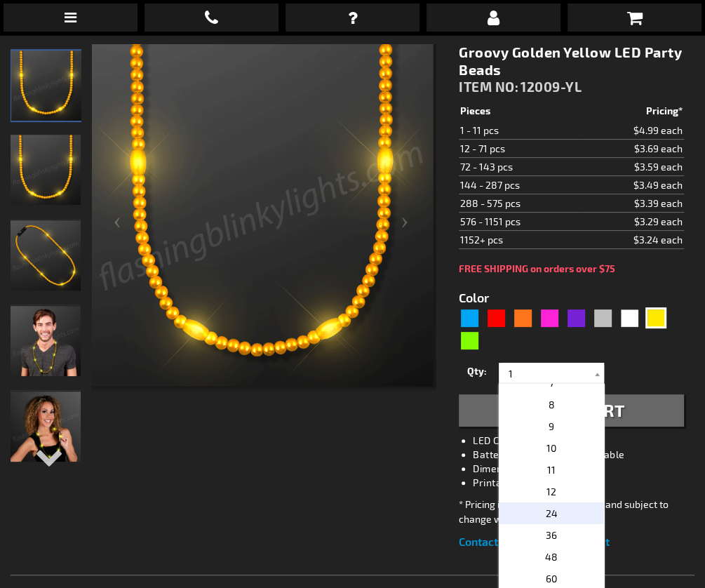
type input "24"
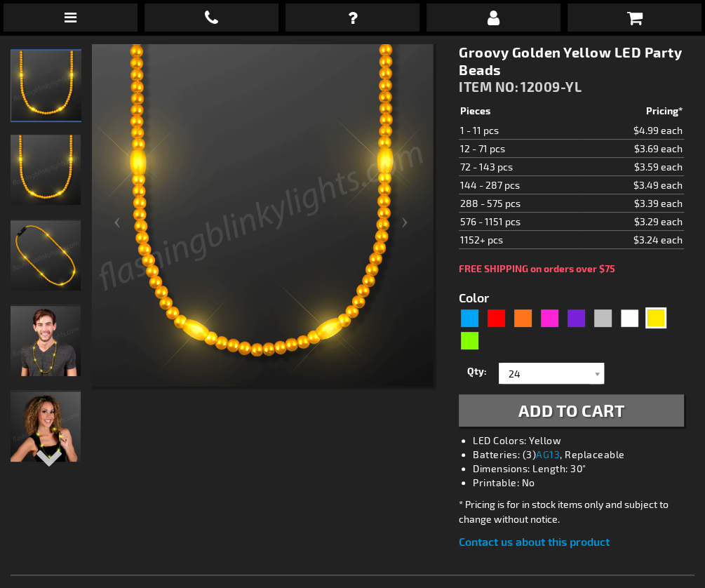
click at [560, 411] on span "Add to Cart" at bounding box center [571, 410] width 107 height 20
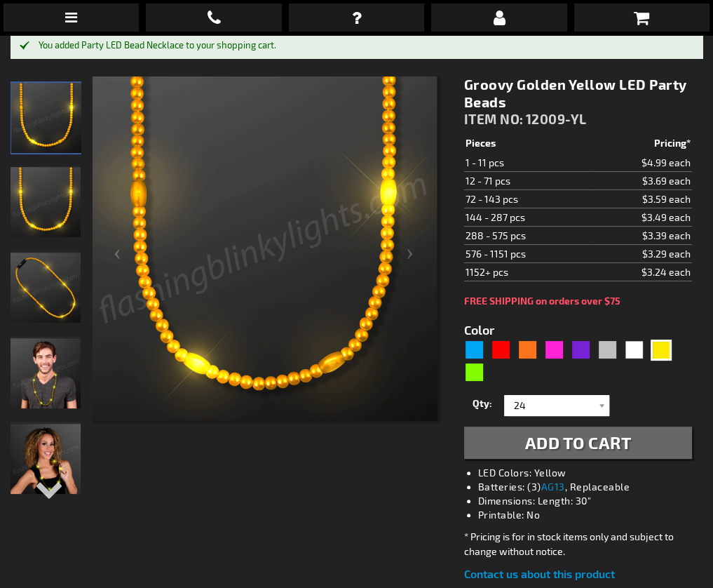
click at [61, 403] on img "Male wearing Light Up Gold LED Party Necklace Beads" at bounding box center [46, 373] width 70 height 70
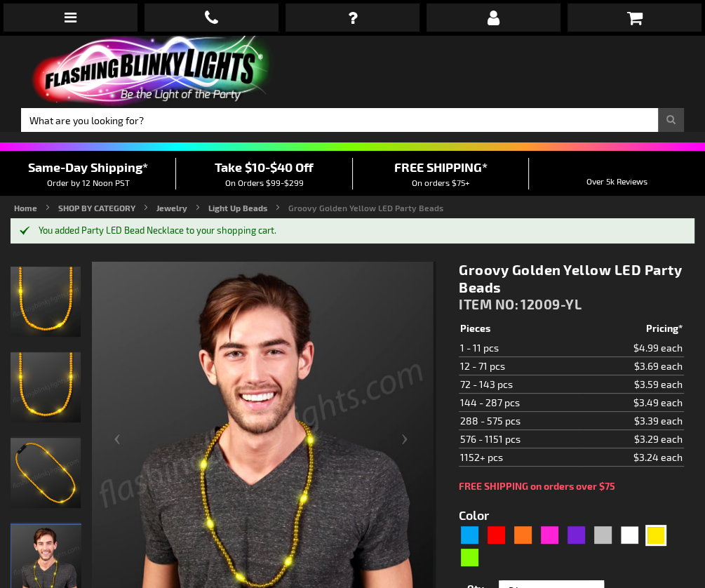
scroll to position [0, 0]
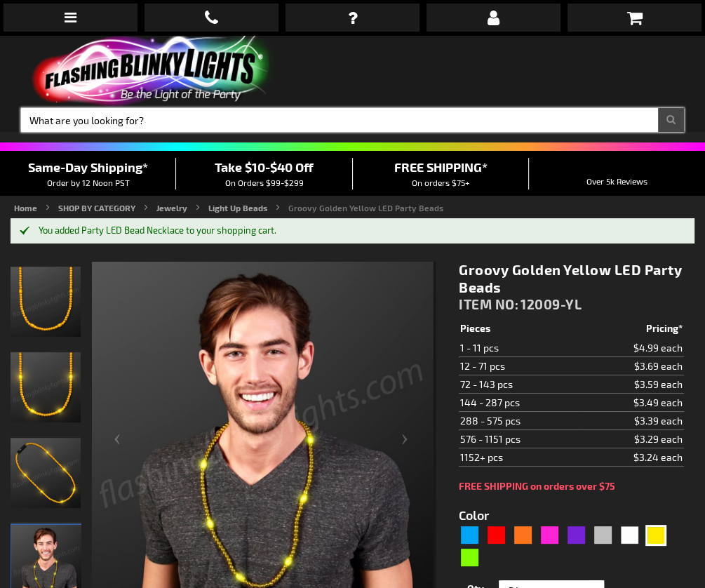
click at [215, 115] on input "Search" at bounding box center [352, 120] width 663 height 24
type input "dollar sign"
click at [670, 120] on button "Search" at bounding box center [671, 120] width 26 height 24
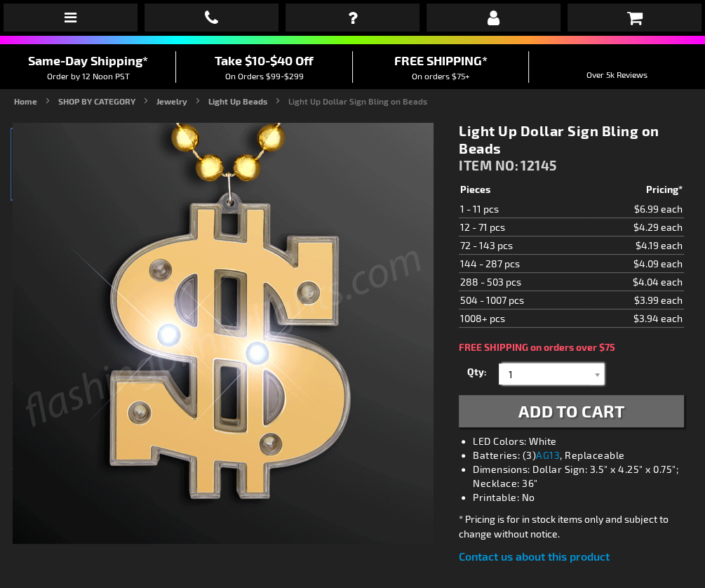
click at [537, 367] on input "1" at bounding box center [553, 373] width 102 height 21
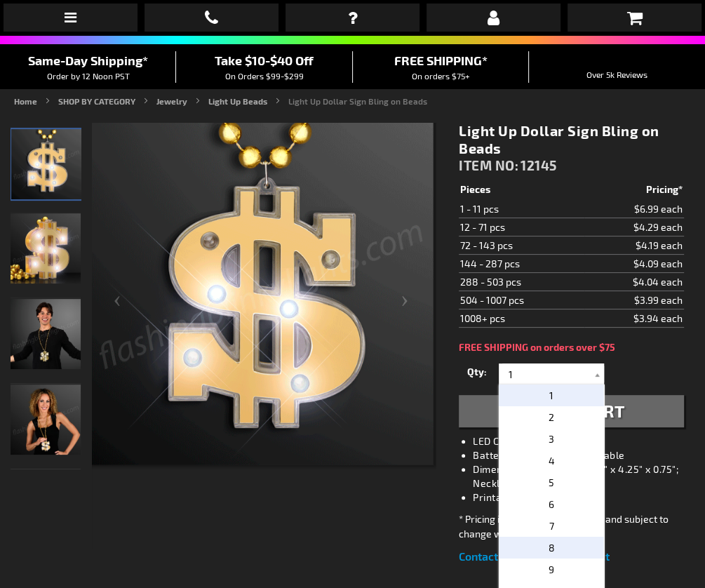
click at [555, 536] on p "8" at bounding box center [551, 547] width 105 height 22
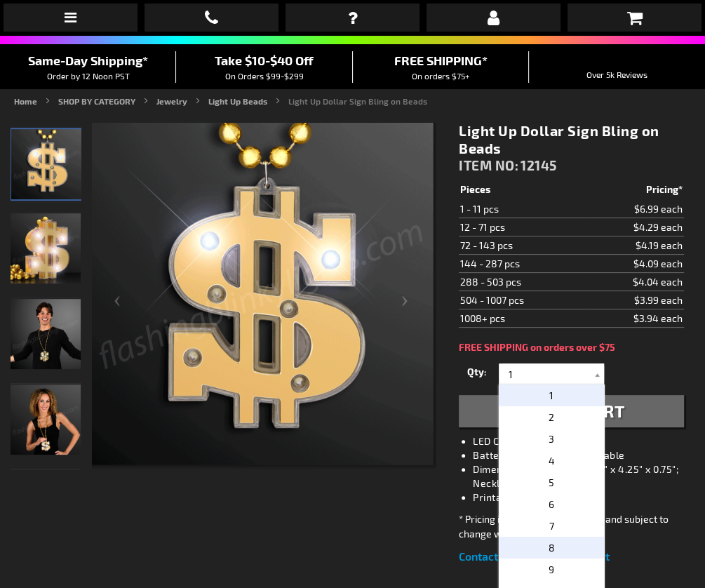
type input "8"
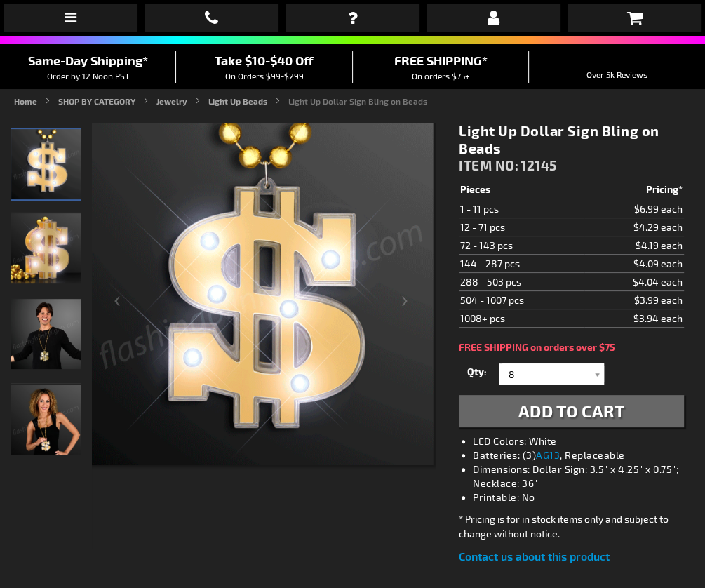
click at [567, 416] on span "Add to Cart" at bounding box center [571, 410] width 107 height 20
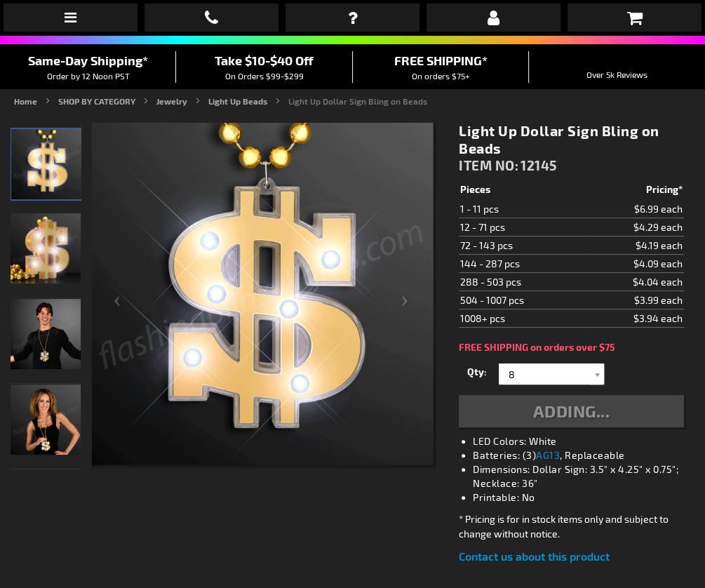
scroll to position [106, 0]
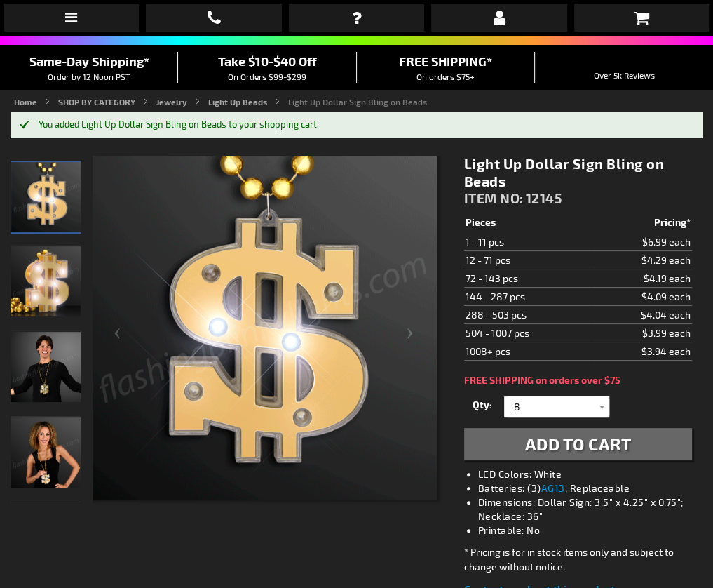
click at [52, 381] on img "Male wearing LED Light Up Dollar Sign Beaded Necklace" at bounding box center [46, 367] width 70 height 70
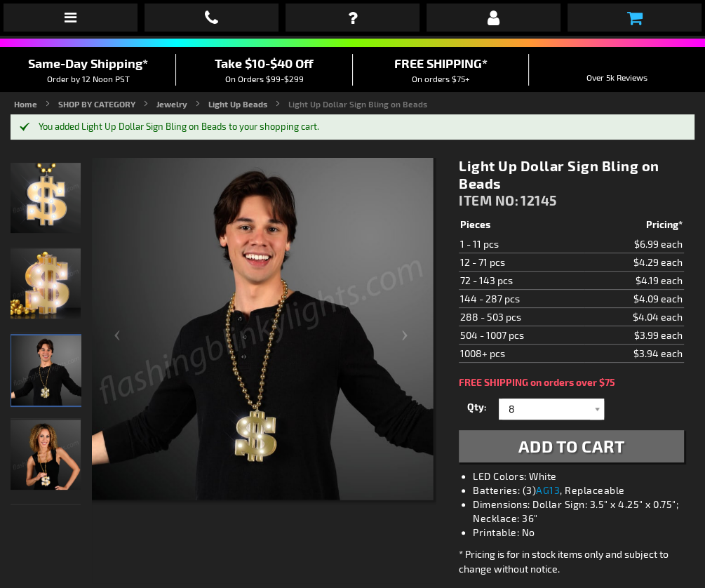
click at [633, 18] on icon at bounding box center [633, 17] width 15 height 17
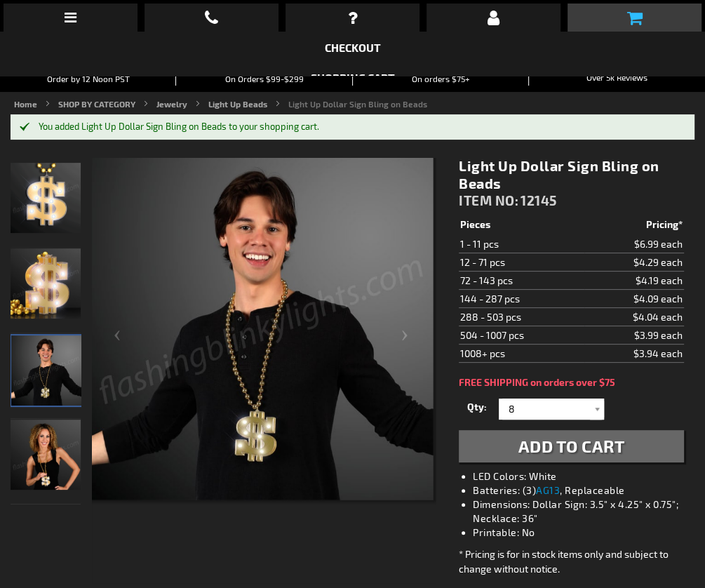
scroll to position [103, 0]
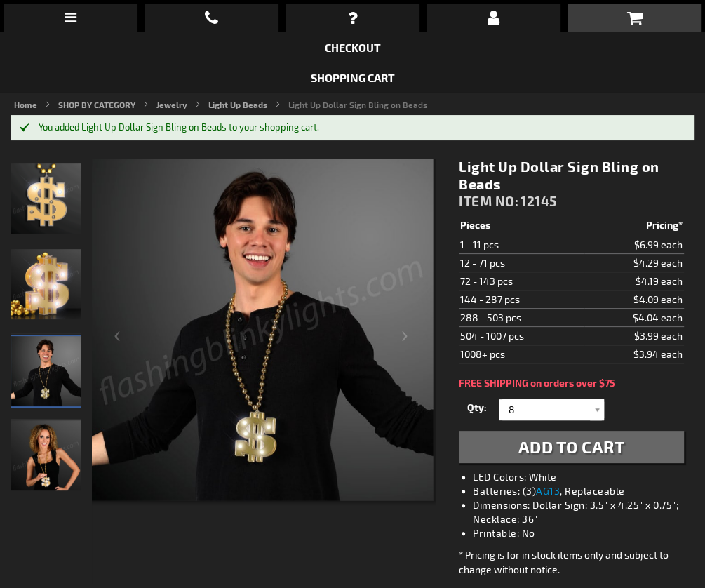
click at [360, 69] on li "Shopping Cart" at bounding box center [352, 77] width 705 height 30
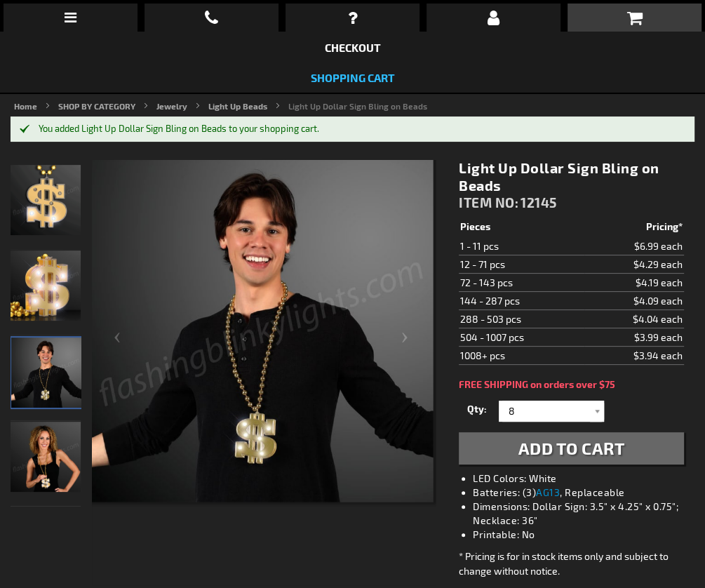
click at [356, 75] on link "Shopping Cart" at bounding box center [353, 77] width 84 height 13
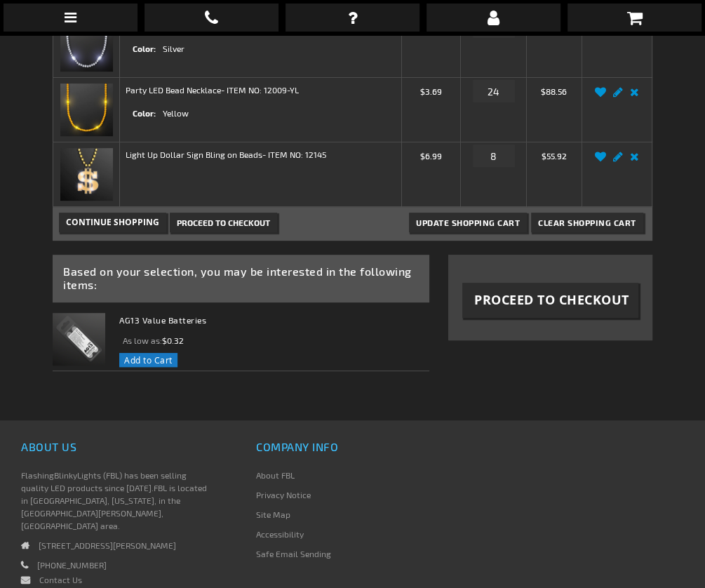
scroll to position [322, 0]
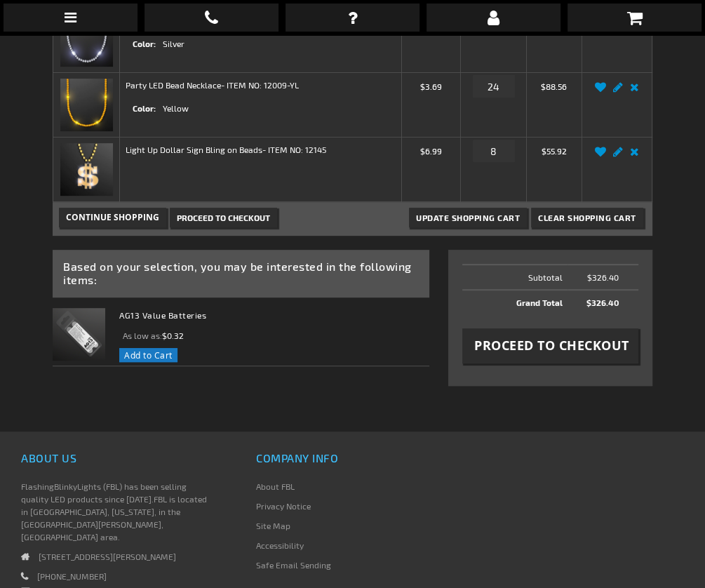
click at [526, 348] on span "Proceed to Checkout" at bounding box center [551, 346] width 155 height 18
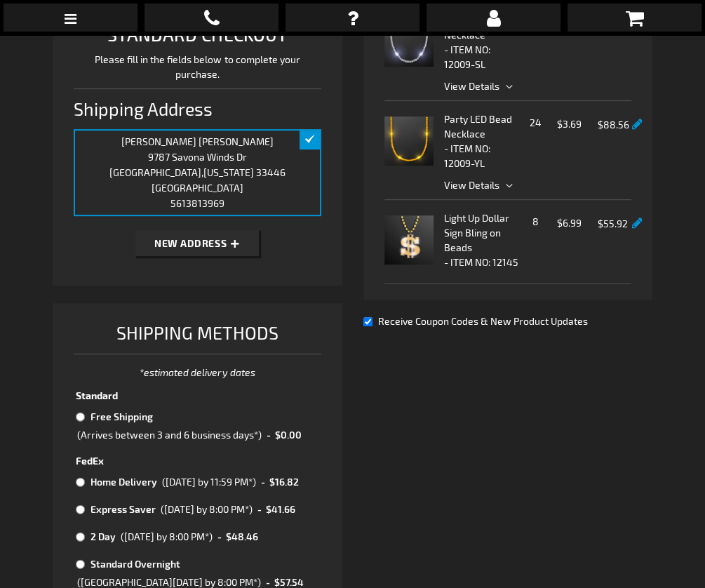
scroll to position [83, 0]
click at [81, 413] on input "radio" at bounding box center [80, 416] width 9 height 11
radio input "true"
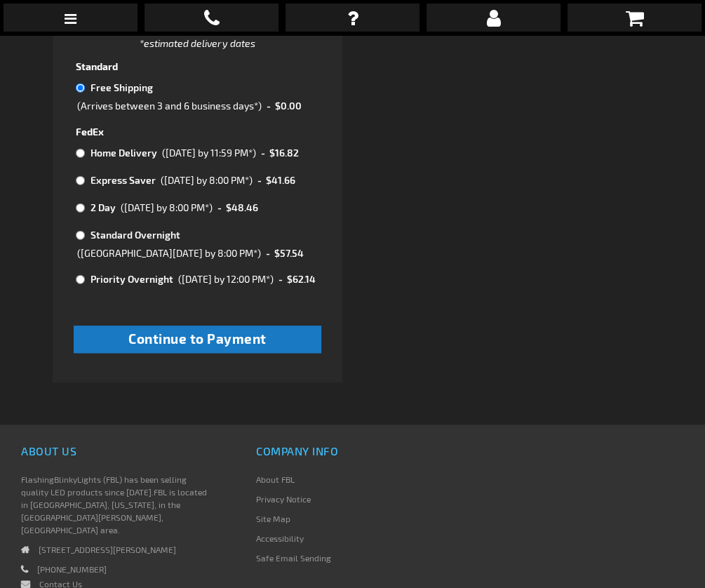
scroll to position [684, 0]
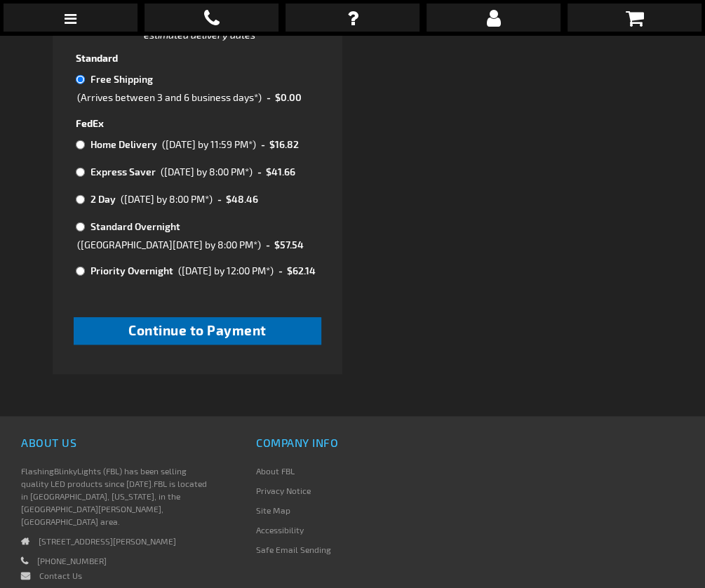
click at [261, 338] on span "Continue to Payment" at bounding box center [197, 330] width 138 height 16
checkbox input "true"
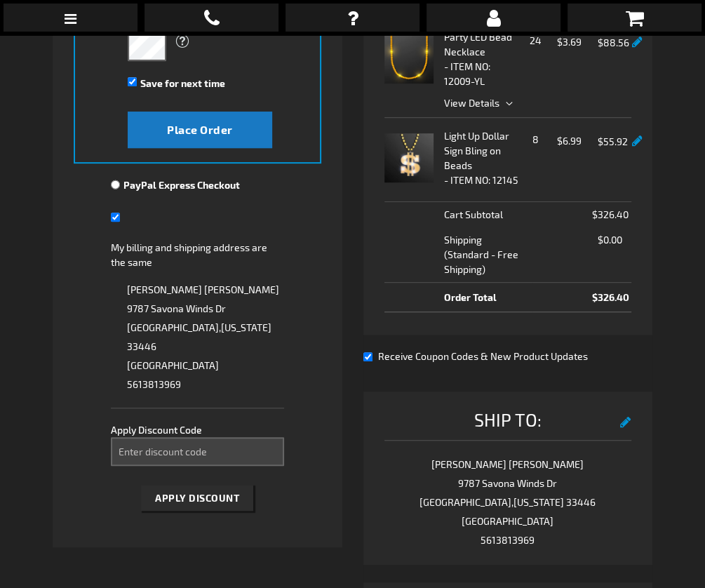
scroll to position [442, 0]
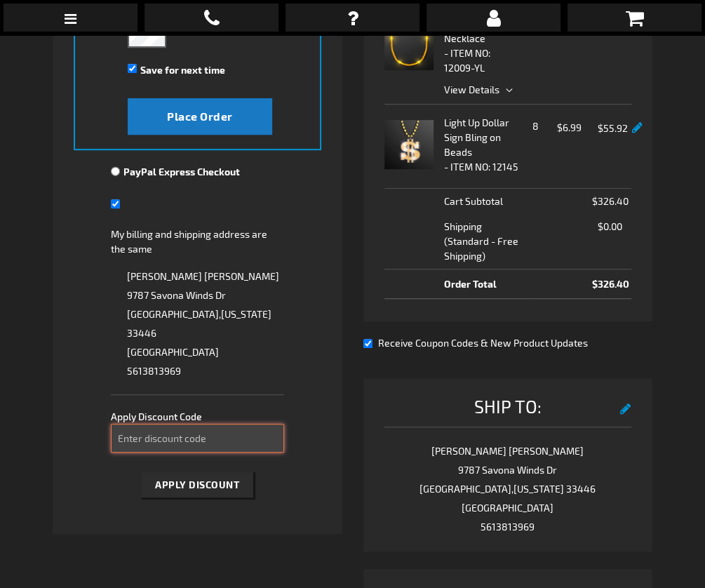
click at [239, 424] on input "Enter discount code" at bounding box center [197, 438] width 172 height 29
type input "TAKE40"
click at [229, 478] on span "Apply Discount" at bounding box center [197, 484] width 84 height 12
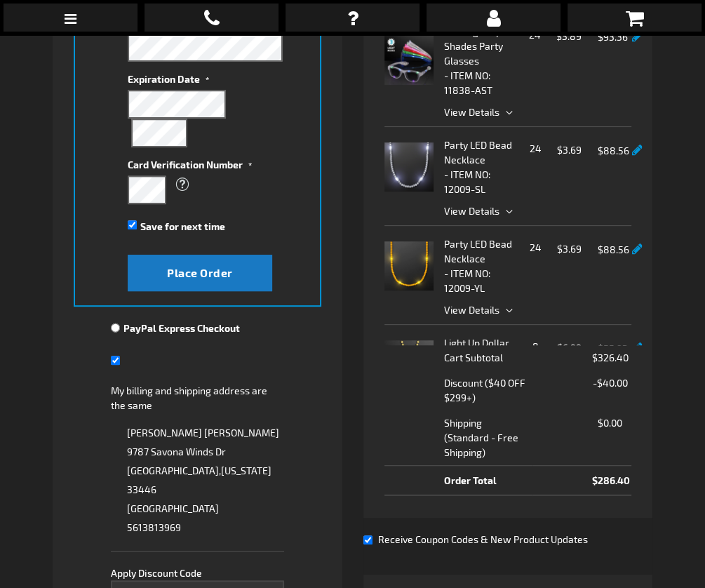
scroll to position [0, 0]
click at [633, 25] on icon at bounding box center [634, 18] width 18 height 20
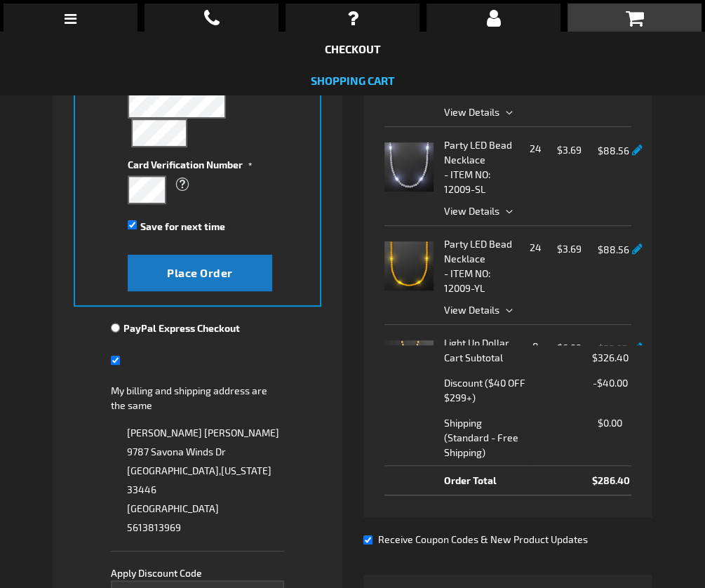
click at [341, 83] on link "Shopping Cart" at bounding box center [353, 80] width 84 height 13
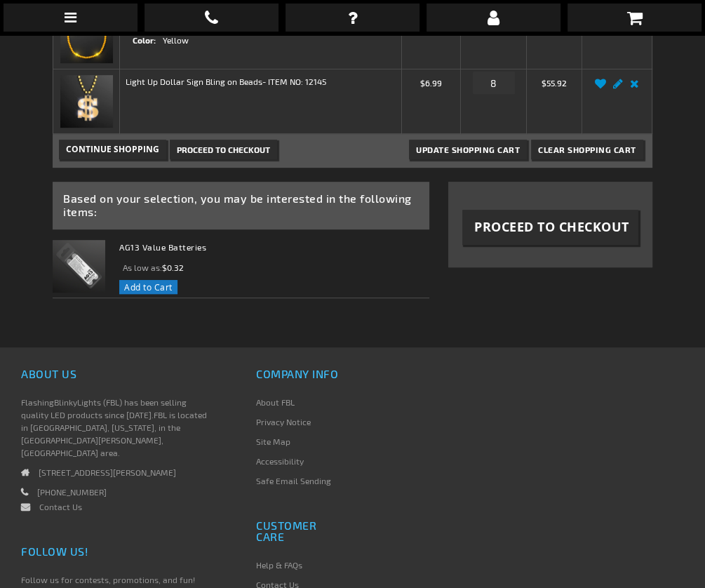
scroll to position [337, 0]
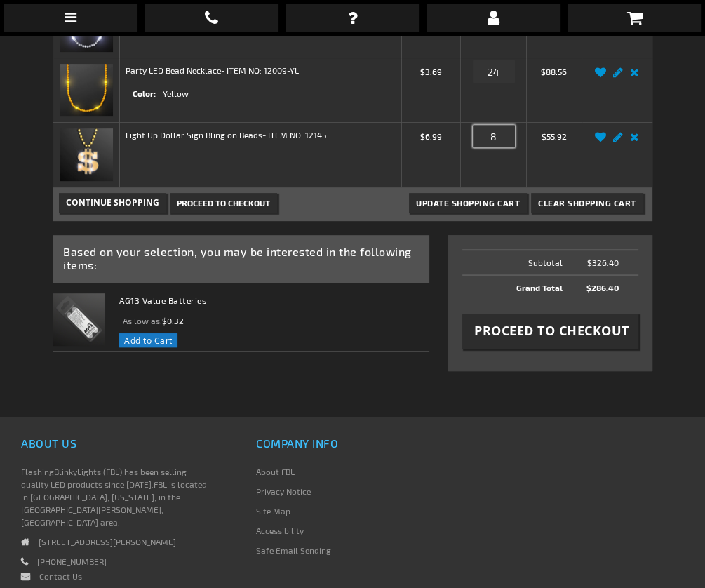
drag, startPoint x: 500, startPoint y: 137, endPoint x: 487, endPoint y: 137, distance: 13.3
click at [487, 137] on input "8" at bounding box center [494, 136] width 42 height 22
click at [633, 141] on link "Remove item" at bounding box center [634, 141] width 16 height 0
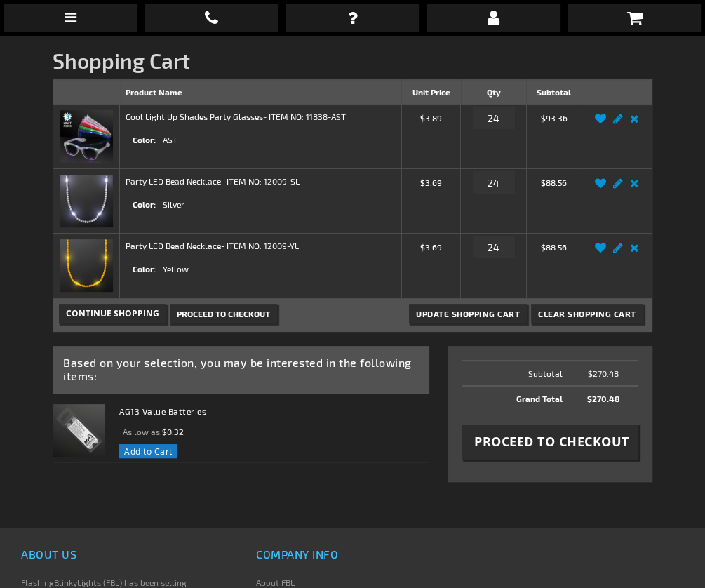
scroll to position [160, 0]
drag, startPoint x: 506, startPoint y: 184, endPoint x: 494, endPoint y: 184, distance: 11.9
click at [493, 184] on input "24" at bounding box center [494, 182] width 42 height 22
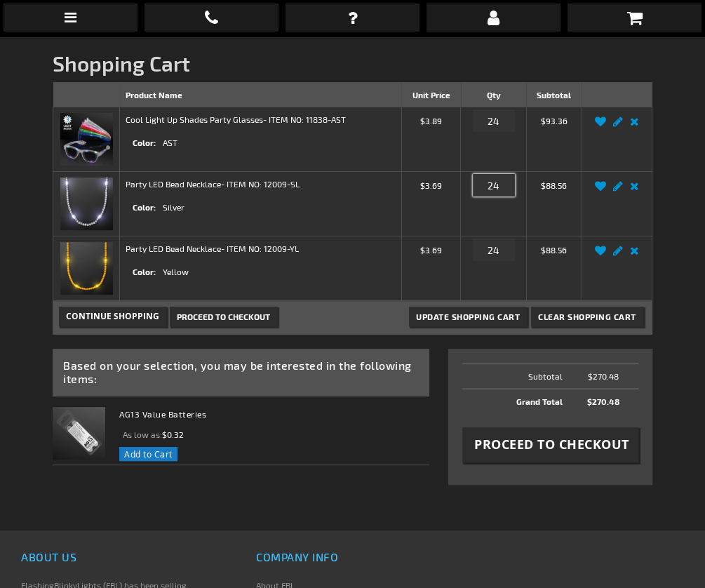
scroll to position [158, 0]
type input "26"
click at [493, 253] on input "24" at bounding box center [494, 249] width 42 height 22
type input "26"
click at [485, 314] on span "Update Shopping Cart" at bounding box center [468, 316] width 104 height 10
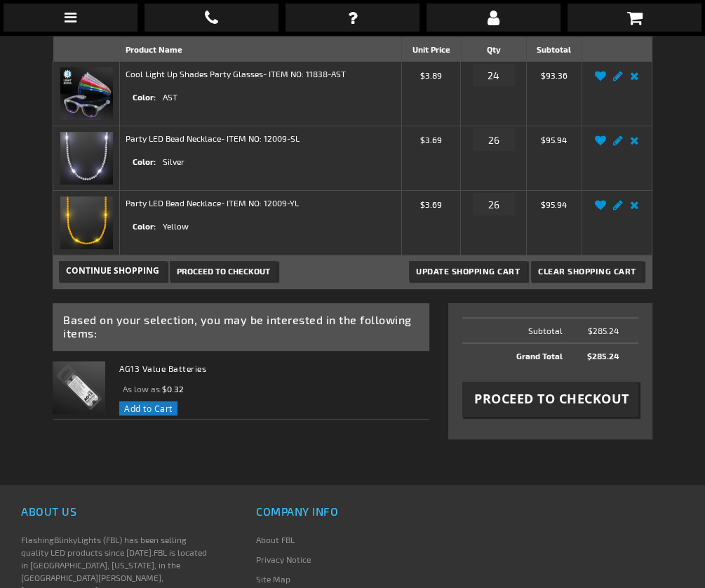
scroll to position [203, 0]
click at [493, 78] on input "24" at bounding box center [494, 76] width 42 height 22
type input "26"
click at [468, 270] on button "Update Shopping Cart" at bounding box center [468, 272] width 118 height 20
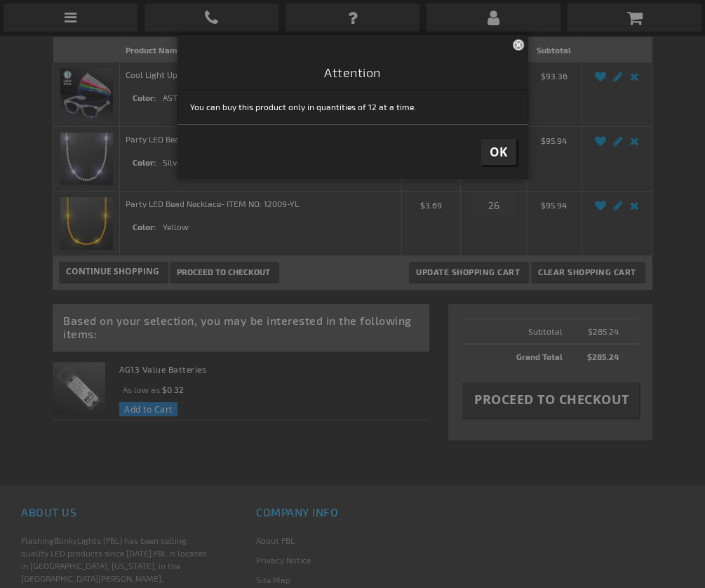
click at [506, 158] on span "OK" at bounding box center [498, 152] width 18 height 16
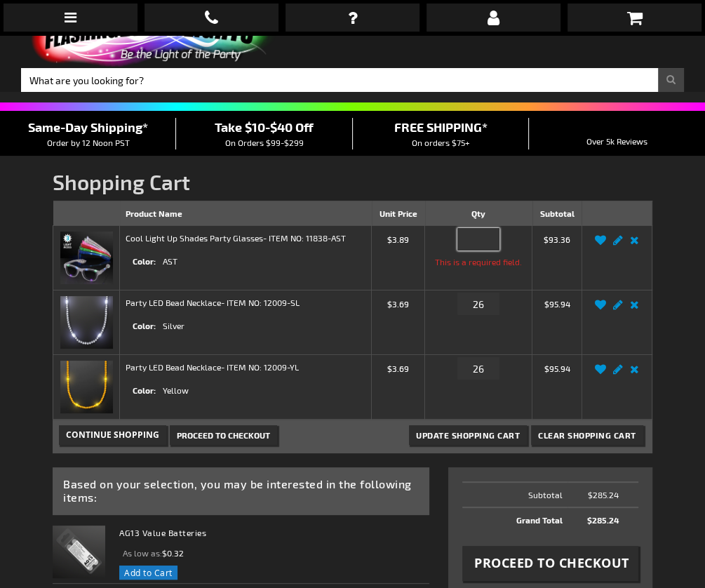
scroll to position [0, 0]
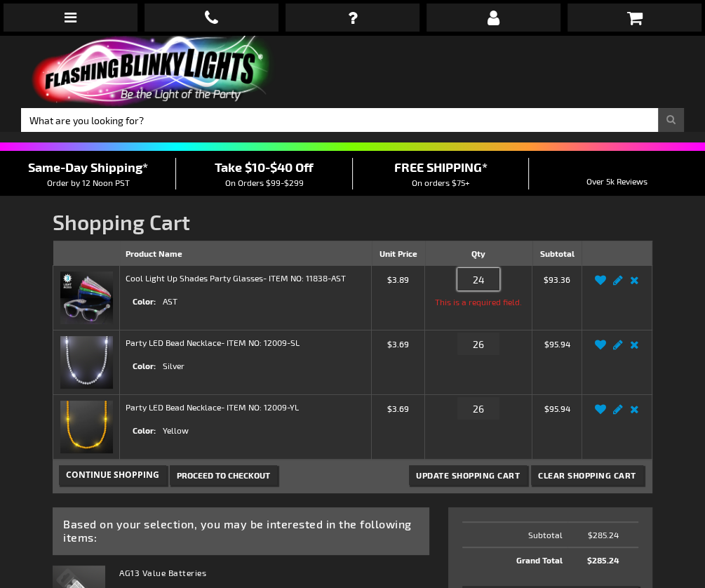
type input "24"
click at [509, 325] on td "Qty 24 This is a required field." at bounding box center [478, 298] width 107 height 65
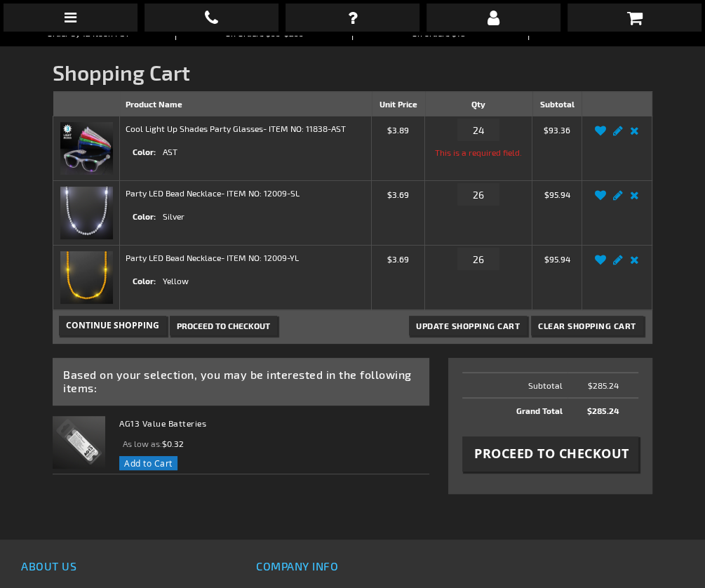
scroll to position [154, 0]
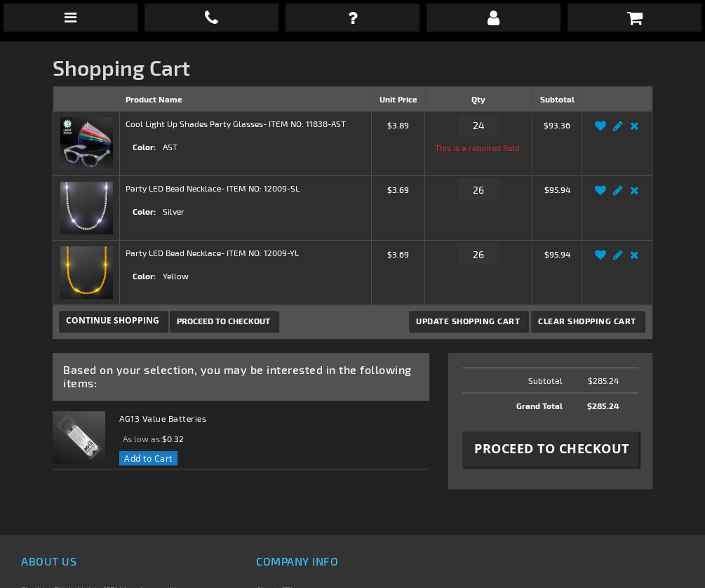
click at [502, 287] on td "Qty 26" at bounding box center [478, 273] width 107 height 65
click at [475, 316] on span "Update Shopping Cart" at bounding box center [468, 321] width 104 height 10
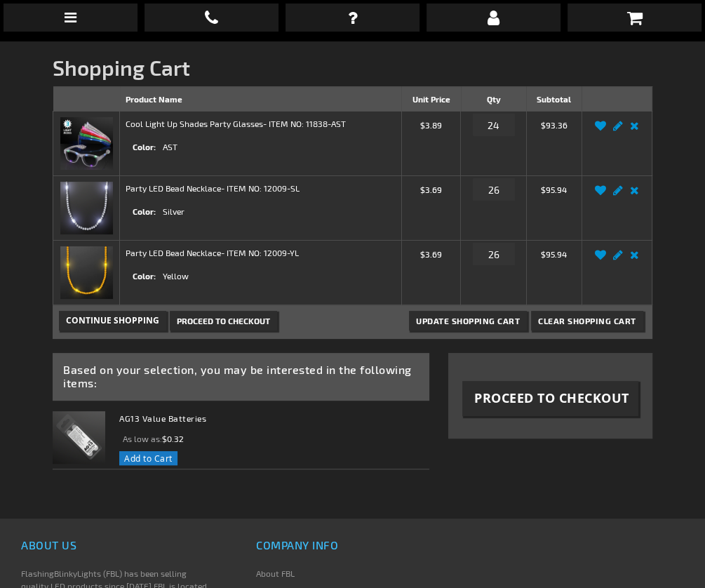
scroll to position [230, 0]
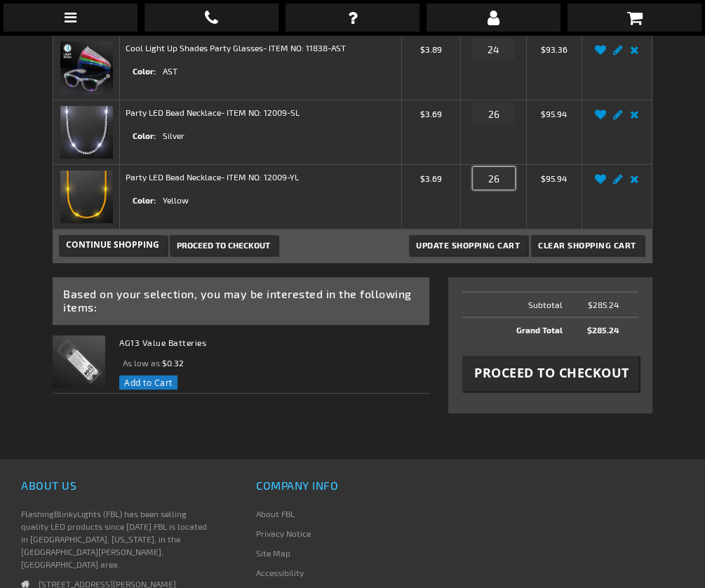
drag, startPoint x: 499, startPoint y: 177, endPoint x: 492, endPoint y: 180, distance: 8.0
click at [492, 180] on input "26" at bounding box center [494, 178] width 42 height 22
type input "28"
click at [494, 118] on input "26" at bounding box center [494, 113] width 42 height 22
type input "28"
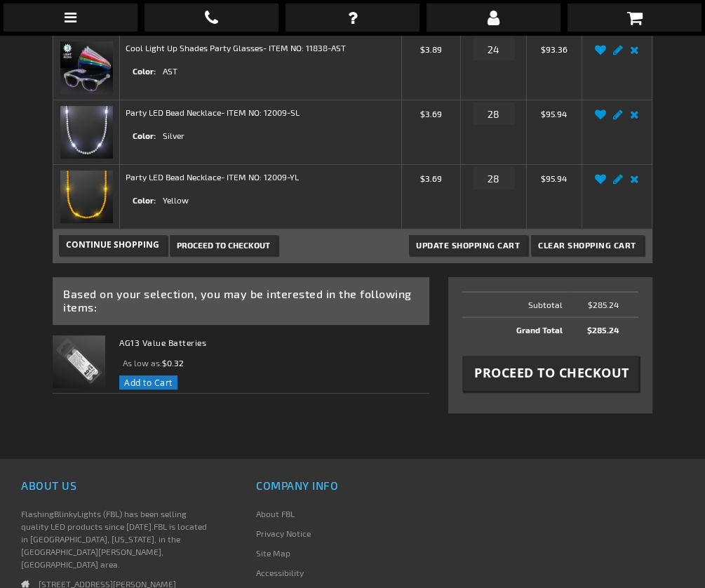
click at [482, 245] on span "Update Shopping Cart" at bounding box center [468, 245] width 104 height 10
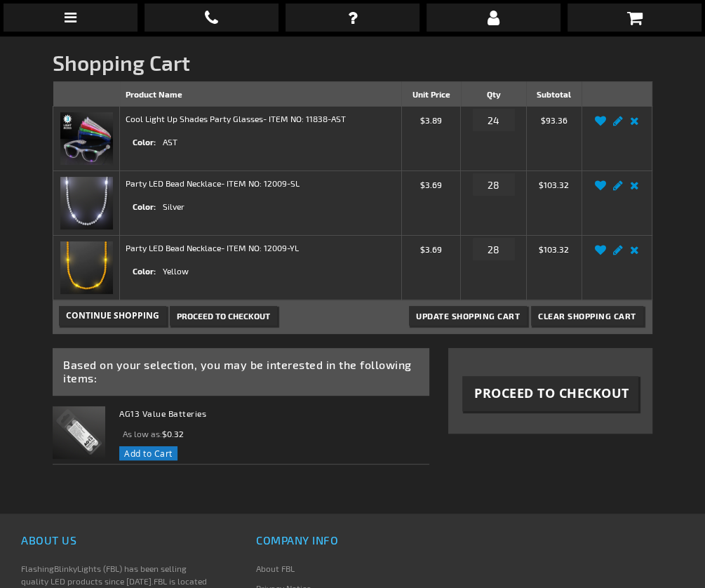
scroll to position [205, 0]
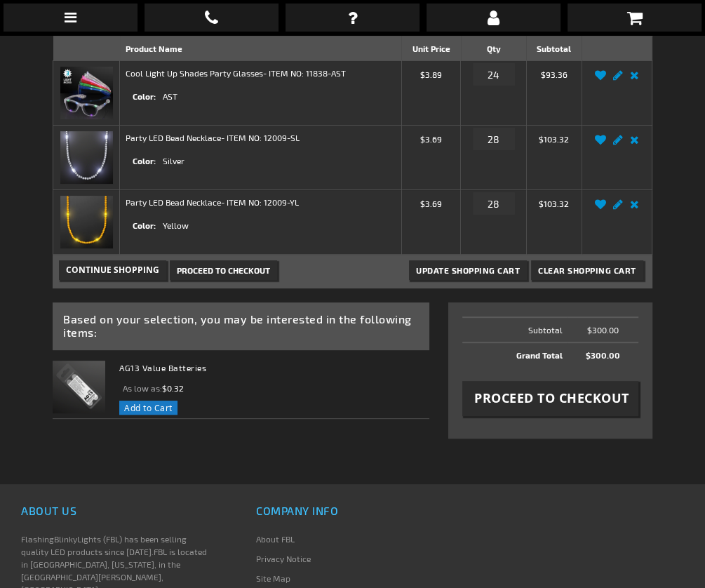
click at [538, 409] on button "Proceed to Checkout" at bounding box center [549, 398] width 175 height 35
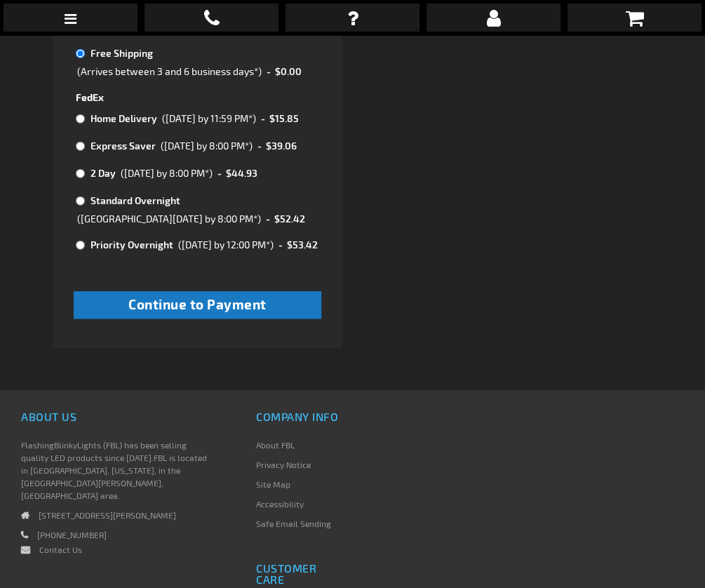
scroll to position [709, 0]
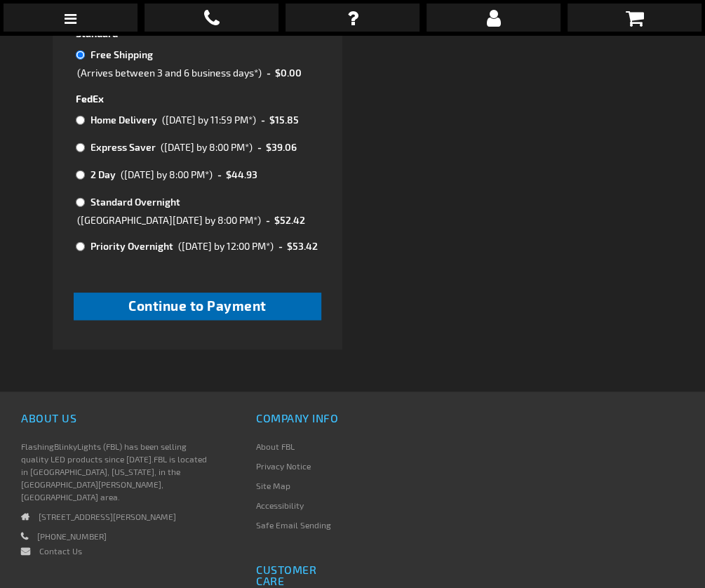
click at [242, 313] on span "Continue to Payment" at bounding box center [197, 305] width 138 height 16
checkbox input "true"
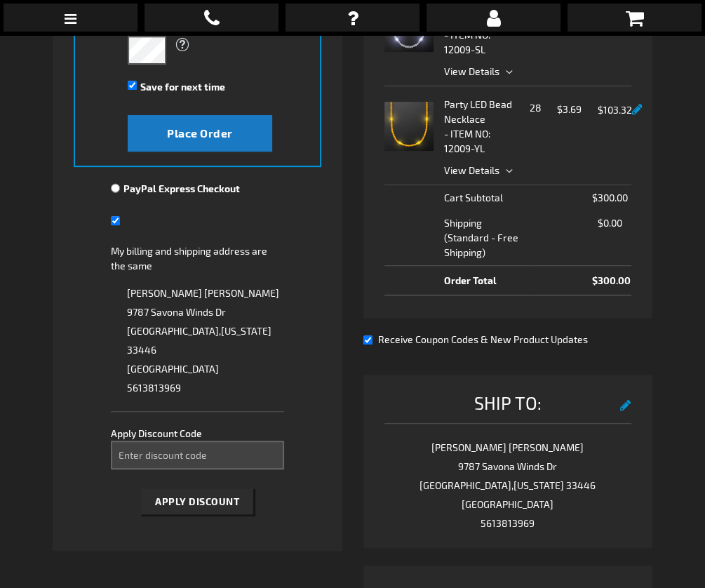
scroll to position [446, 0]
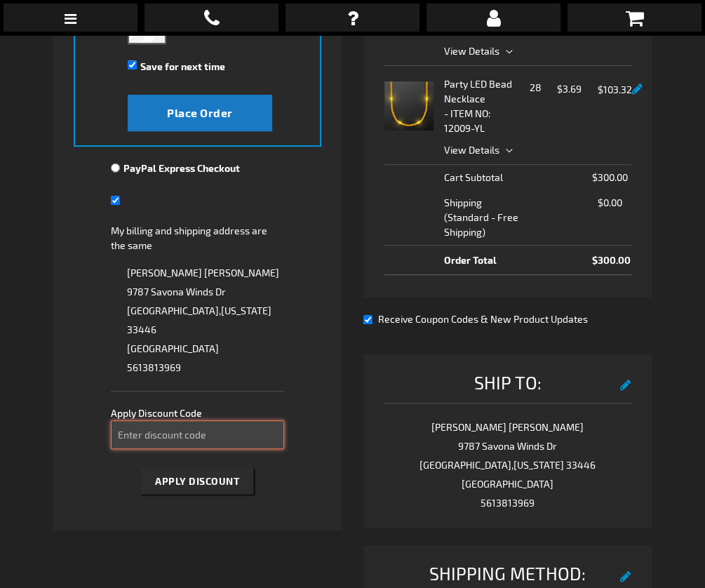
click at [199, 420] on input "Enter discount code" at bounding box center [197, 434] width 172 height 29
type input "TAKE40"
click at [197, 468] on button "Apply Discount" at bounding box center [197, 481] width 112 height 26
